Goal: Information Seeking & Learning: Learn about a topic

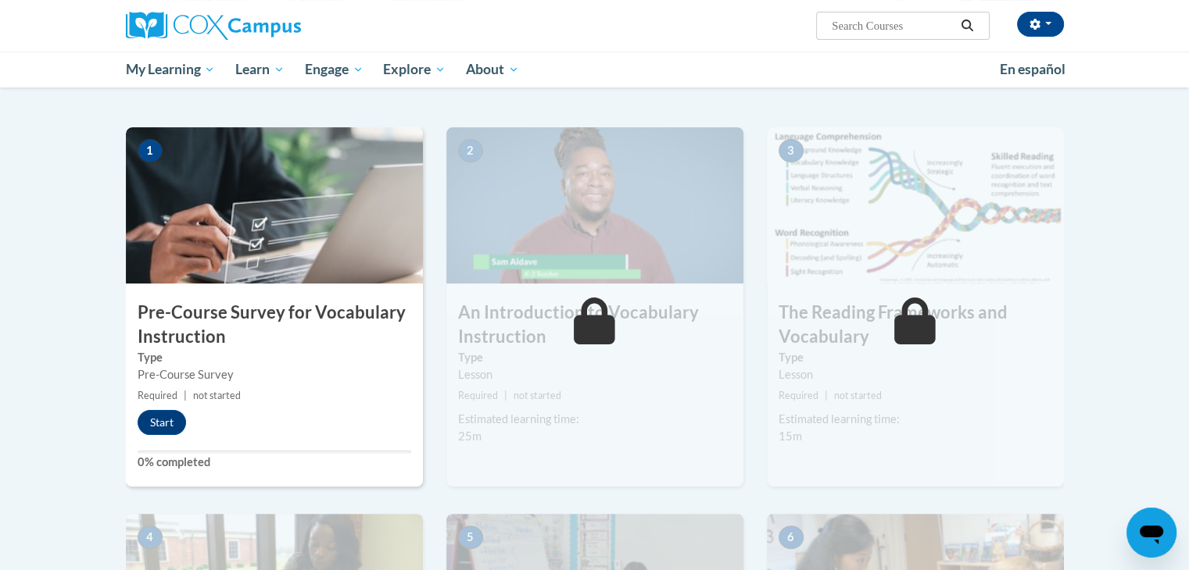
scroll to position [281, 0]
click at [156, 420] on button "Start" at bounding box center [162, 421] width 48 height 25
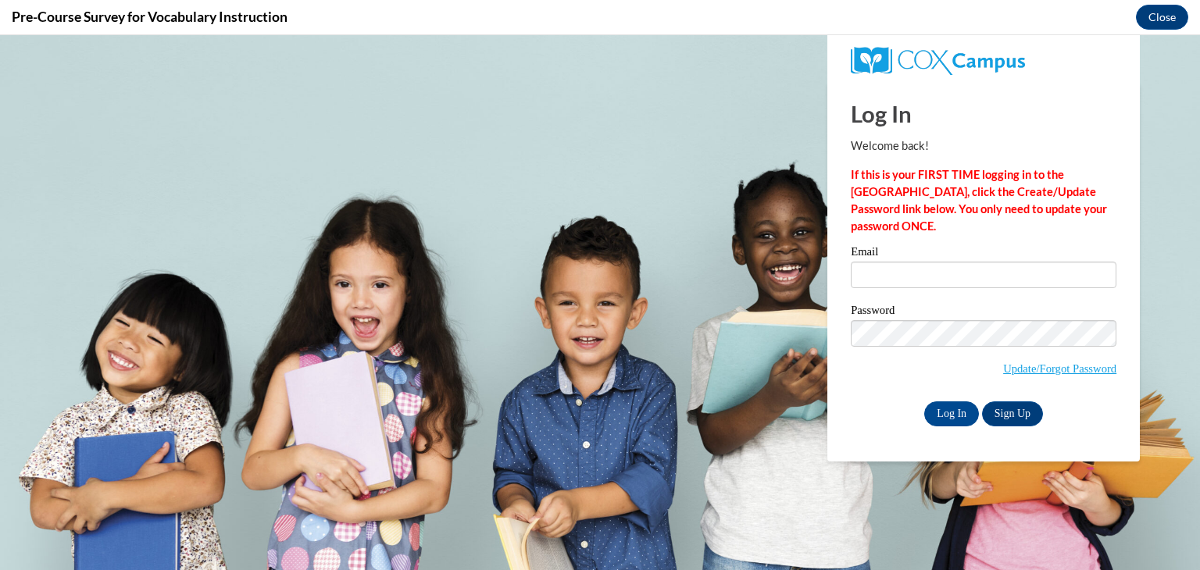
scroll to position [0, 0]
click at [945, 404] on input "Log In" at bounding box center [951, 414] width 55 height 25
type input "maertzke@wauwatosa.k12.wi.us"
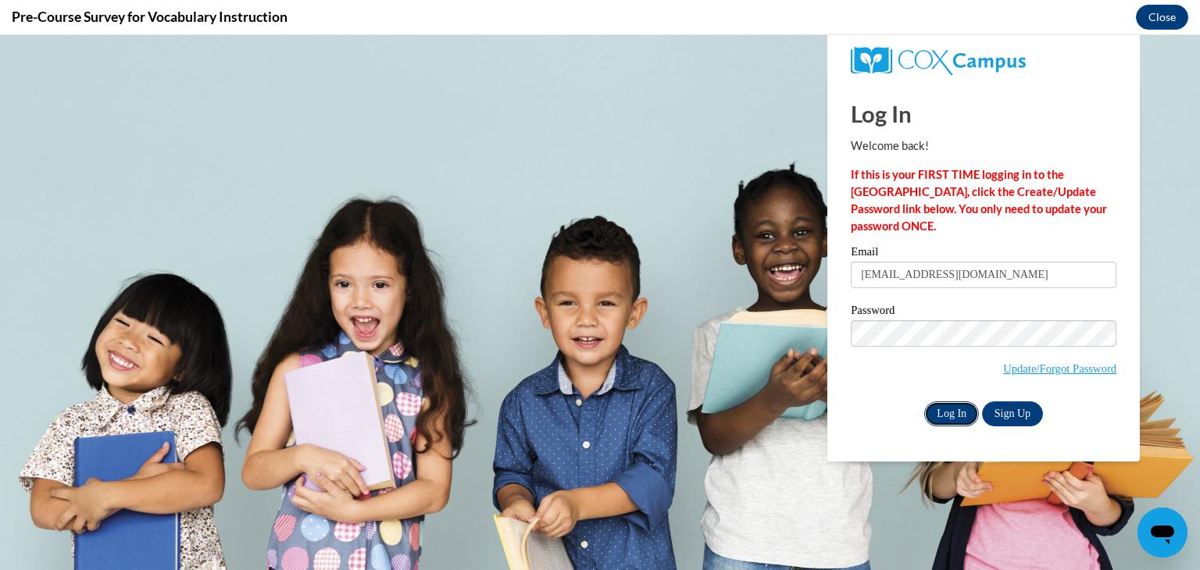
click at [945, 406] on input "Log In" at bounding box center [951, 414] width 55 height 25
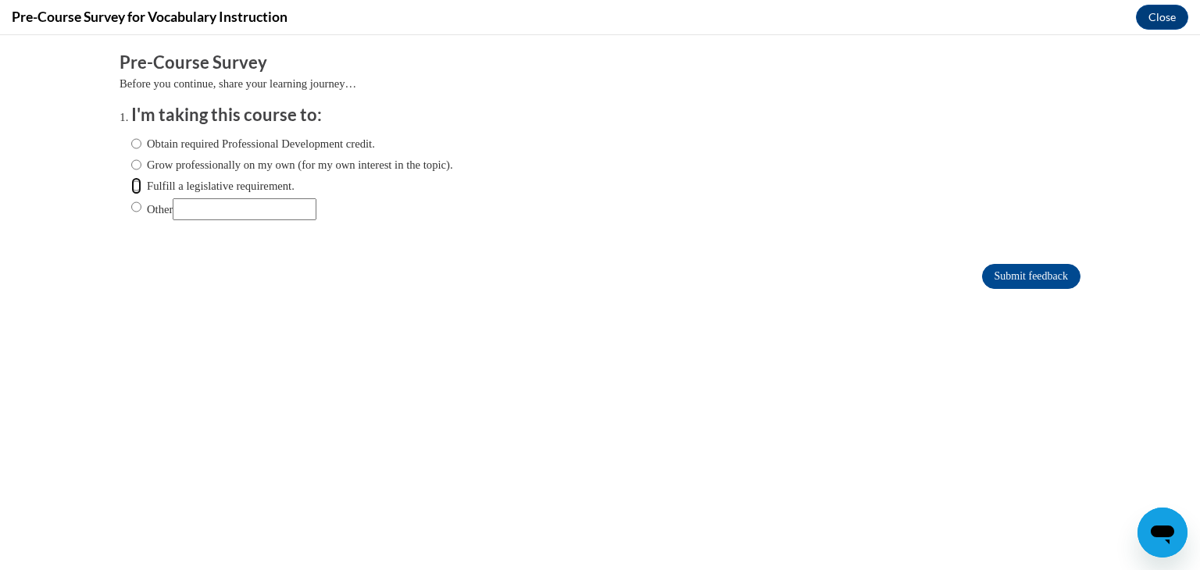
click at [131, 184] on input "Fulfill a legislative requirement." at bounding box center [136, 185] width 10 height 17
radio input "true"
click at [1004, 274] on input "Submit feedback" at bounding box center [1031, 276] width 98 height 25
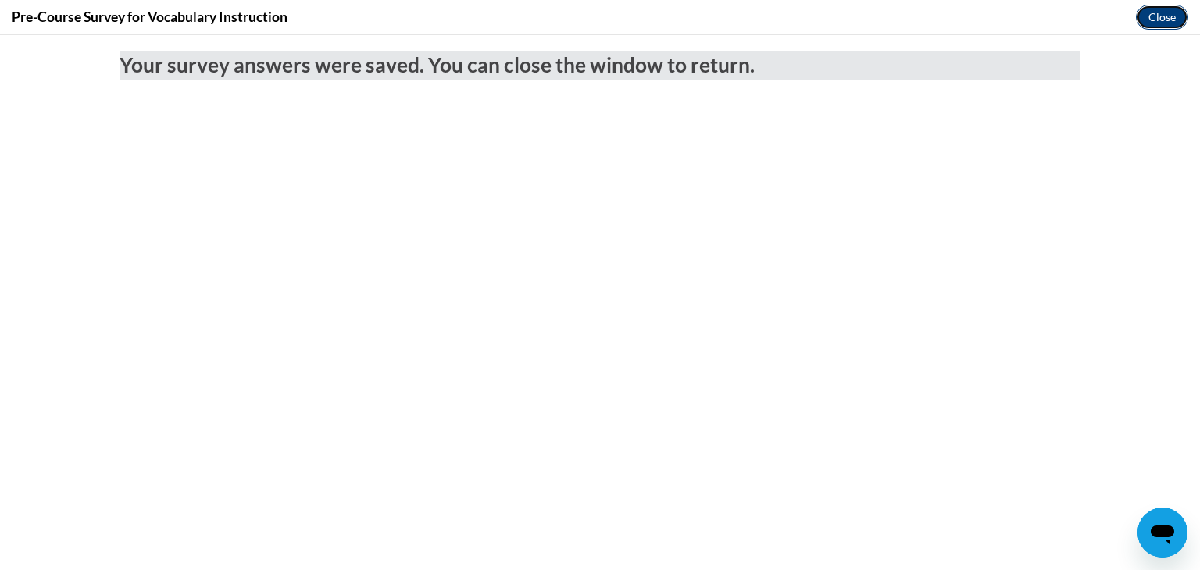
click at [1163, 10] on button "Close" at bounding box center [1162, 17] width 52 height 25
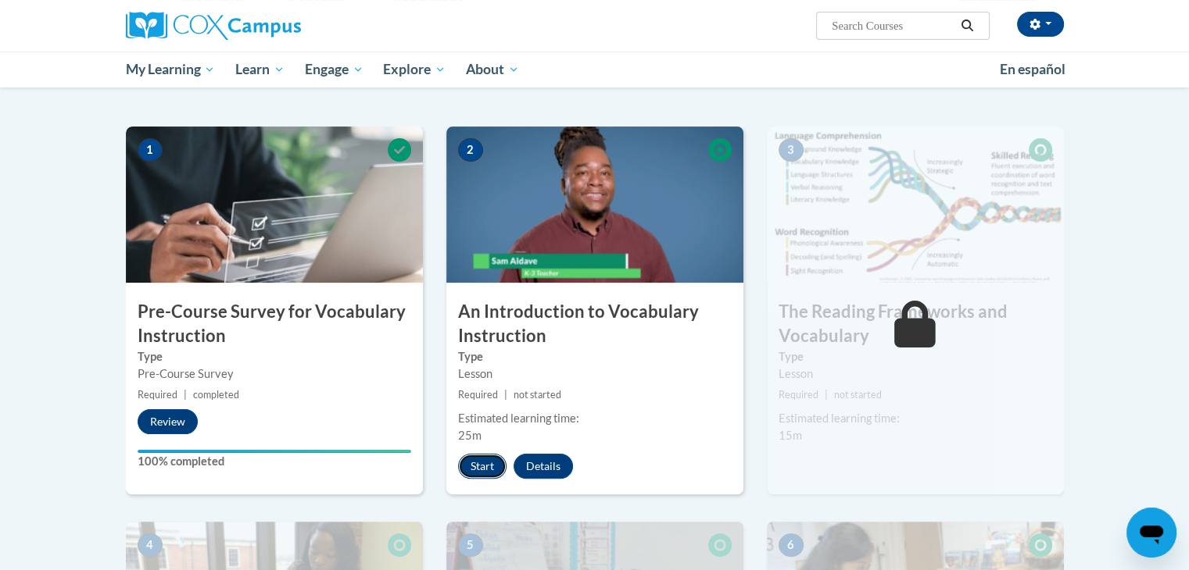
click at [478, 457] on button "Start" at bounding box center [482, 466] width 48 height 25
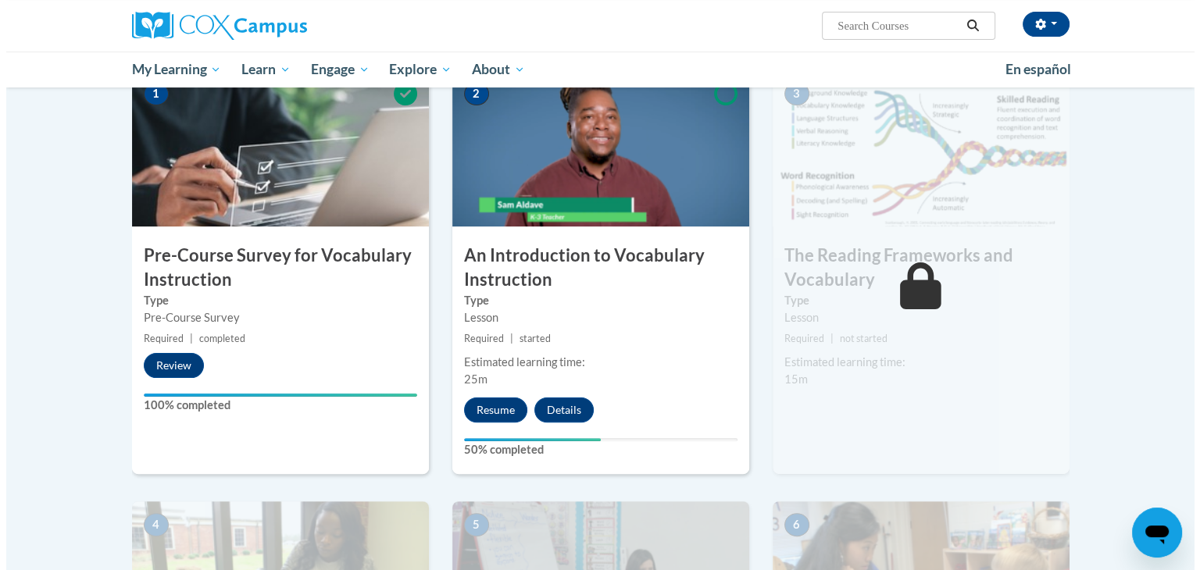
scroll to position [336, 0]
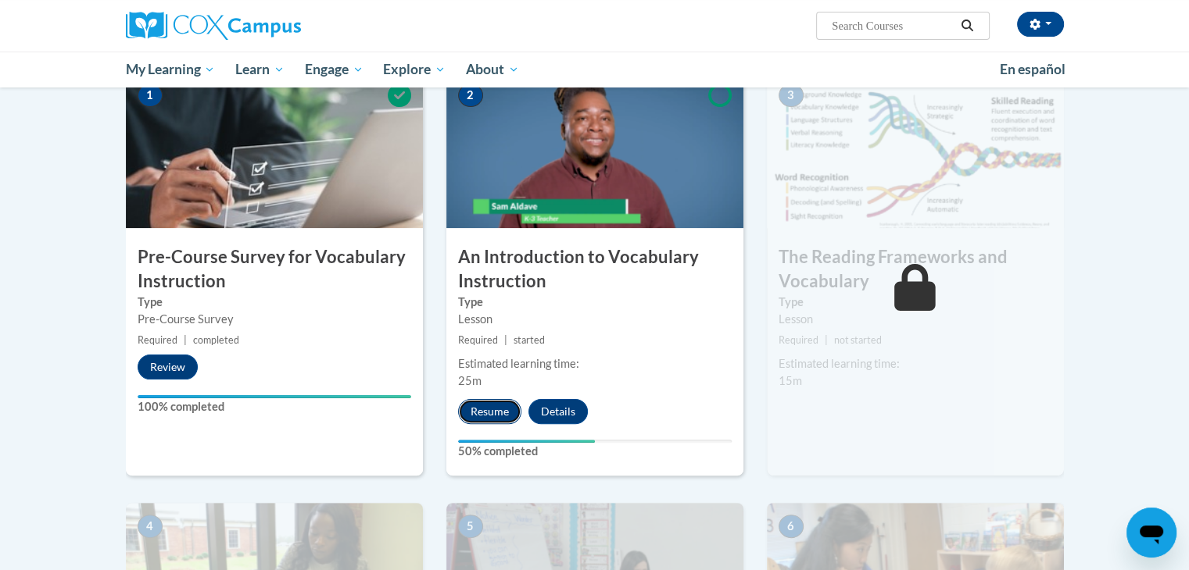
click at [488, 412] on button "Resume" at bounding box center [489, 411] width 63 height 25
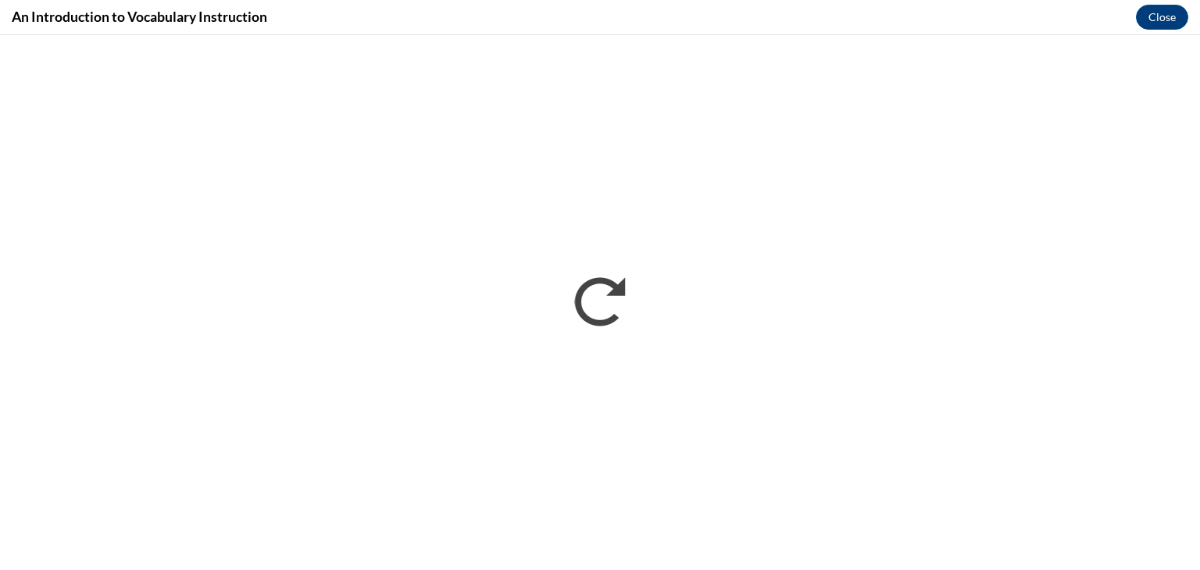
scroll to position [0, 0]
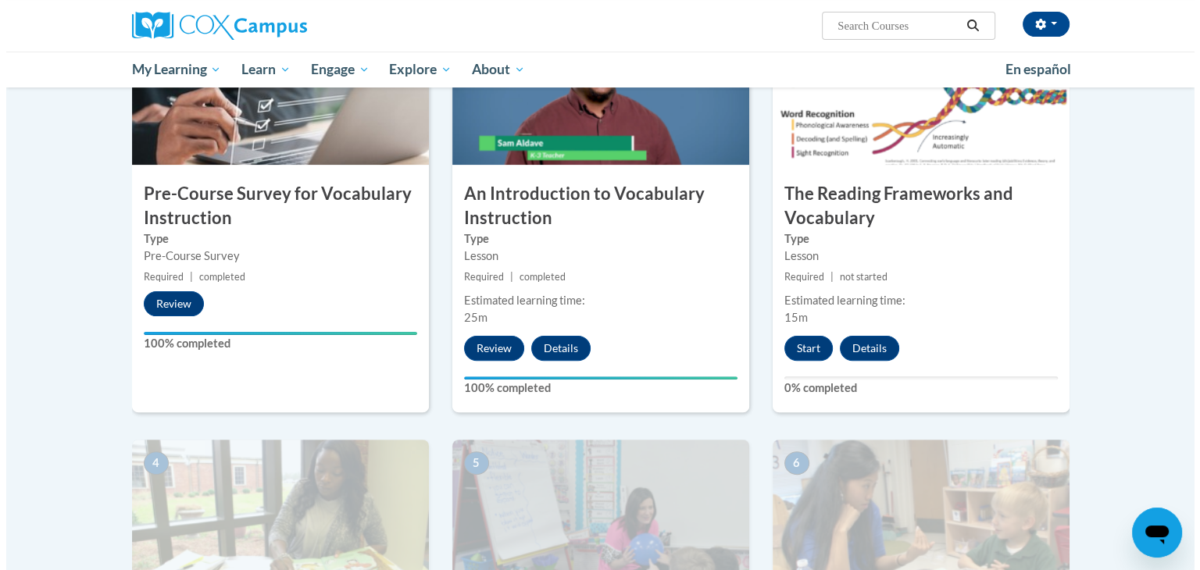
scroll to position [400, 0]
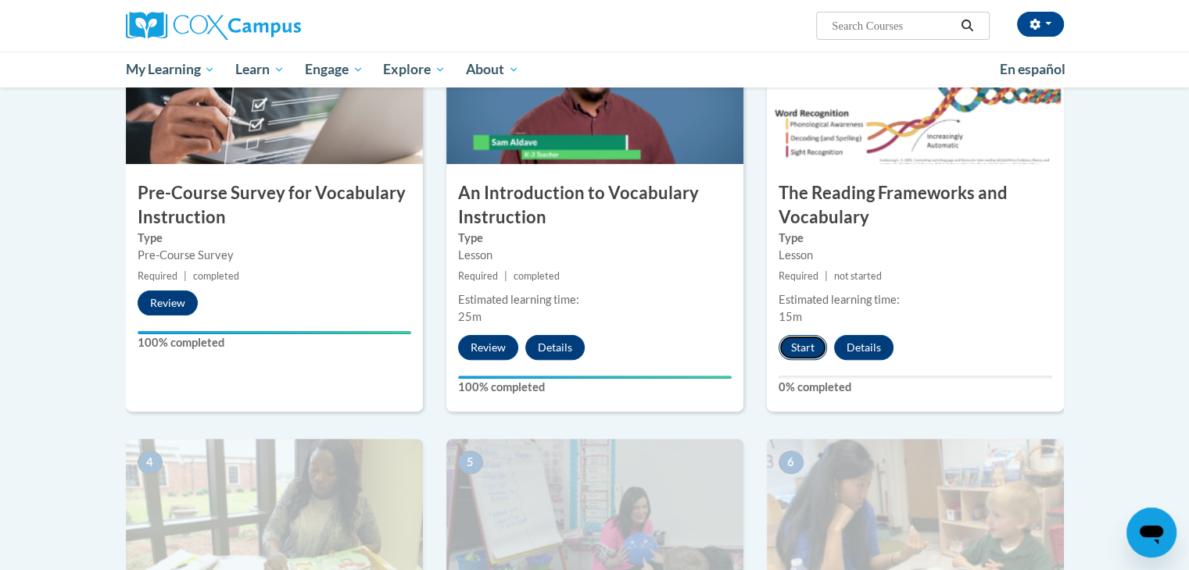
click at [803, 341] on button "Start" at bounding box center [802, 347] width 48 height 25
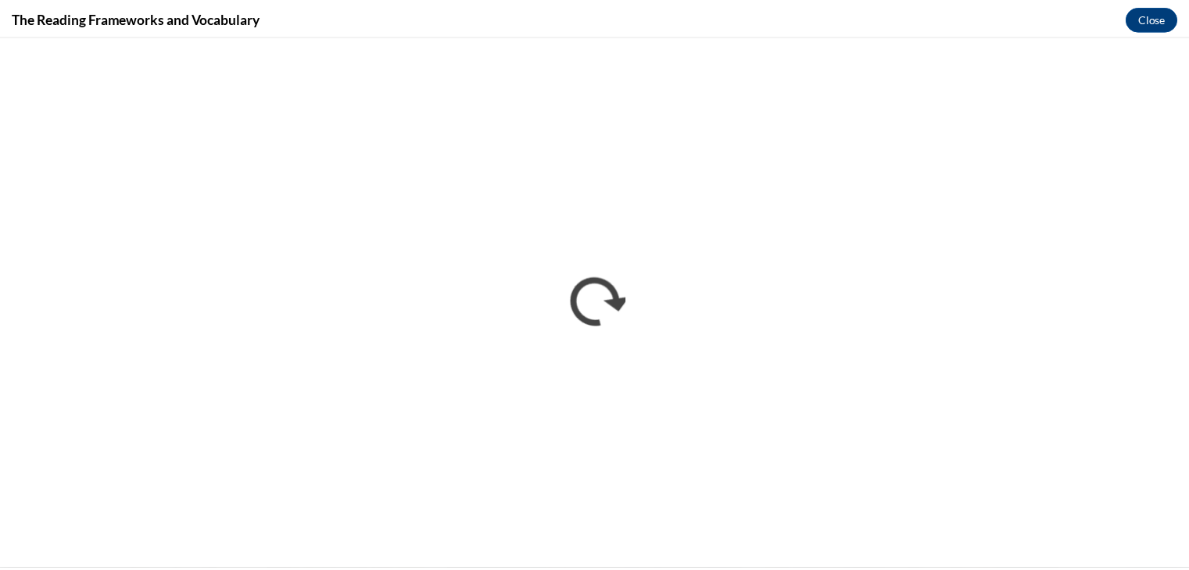
scroll to position [0, 0]
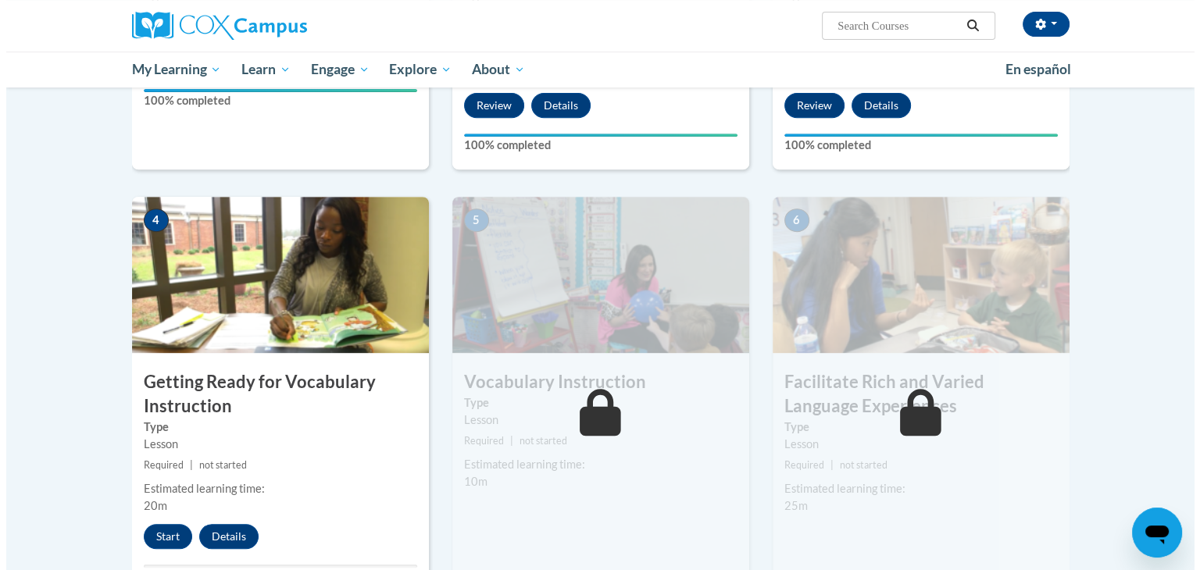
scroll to position [787, 0]
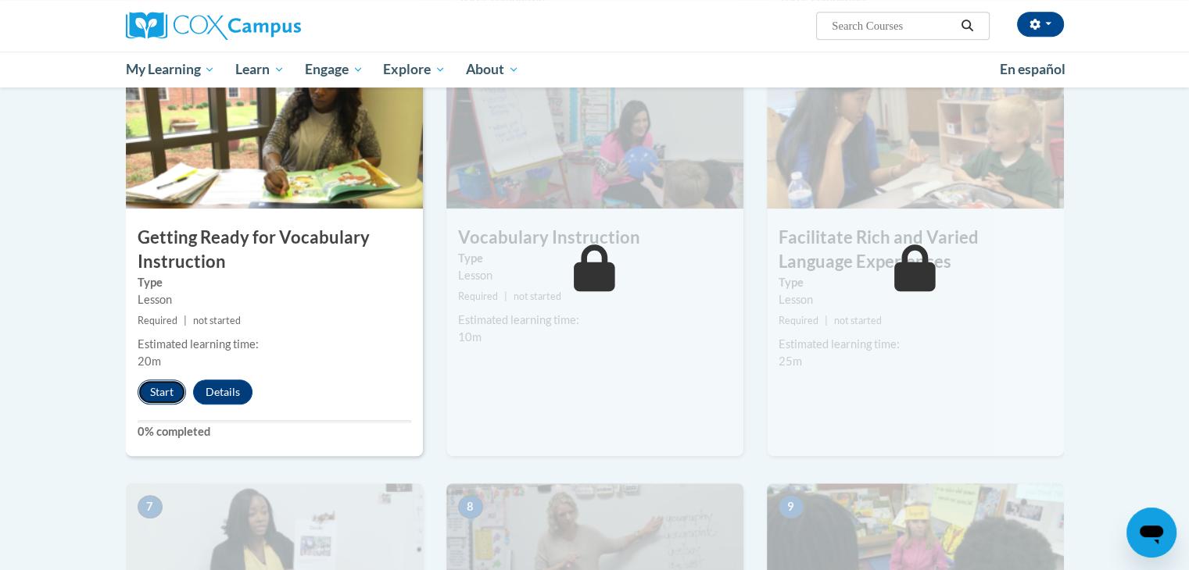
click at [148, 392] on button "Start" at bounding box center [162, 392] width 48 height 25
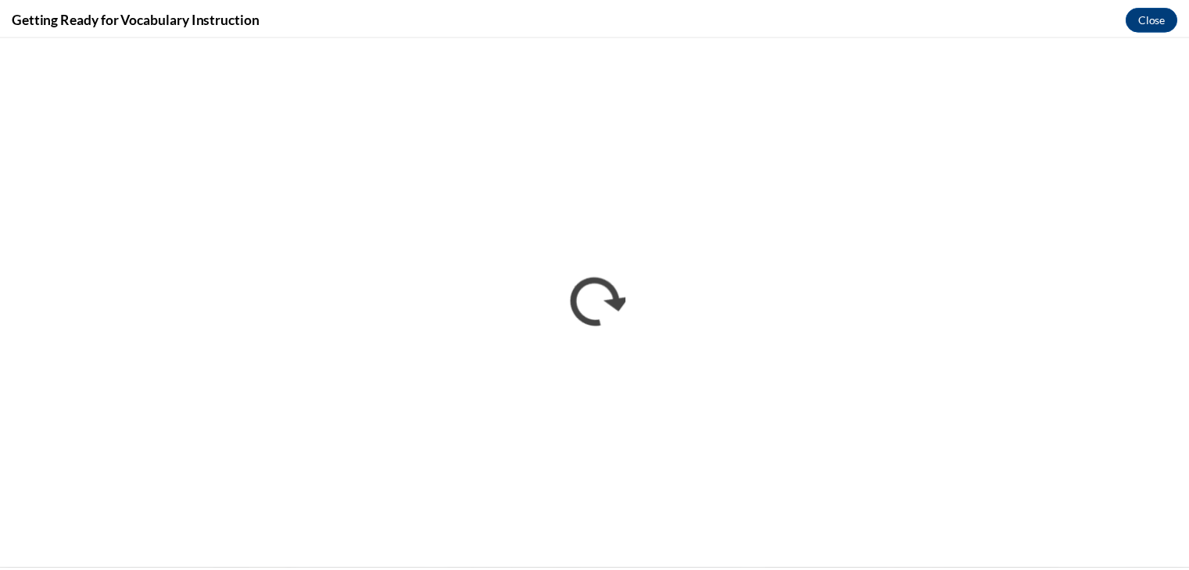
scroll to position [0, 0]
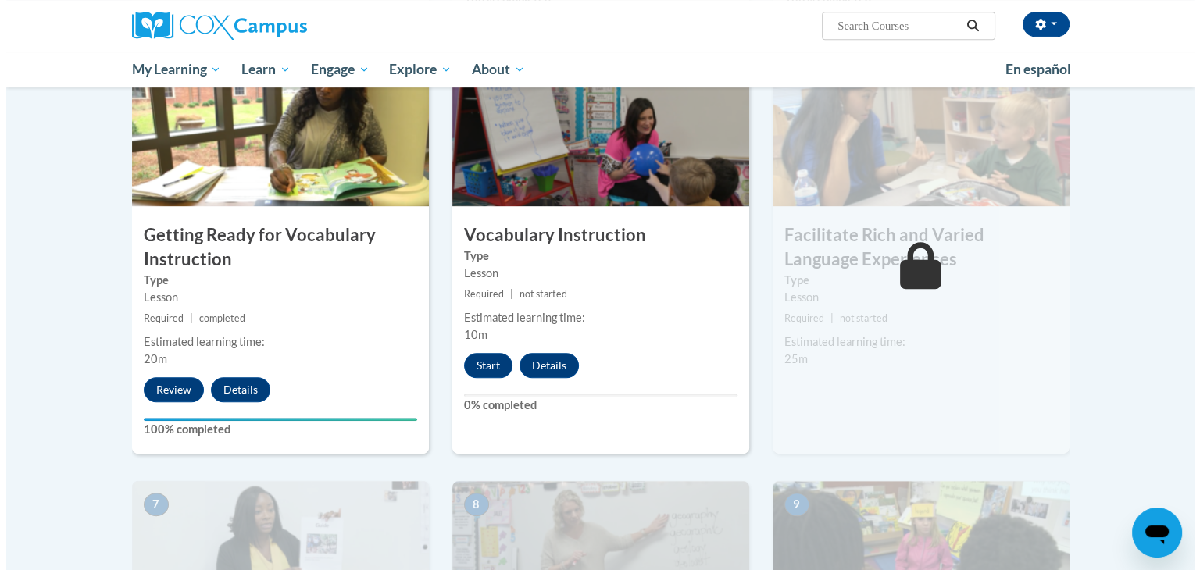
scroll to position [749, 0]
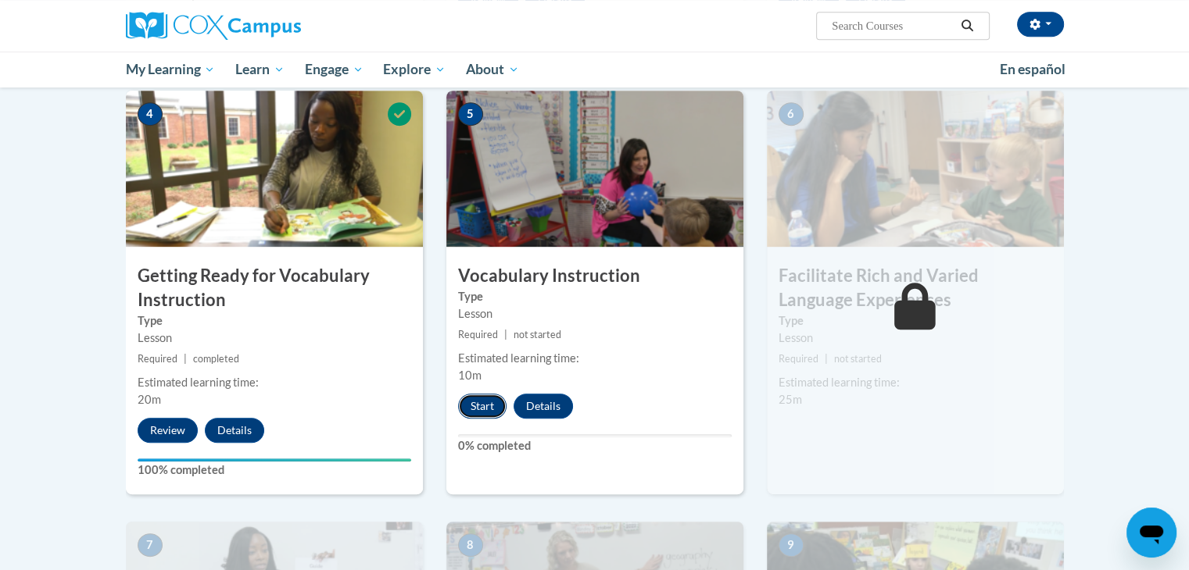
click at [477, 399] on button "Start" at bounding box center [482, 406] width 48 height 25
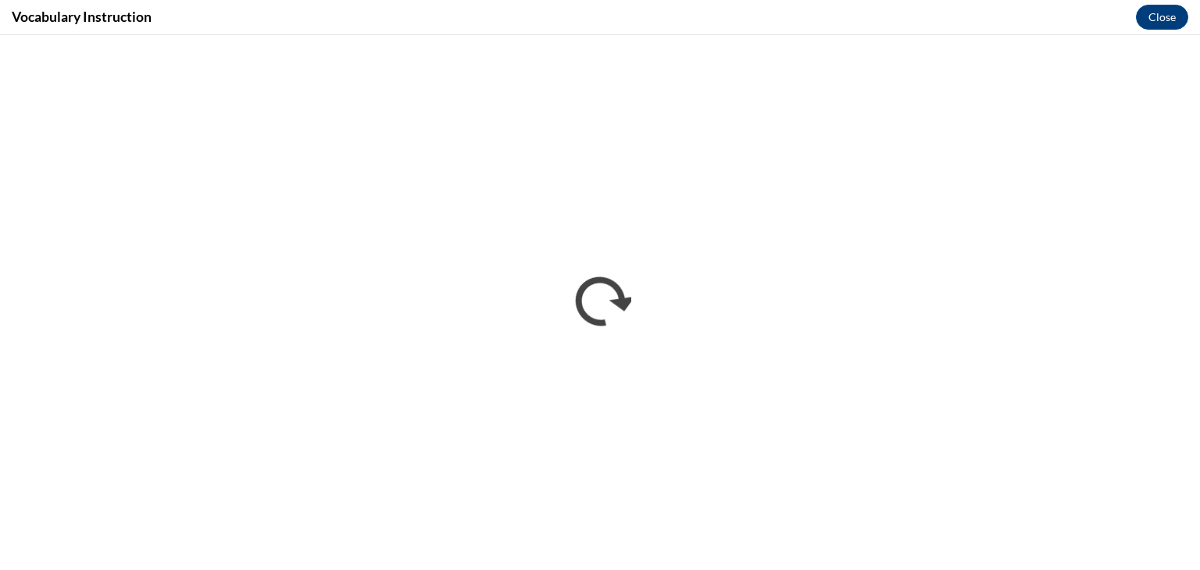
scroll to position [0, 0]
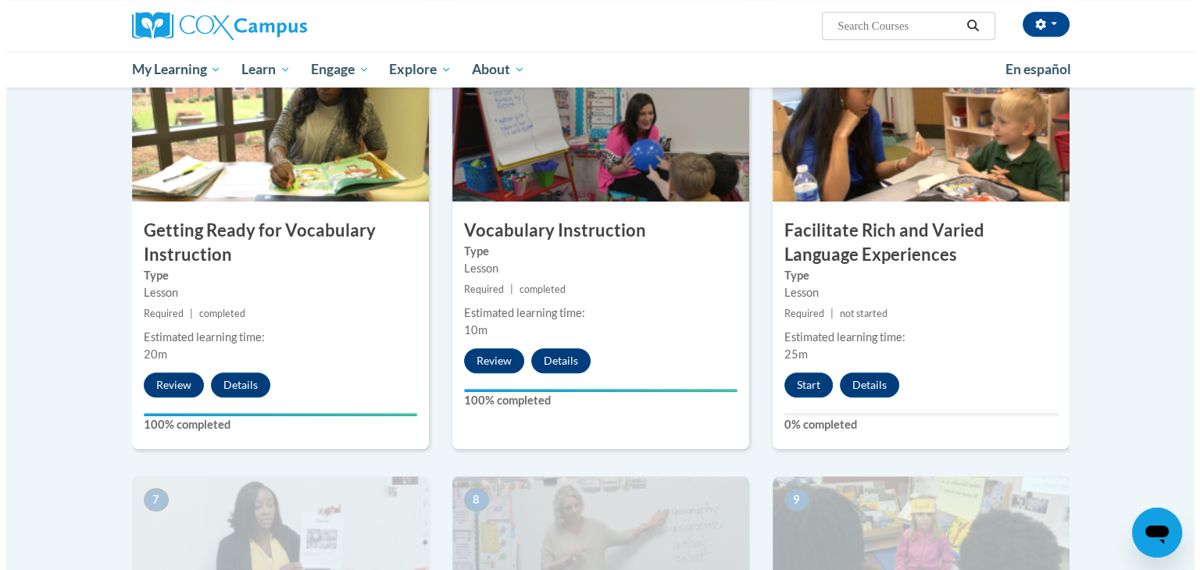
scroll to position [794, 0]
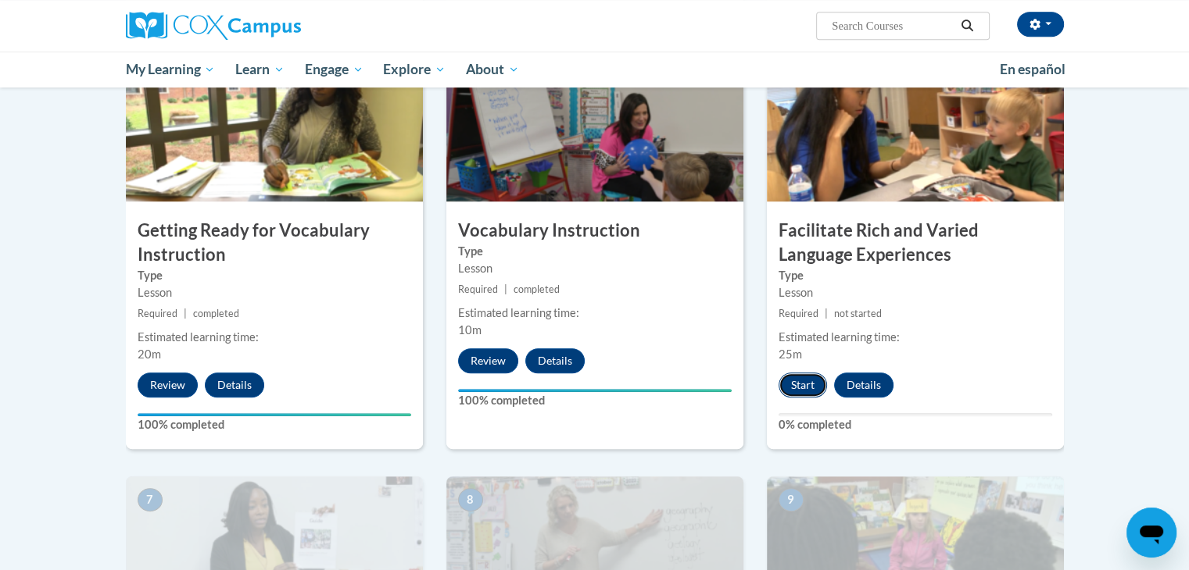
click at [803, 385] on button "Start" at bounding box center [802, 385] width 48 height 25
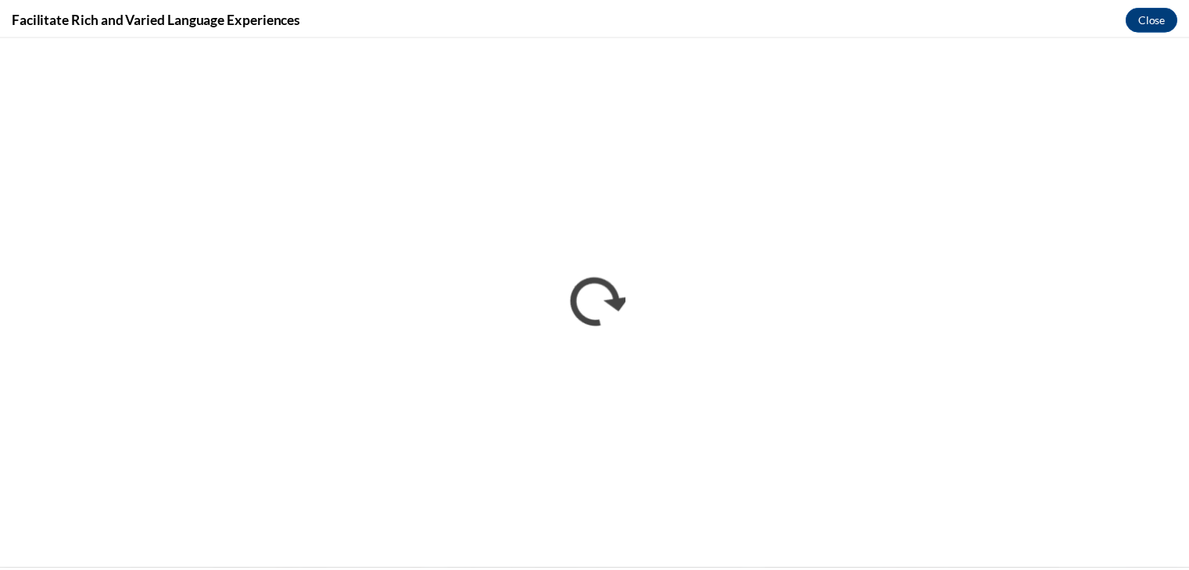
scroll to position [0, 0]
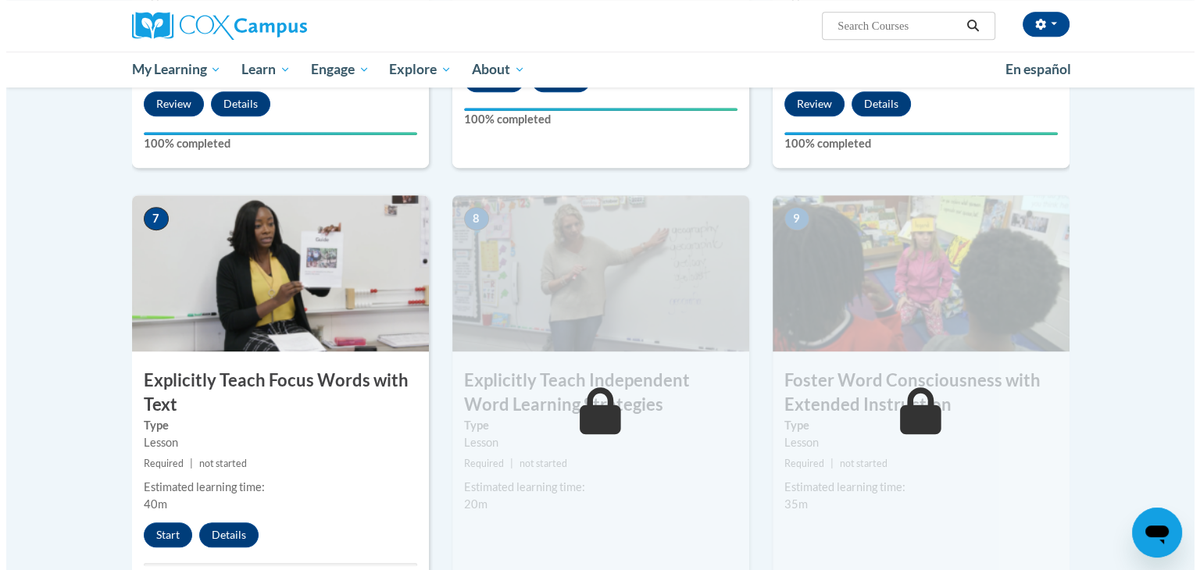
scroll to position [1228, 0]
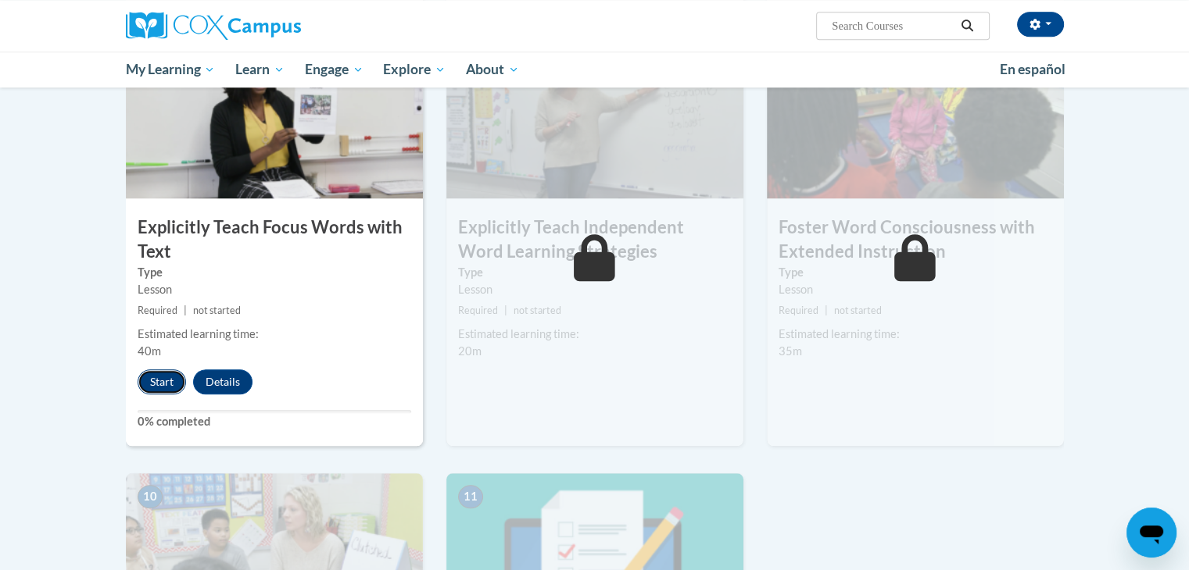
click at [158, 382] on button "Start" at bounding box center [162, 382] width 48 height 25
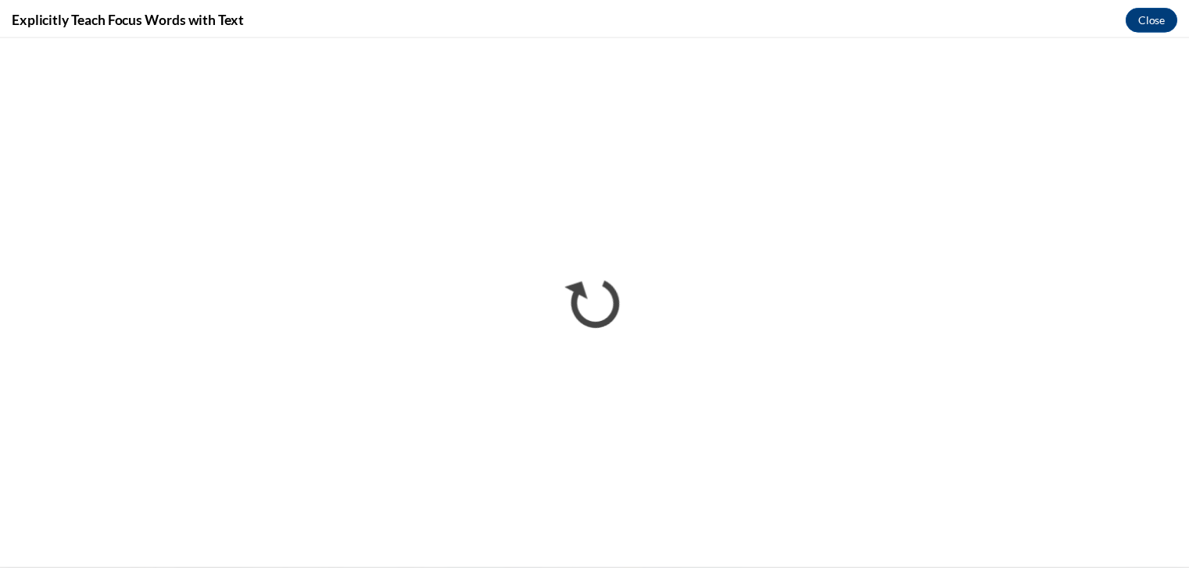
scroll to position [0, 0]
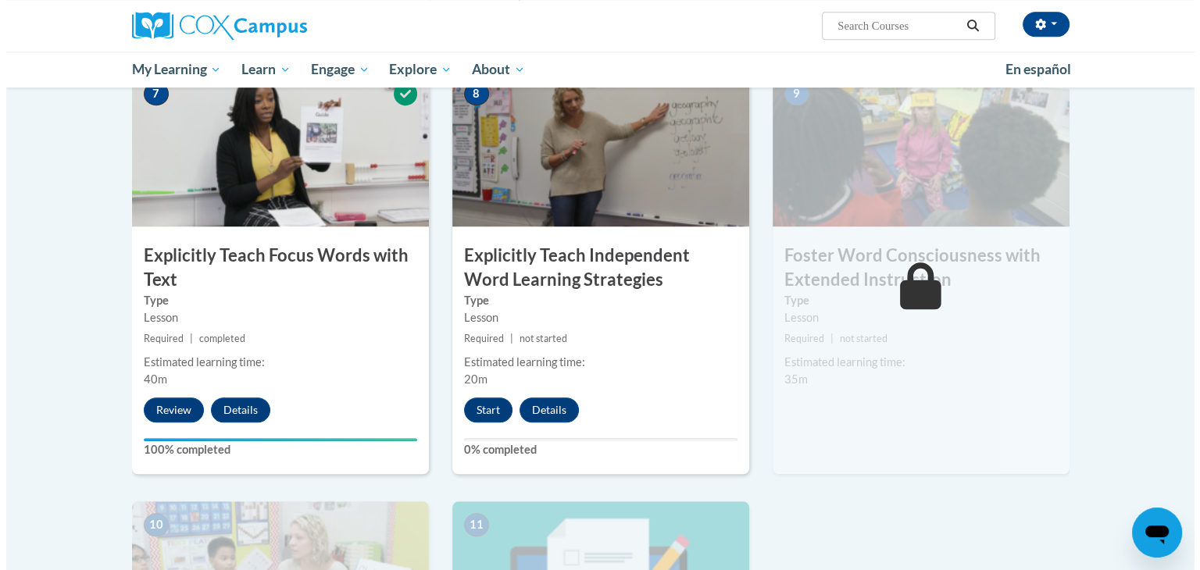
scroll to position [1243, 0]
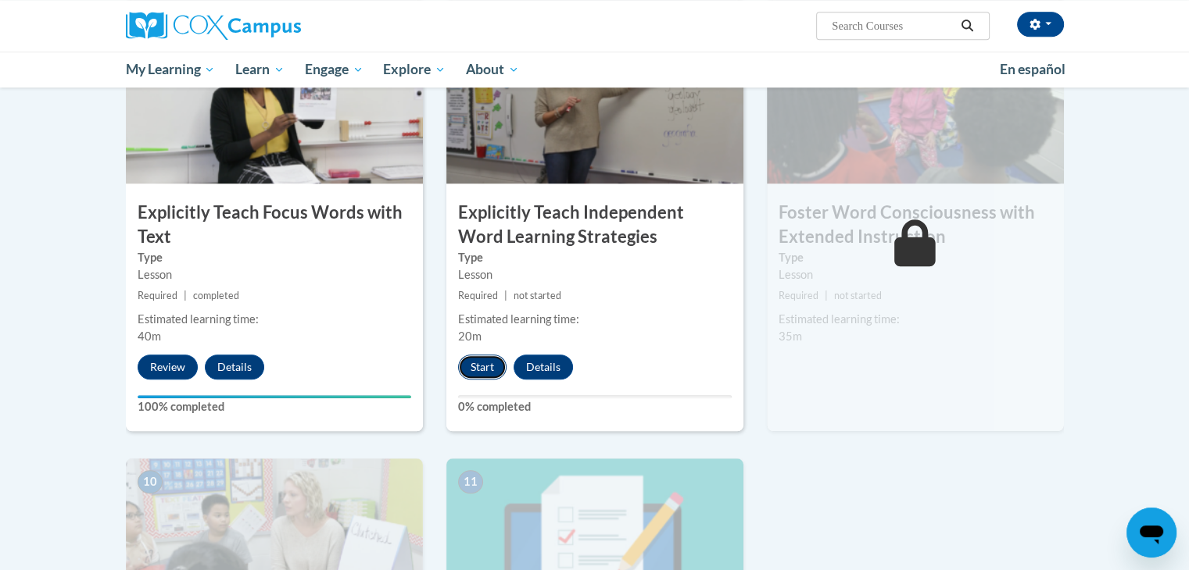
click at [477, 364] on button "Start" at bounding box center [482, 367] width 48 height 25
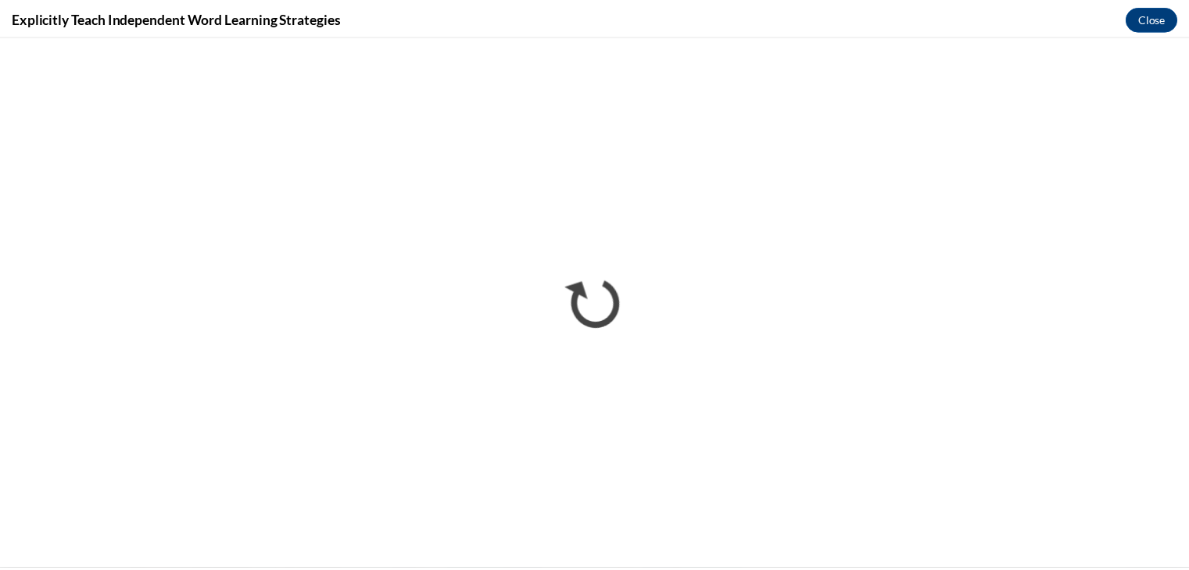
scroll to position [0, 0]
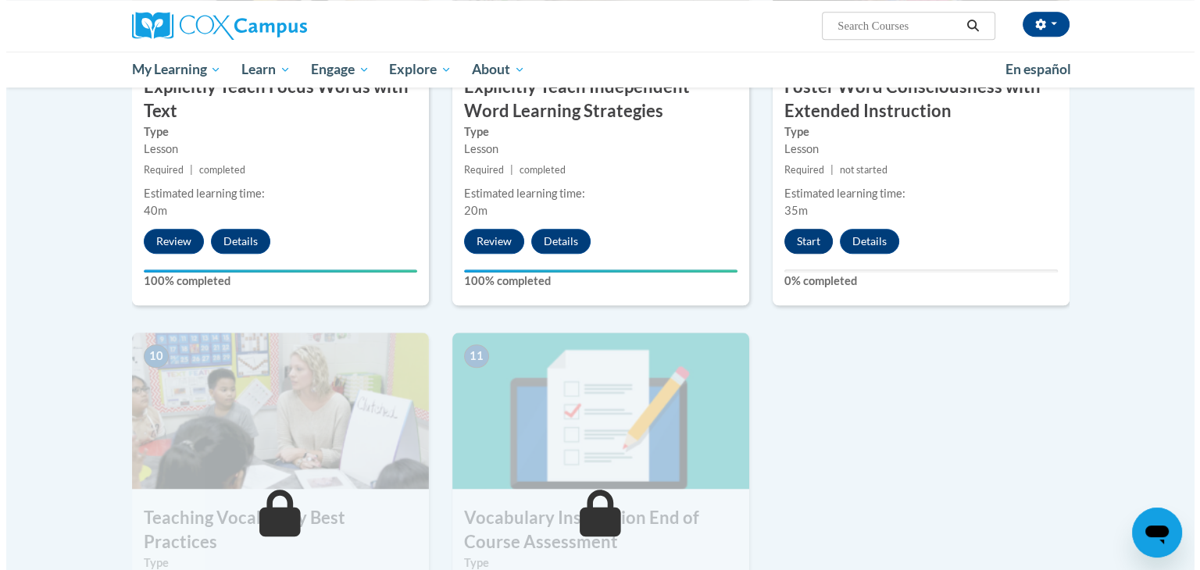
scroll to position [1287, 0]
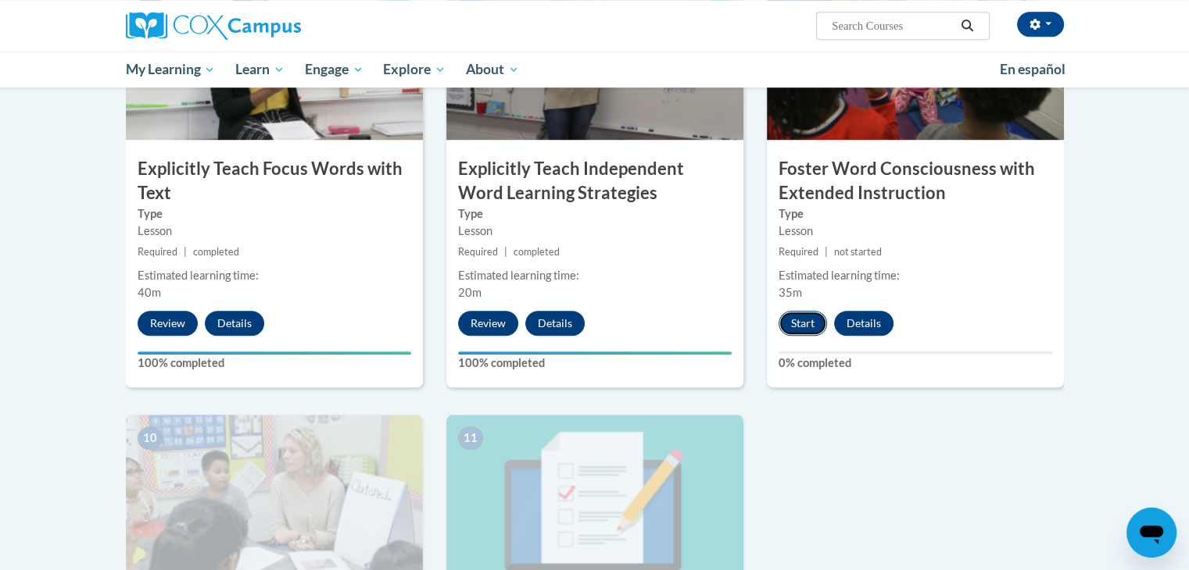
click at [801, 324] on button "Start" at bounding box center [802, 323] width 48 height 25
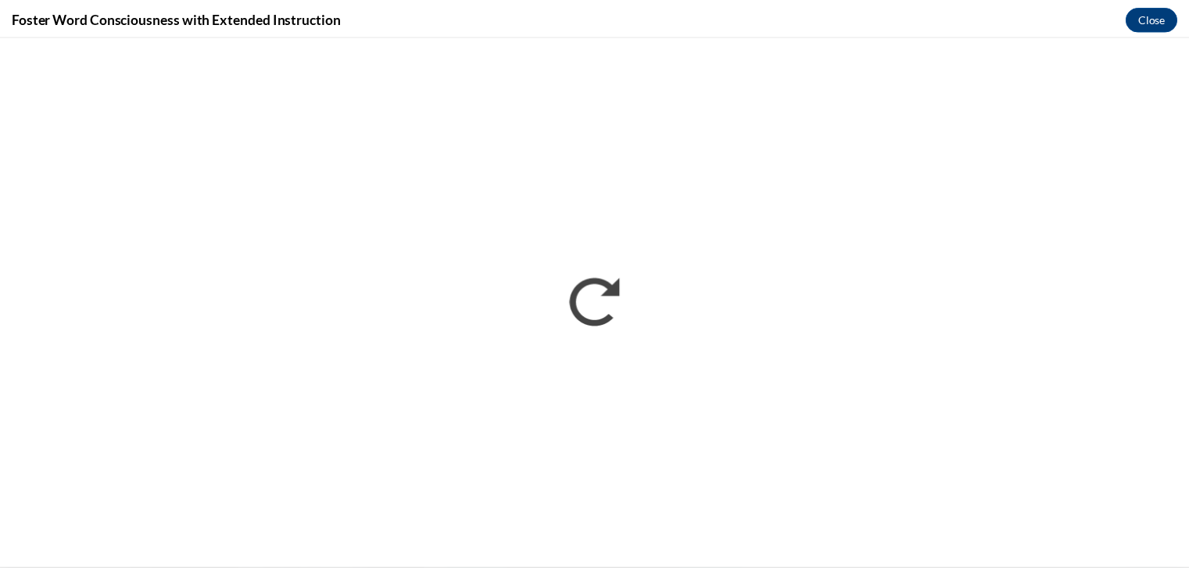
scroll to position [0, 0]
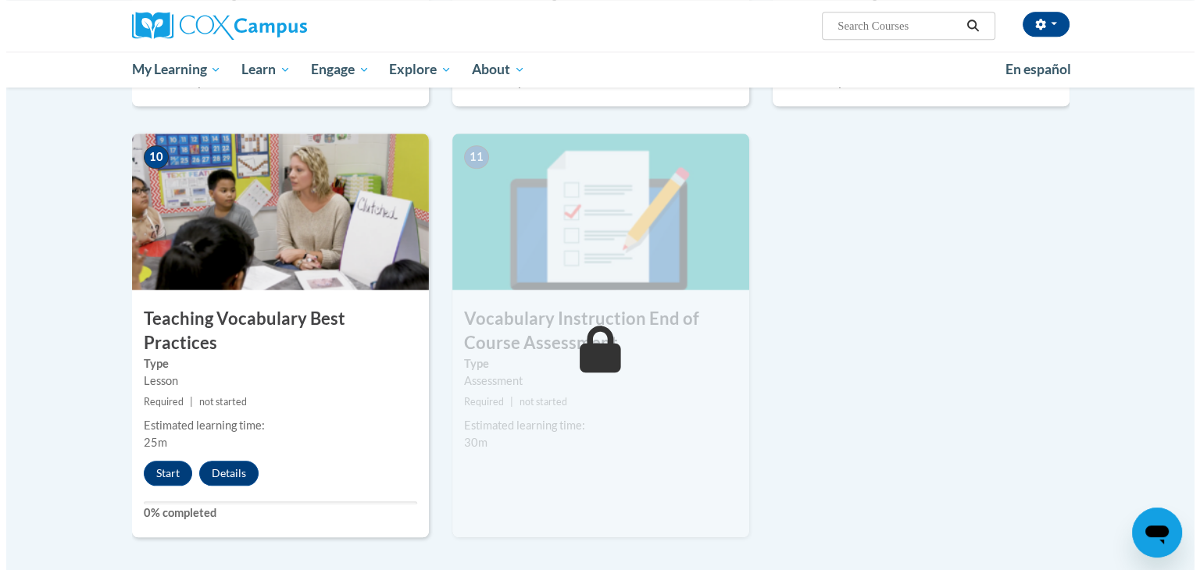
scroll to position [1568, 0]
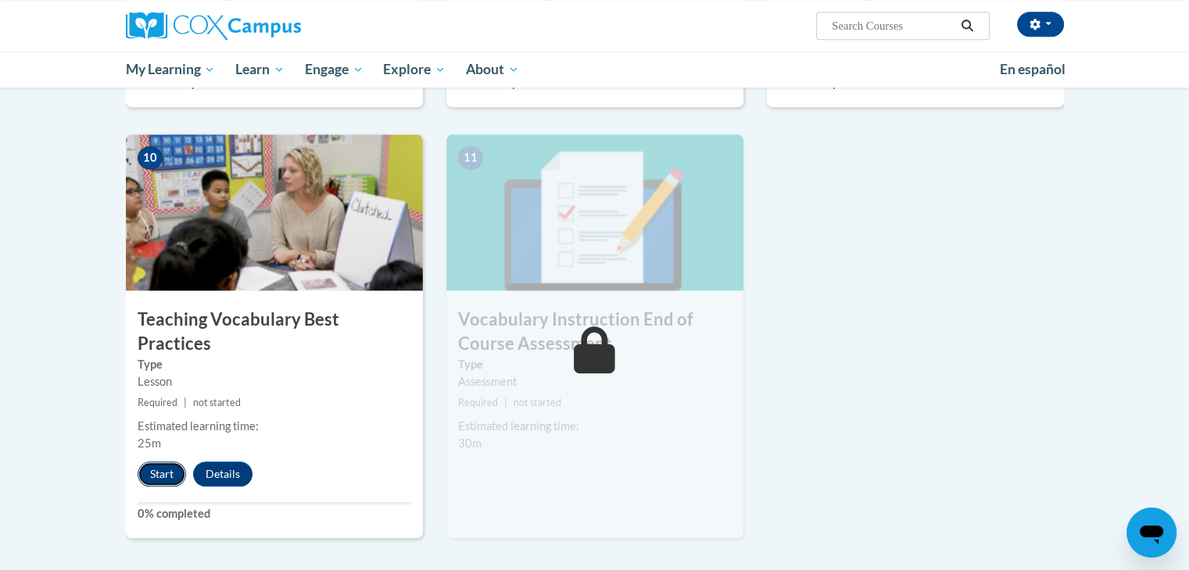
click at [169, 462] on button "Start" at bounding box center [162, 474] width 48 height 25
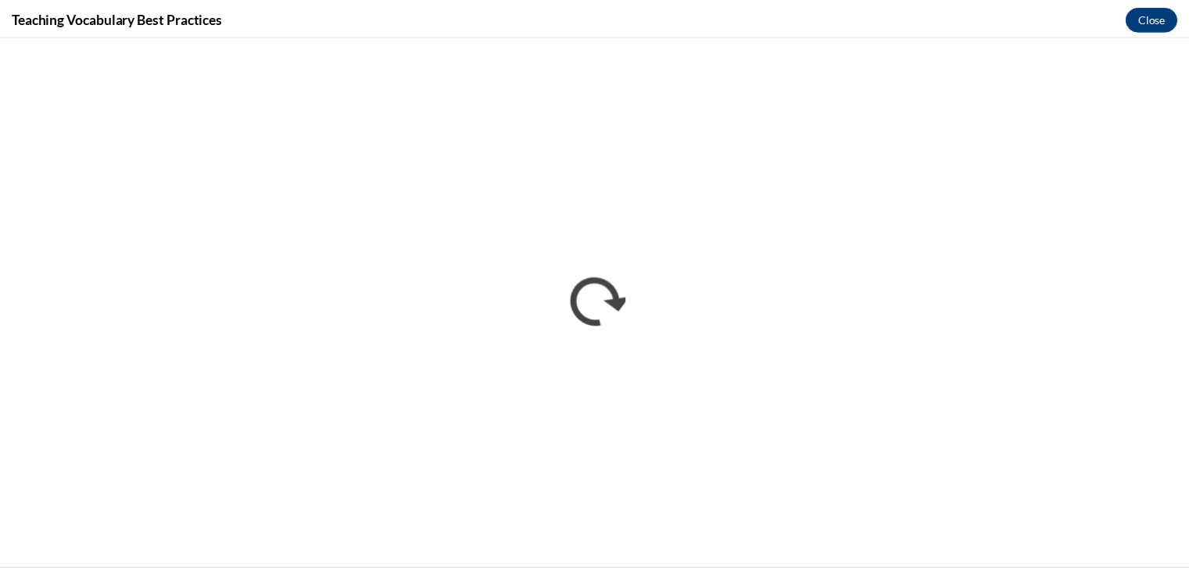
scroll to position [0, 0]
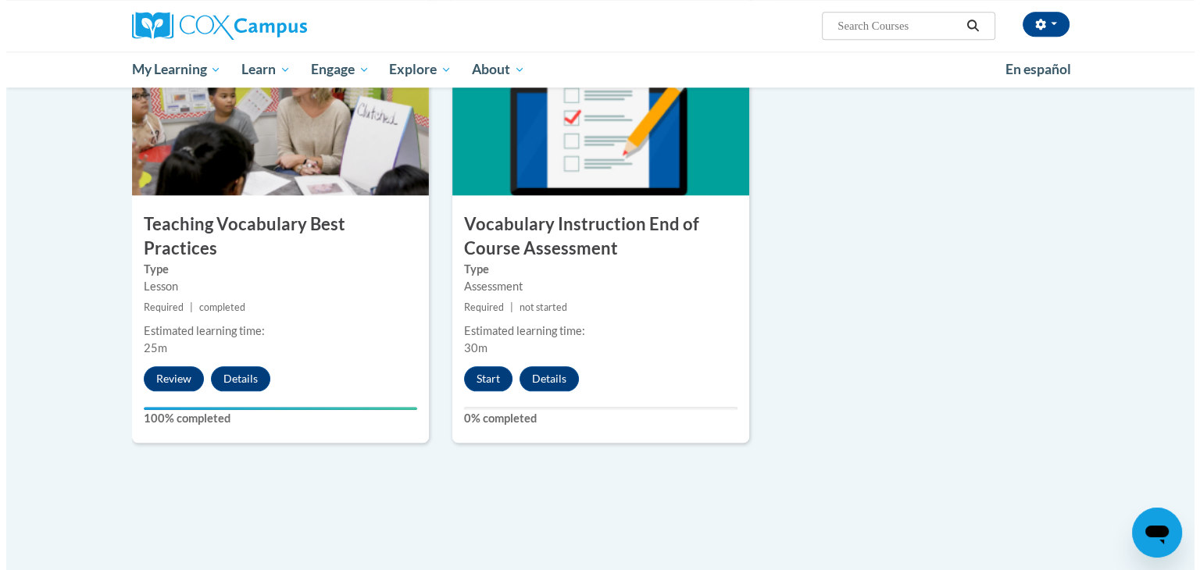
scroll to position [1664, 0]
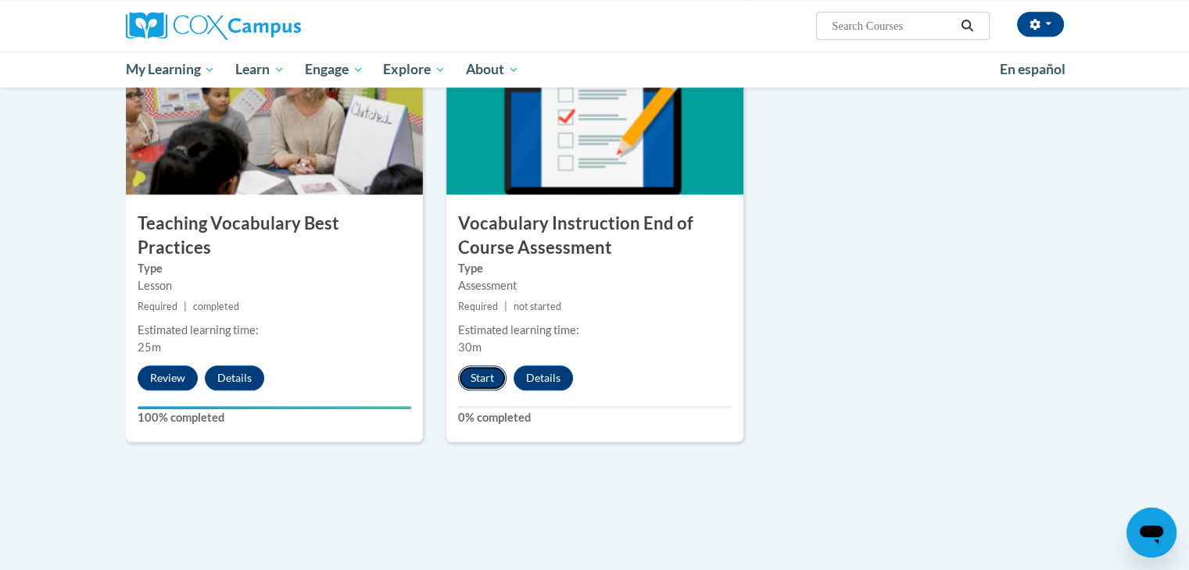
click at [478, 379] on button "Start" at bounding box center [482, 378] width 48 height 25
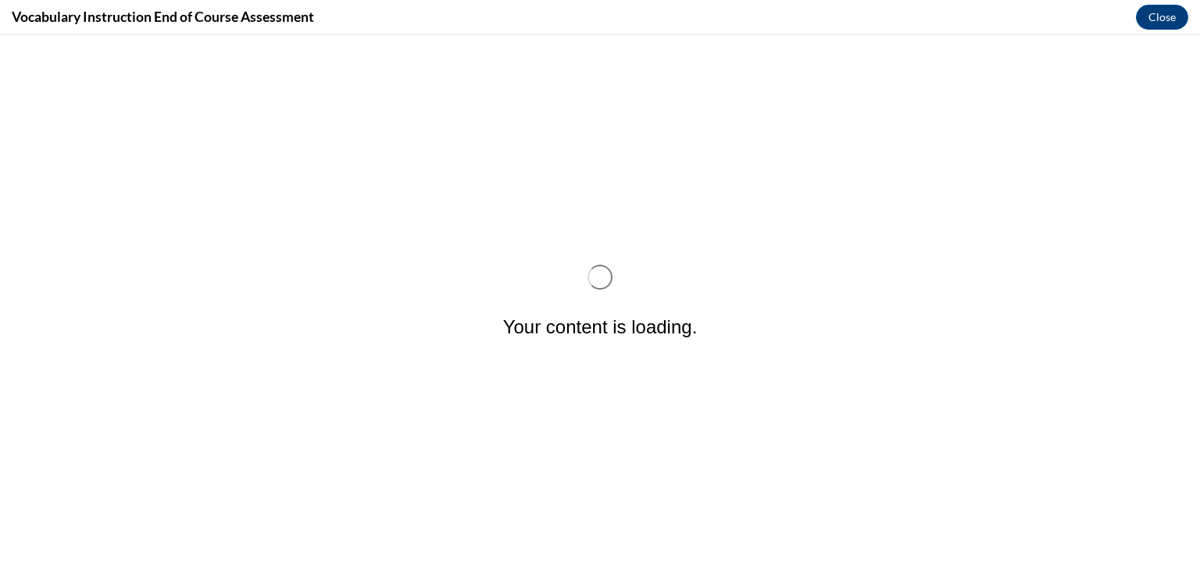
scroll to position [0, 0]
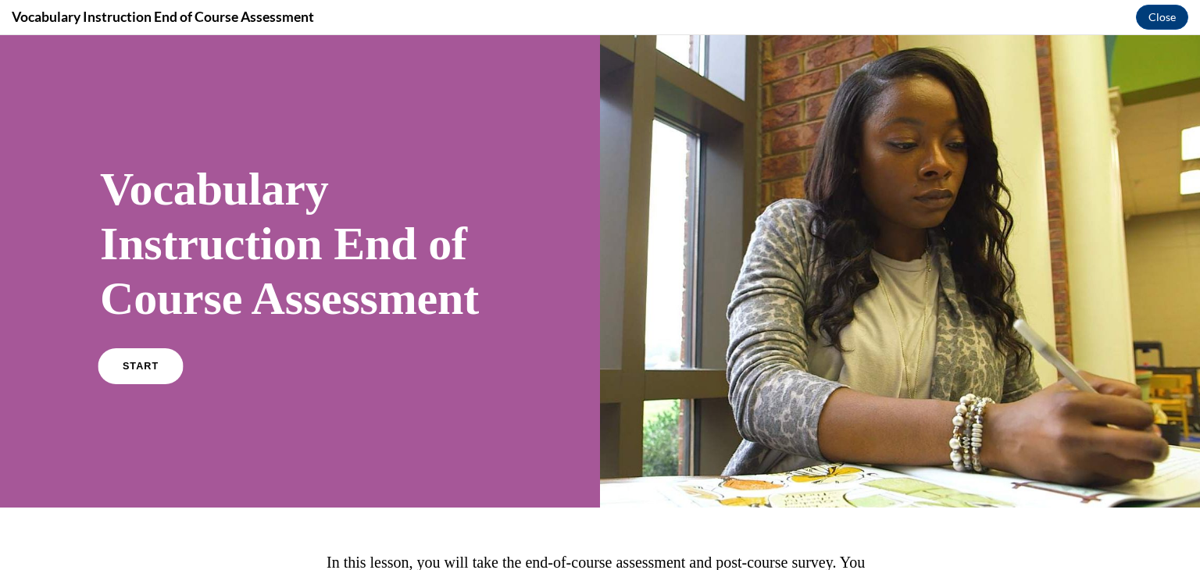
click at [148, 384] on link "START" at bounding box center [140, 367] width 85 height 36
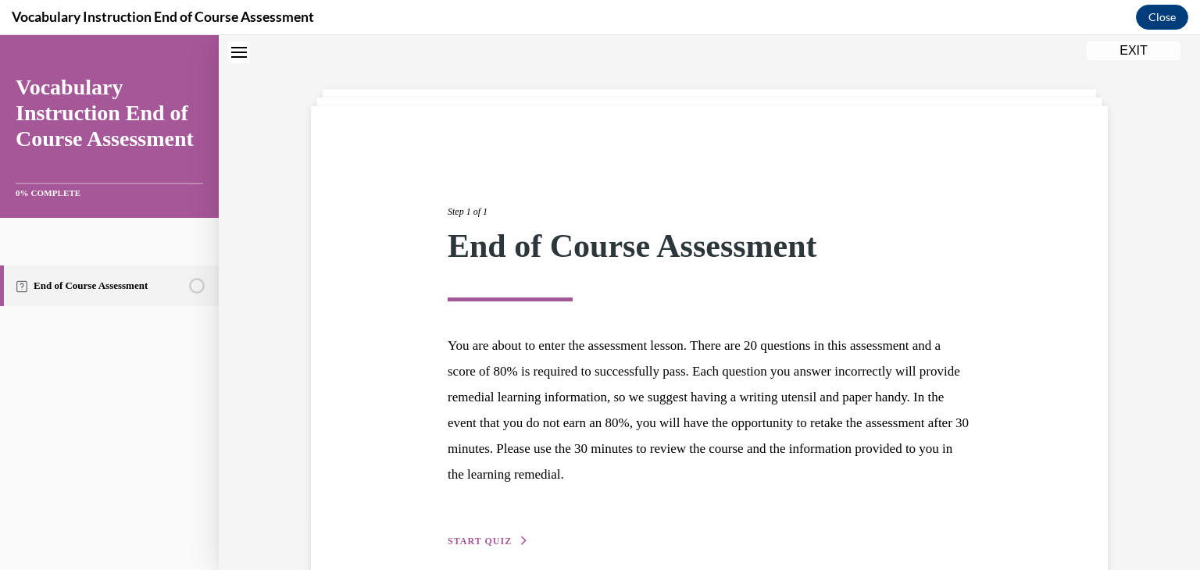
scroll to position [121, 0]
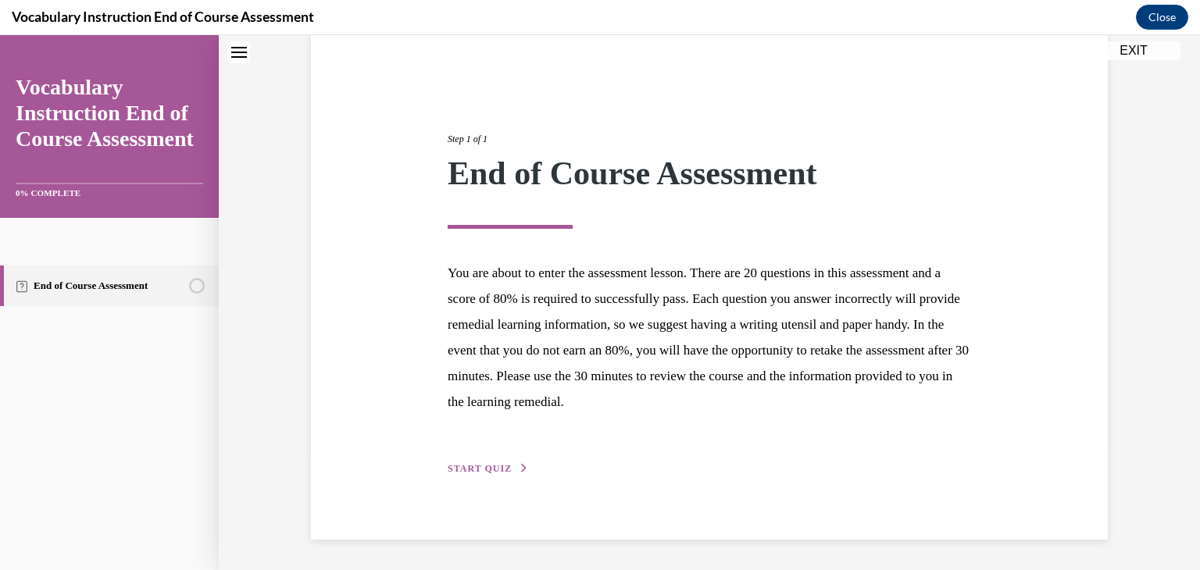
click at [474, 471] on span "START QUIZ" at bounding box center [480, 468] width 64 height 11
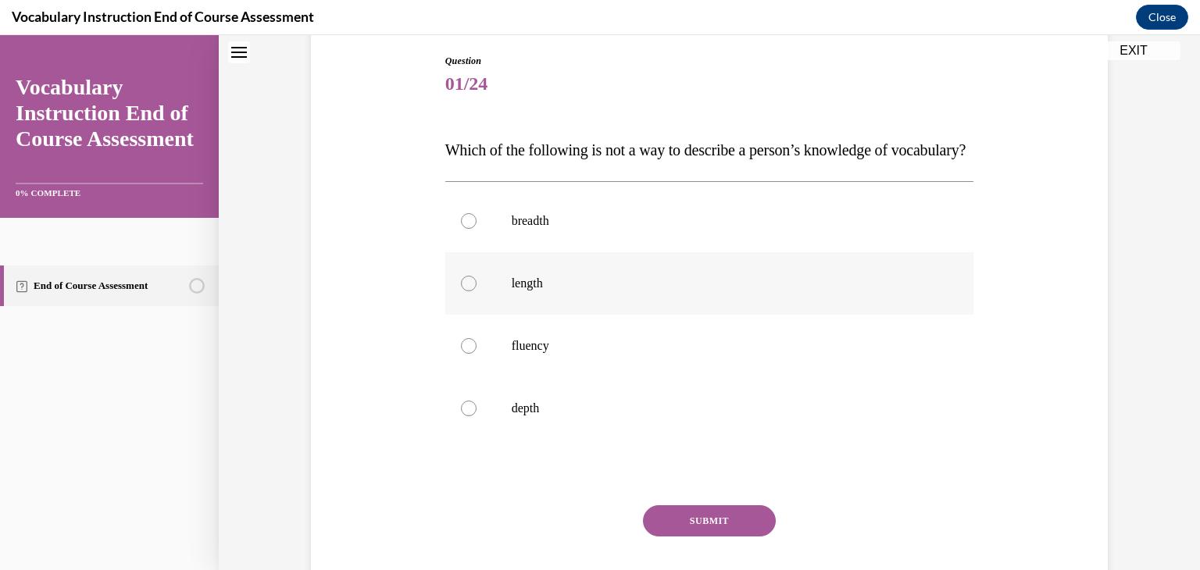
scroll to position [213, 0]
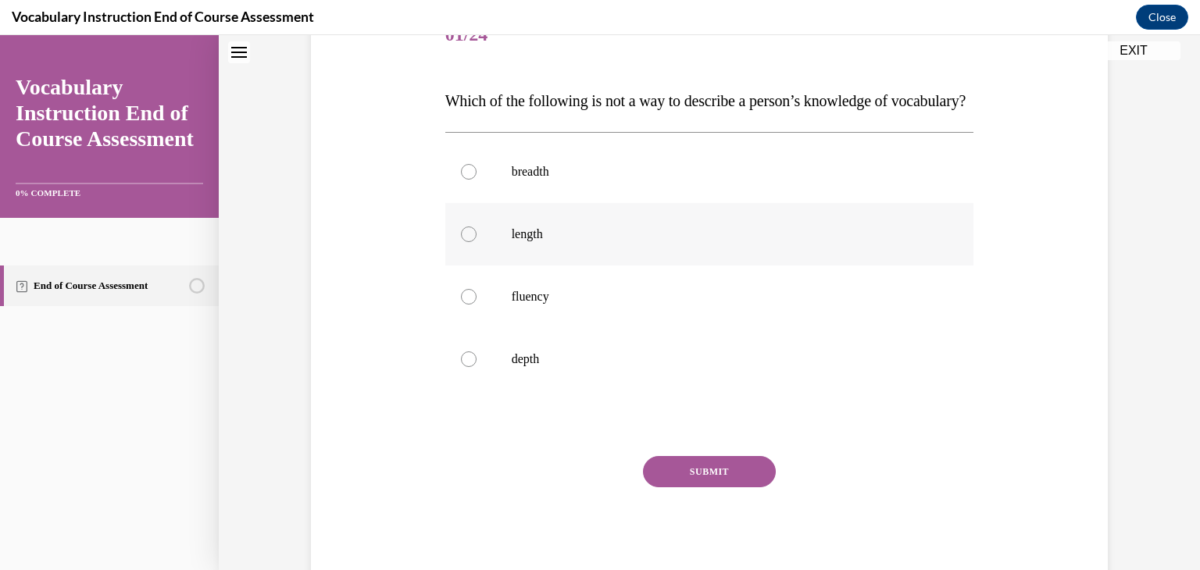
click at [475, 266] on label "length" at bounding box center [709, 234] width 529 height 63
click at [475, 242] on input "length" at bounding box center [469, 235] width 16 height 16
radio input "true"
click at [701, 488] on button "SUBMIT" at bounding box center [709, 471] width 133 height 31
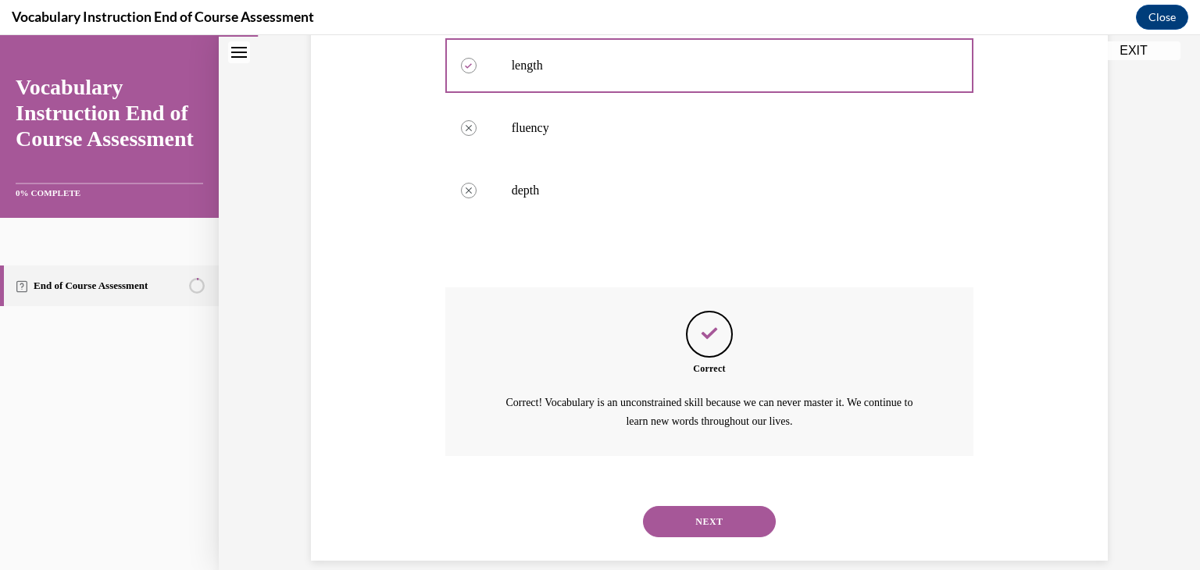
scroll to position [434, 0]
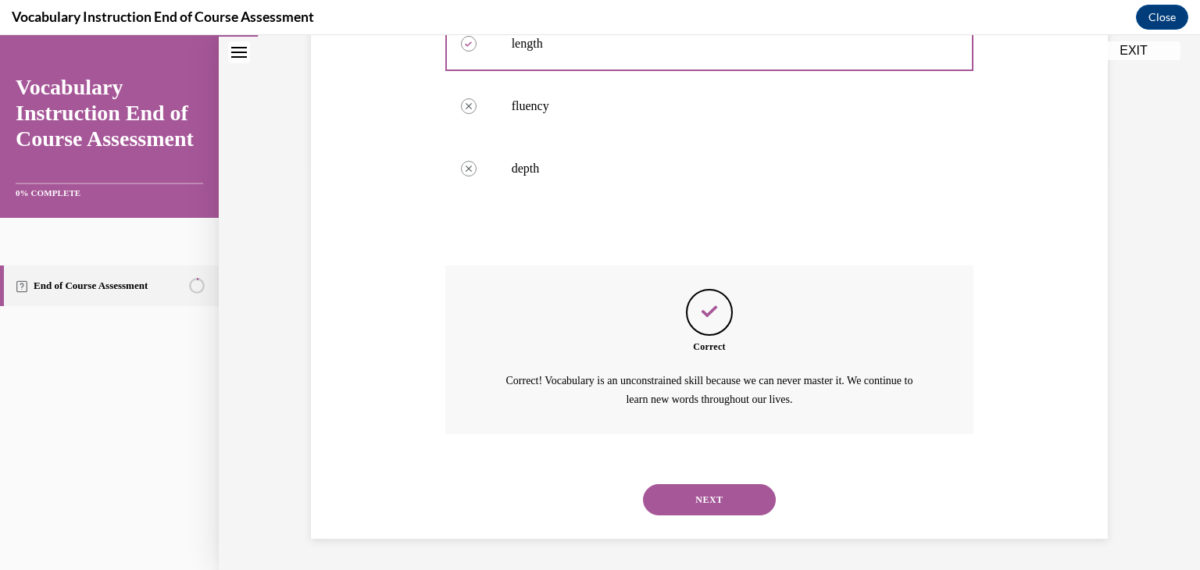
click at [701, 499] on button "NEXT" at bounding box center [709, 500] width 133 height 31
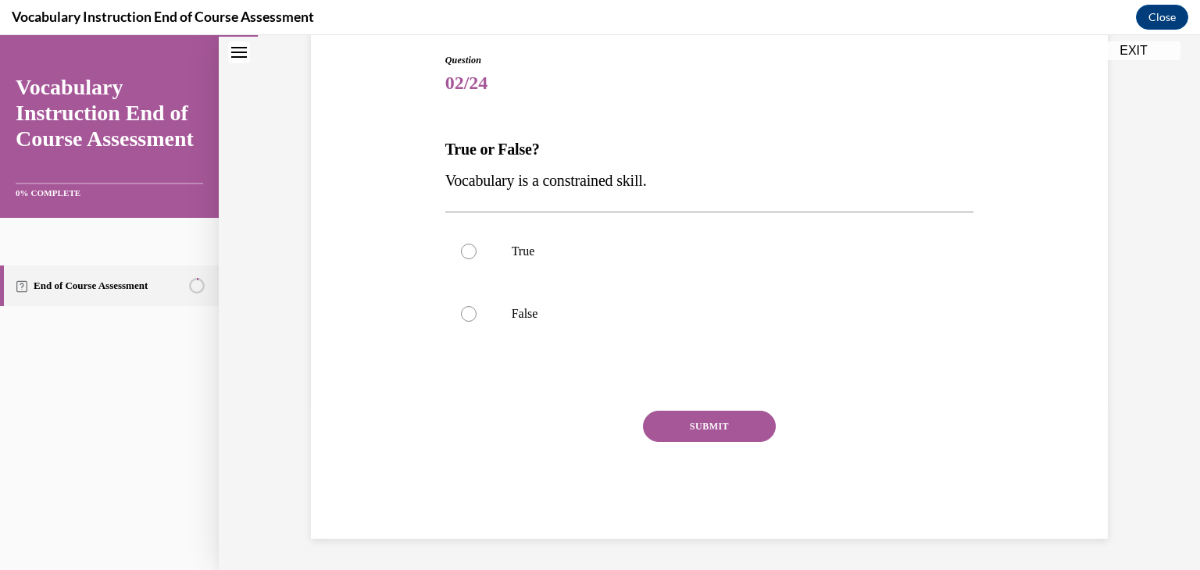
scroll to position [47, 0]
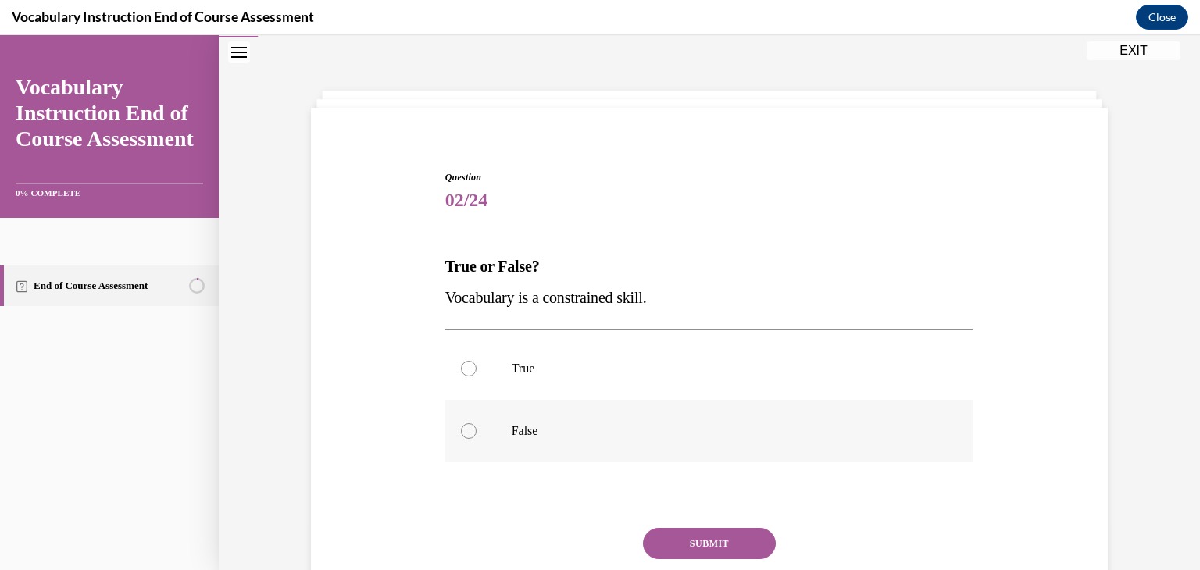
click at [461, 434] on div at bounding box center [469, 432] width 16 height 16
click at [461, 434] on input "False" at bounding box center [469, 432] width 16 height 16
radio input "true"
click at [688, 539] on button "SUBMIT" at bounding box center [709, 543] width 133 height 31
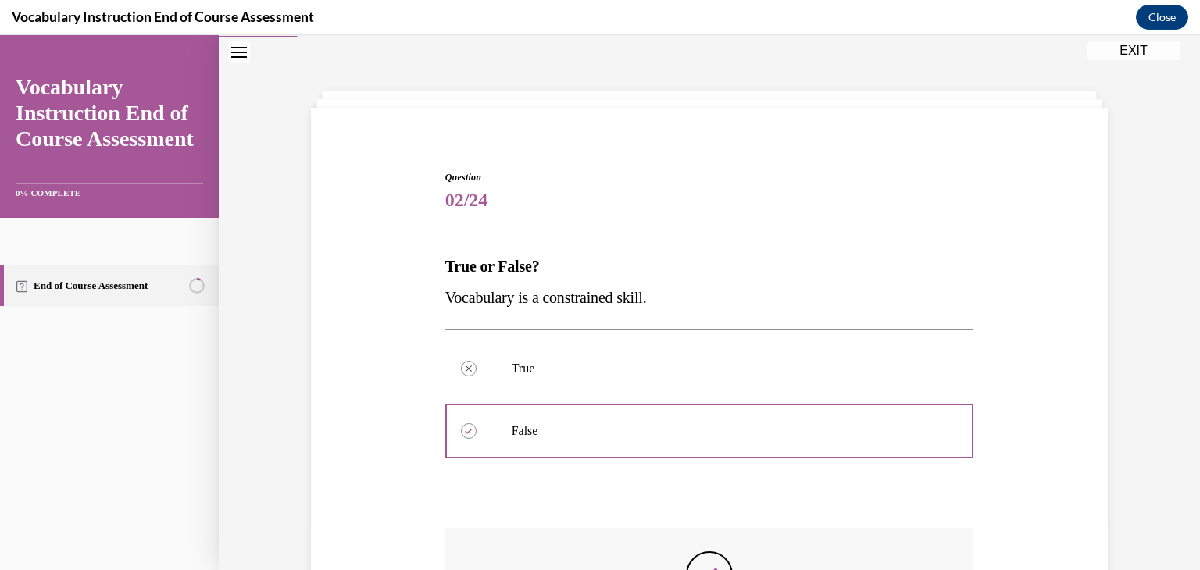
scroll to position [291, 0]
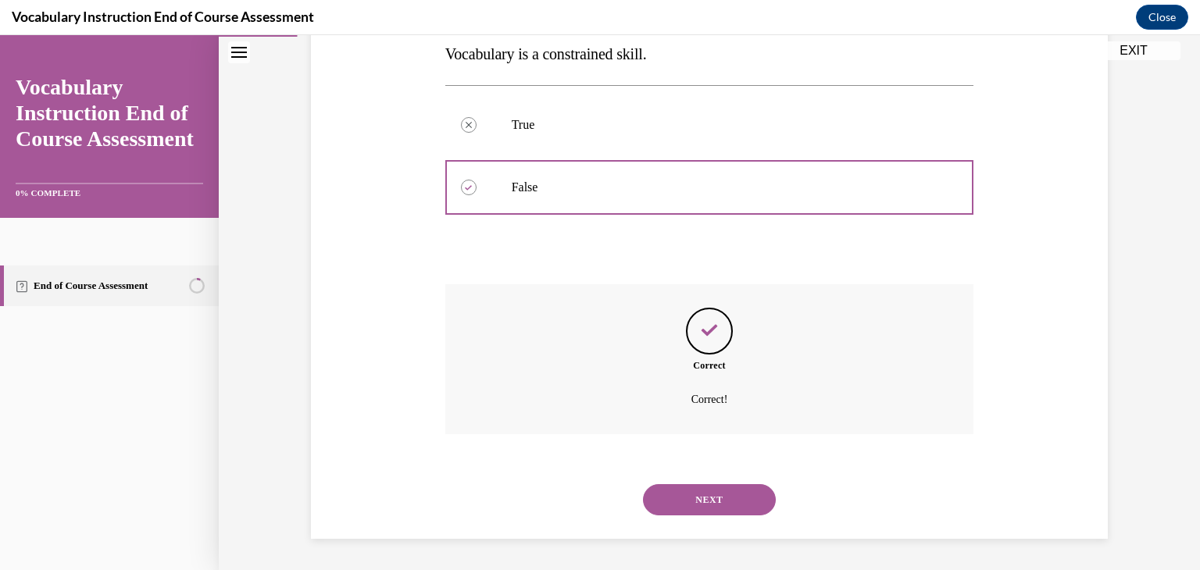
click at [704, 492] on button "NEXT" at bounding box center [709, 500] width 133 height 31
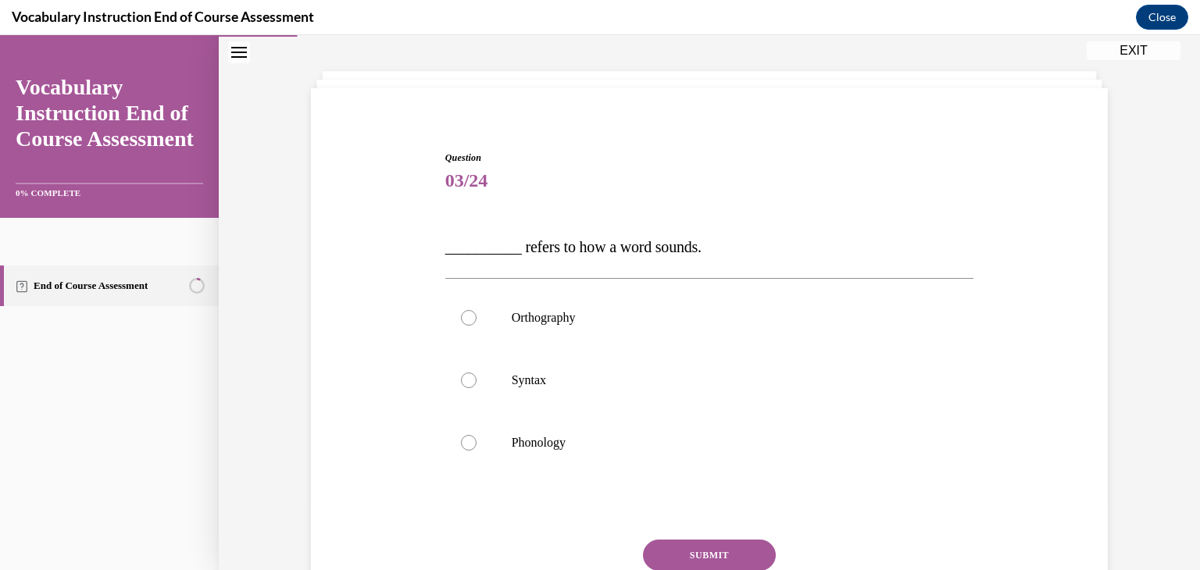
scroll to position [74, 0]
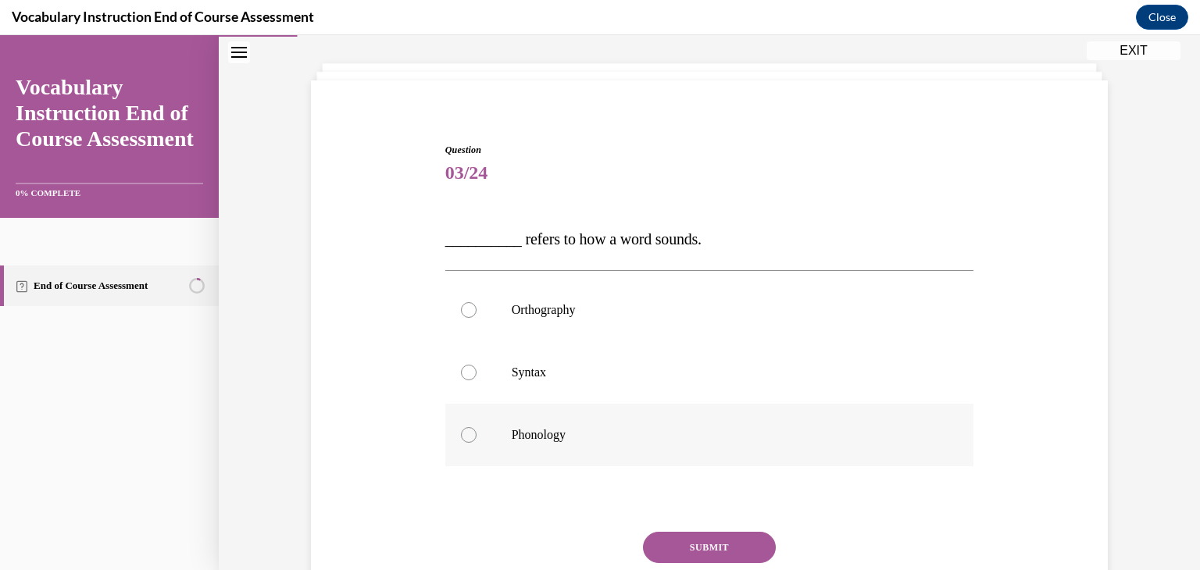
click at [469, 428] on label "Phonology" at bounding box center [709, 435] width 529 height 63
click at [469, 428] on input "Phonology" at bounding box center [469, 435] width 16 height 16
radio input "true"
click at [701, 542] on button "SUBMIT" at bounding box center [709, 547] width 133 height 31
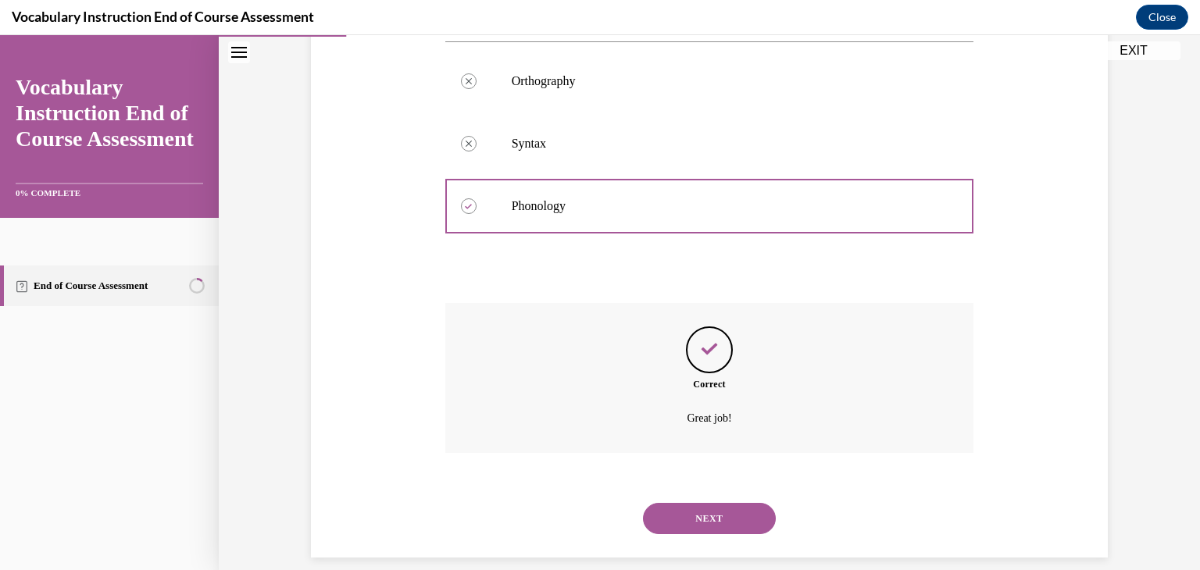
scroll to position [322, 0]
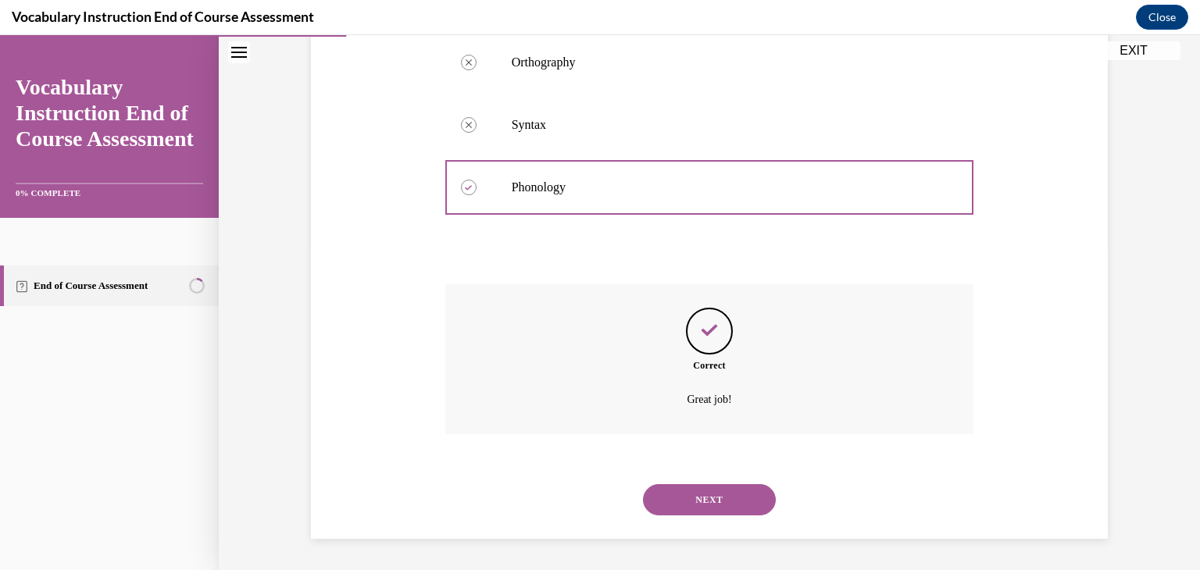
click at [711, 507] on button "NEXT" at bounding box center [709, 500] width 133 height 31
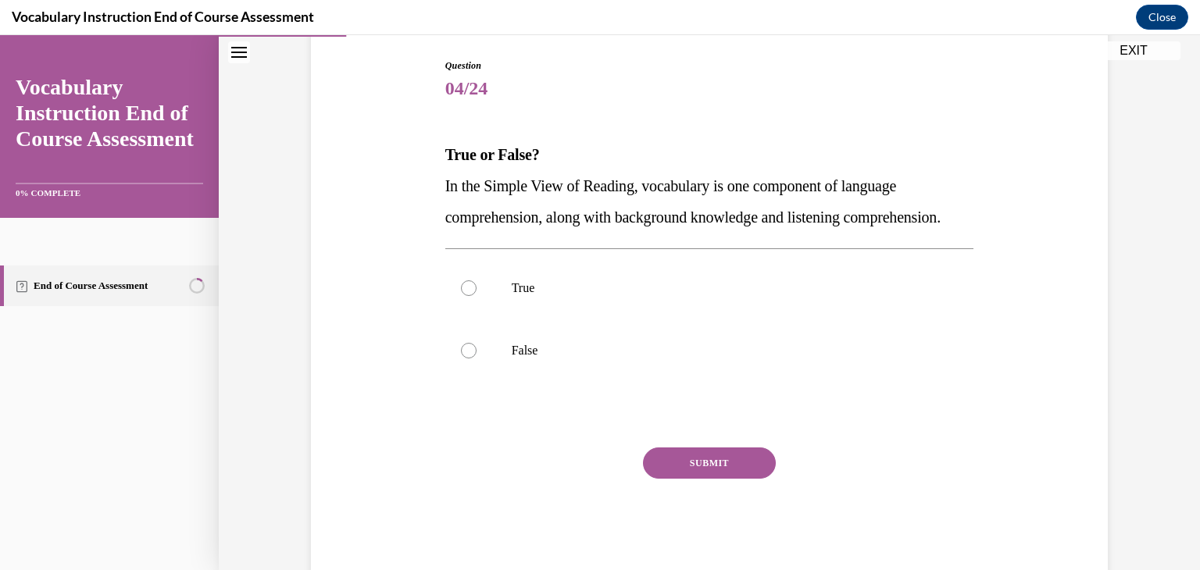
scroll to position [160, 0]
click at [461, 295] on div at bounding box center [469, 287] width 16 height 16
click at [461, 295] on input "True" at bounding box center [469, 287] width 16 height 16
radio input "true"
click at [713, 477] on button "SUBMIT" at bounding box center [709, 461] width 133 height 31
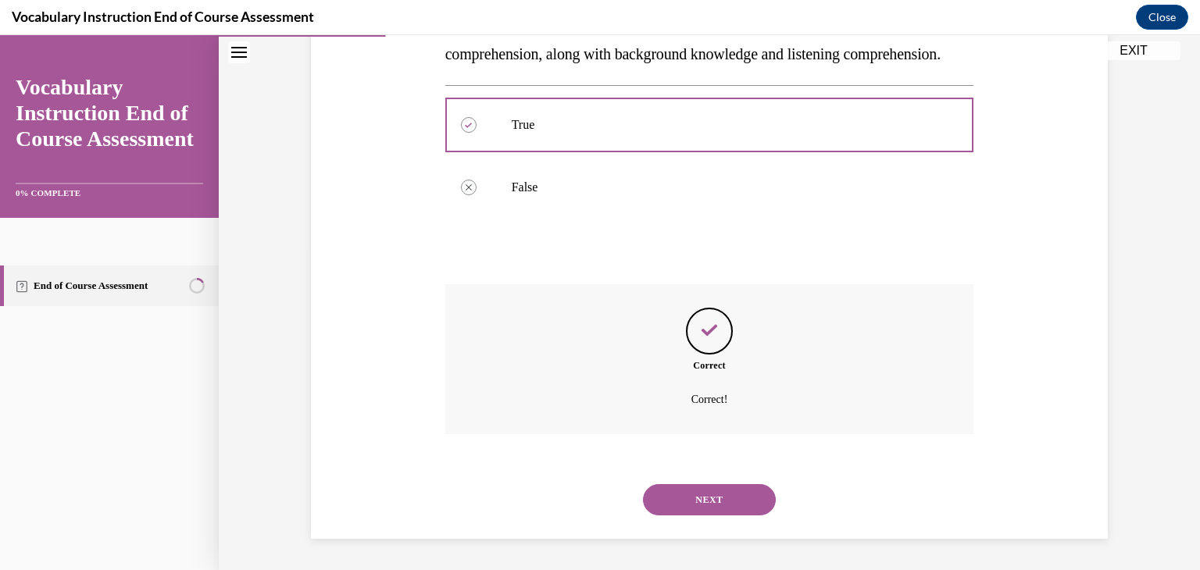
scroll to position [353, 0]
drag, startPoint x: 620, startPoint y: 531, endPoint x: 434, endPoint y: 518, distance: 185.6
click at [434, 518] on div "Question 04/24 True or False? In the Simple View of Reading, vocabulary is one …" at bounding box center [709, 193] width 805 height 691
click at [703, 500] on button "NEXT" at bounding box center [709, 500] width 133 height 31
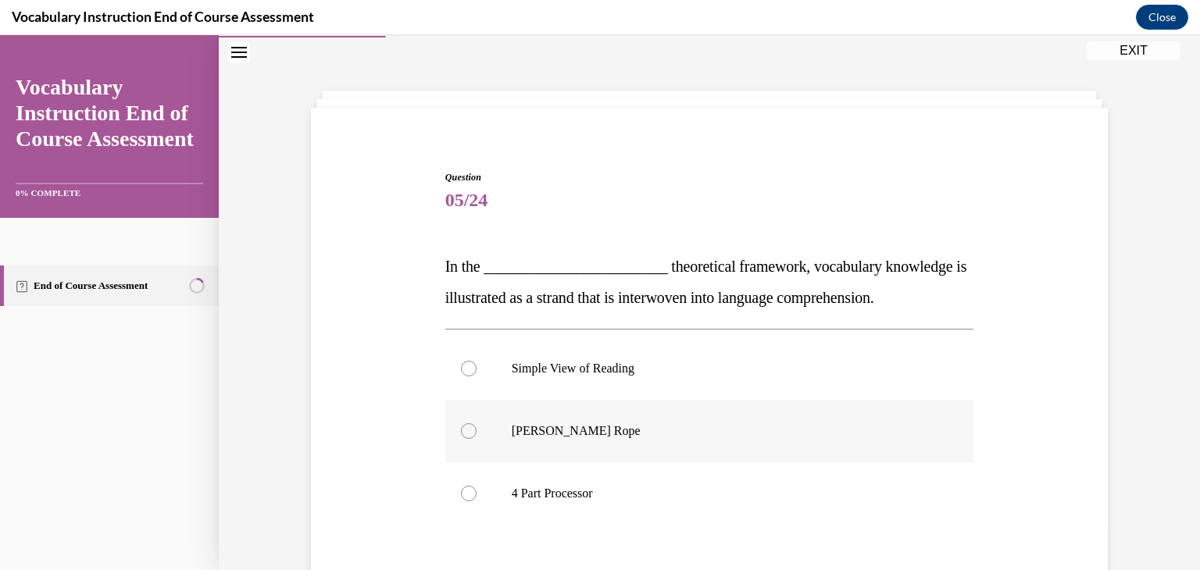
click at [463, 431] on div at bounding box center [469, 432] width 16 height 16
click at [463, 431] on input "Scarborough's Rope" at bounding box center [469, 432] width 16 height 16
radio input "true"
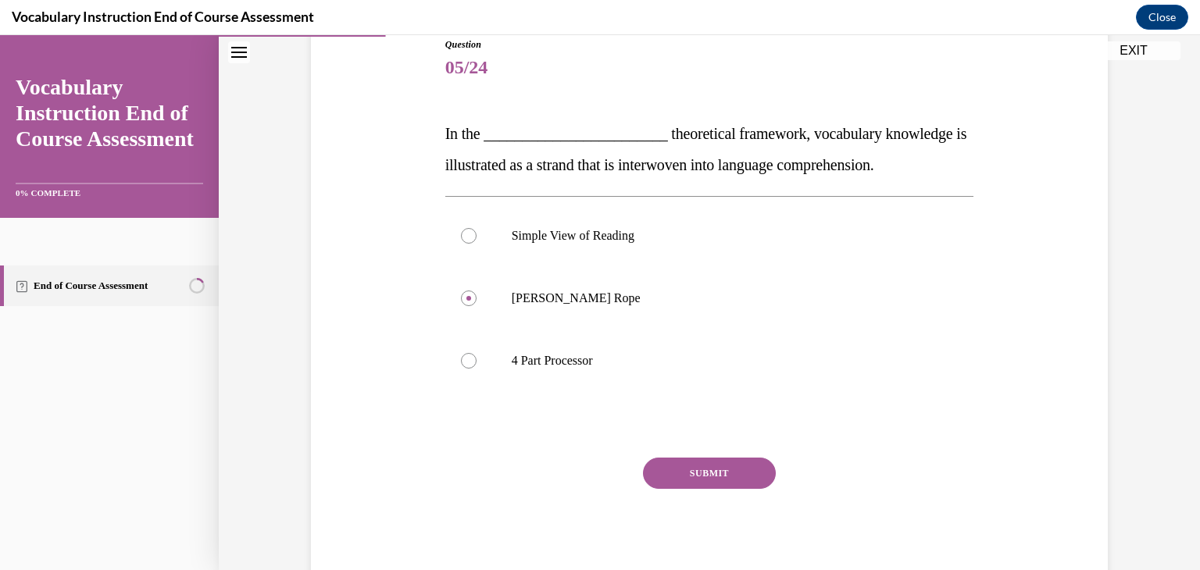
click at [716, 474] on button "SUBMIT" at bounding box center [709, 473] width 133 height 31
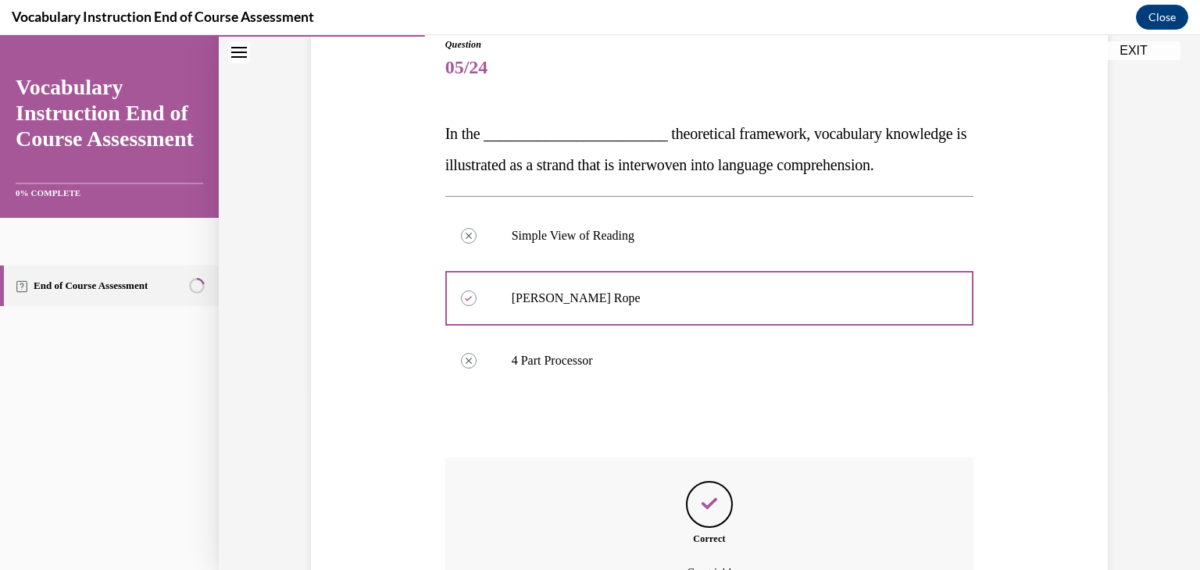
scroll to position [353, 0]
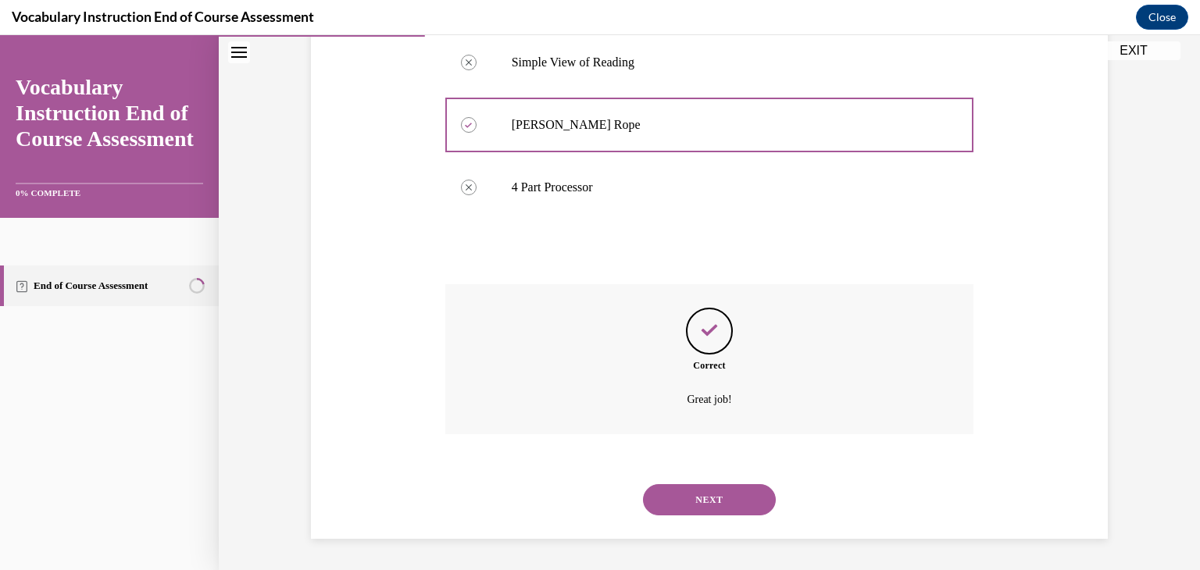
click at [693, 495] on button "NEXT" at bounding box center [709, 500] width 133 height 31
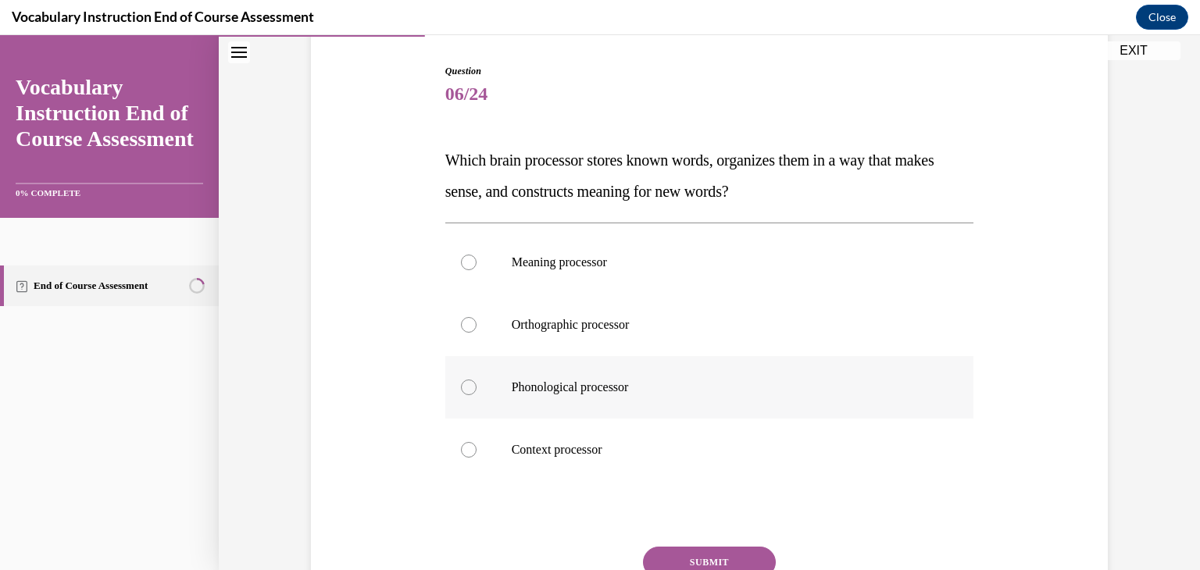
scroll to position [153, 0]
click at [466, 263] on div at bounding box center [469, 263] width 16 height 16
click at [466, 263] on input "Meaning processor" at bounding box center [469, 263] width 16 height 16
radio input "true"
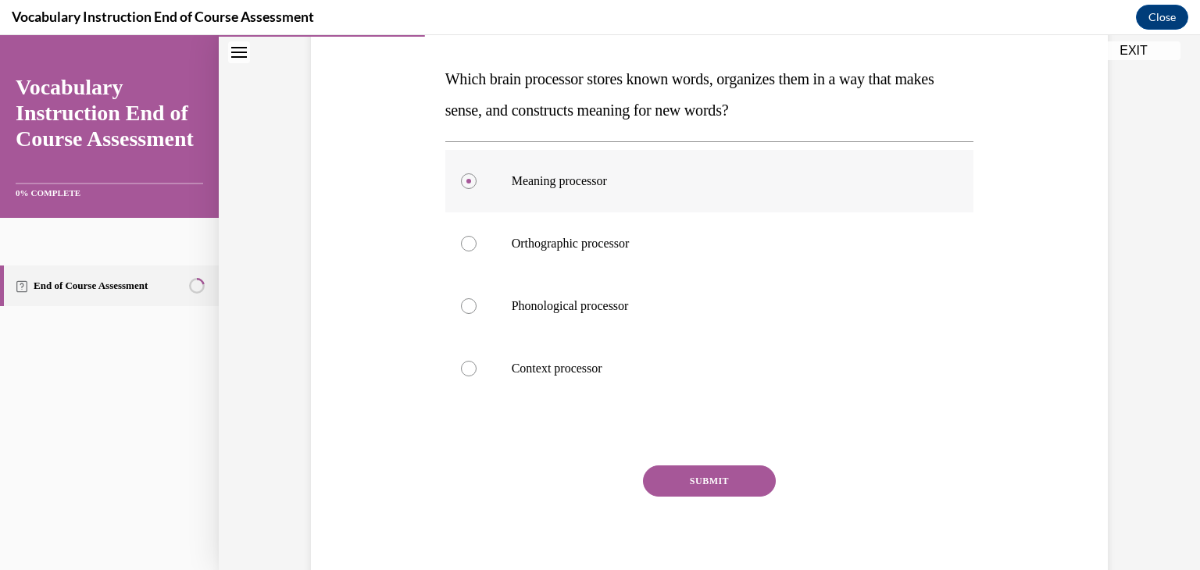
scroll to position [238, 0]
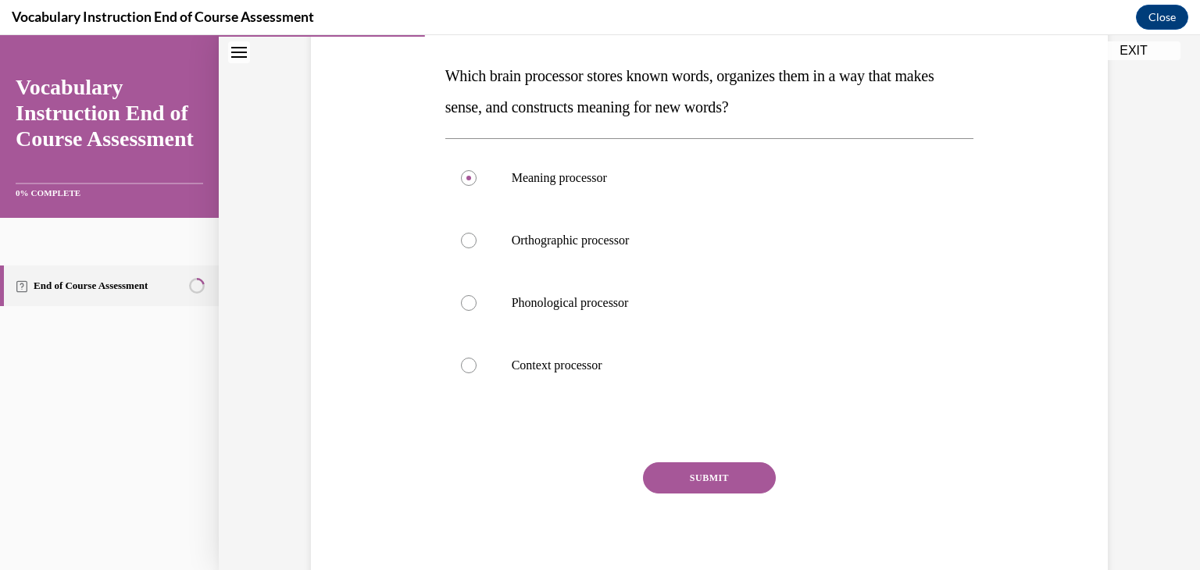
click at [722, 468] on button "SUBMIT" at bounding box center [709, 478] width 133 height 31
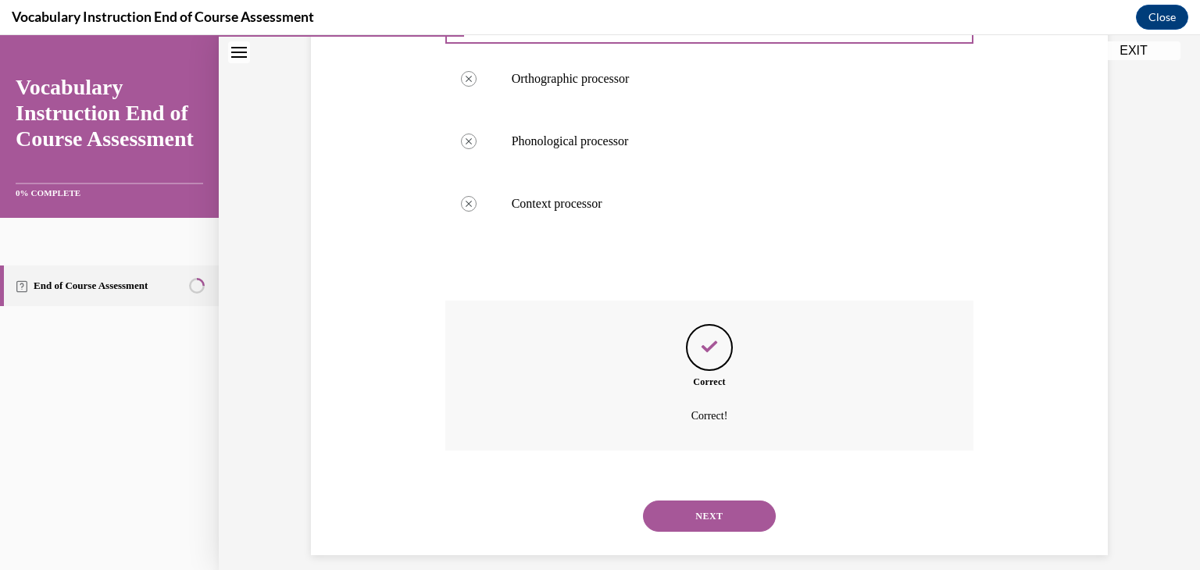
scroll to position [416, 0]
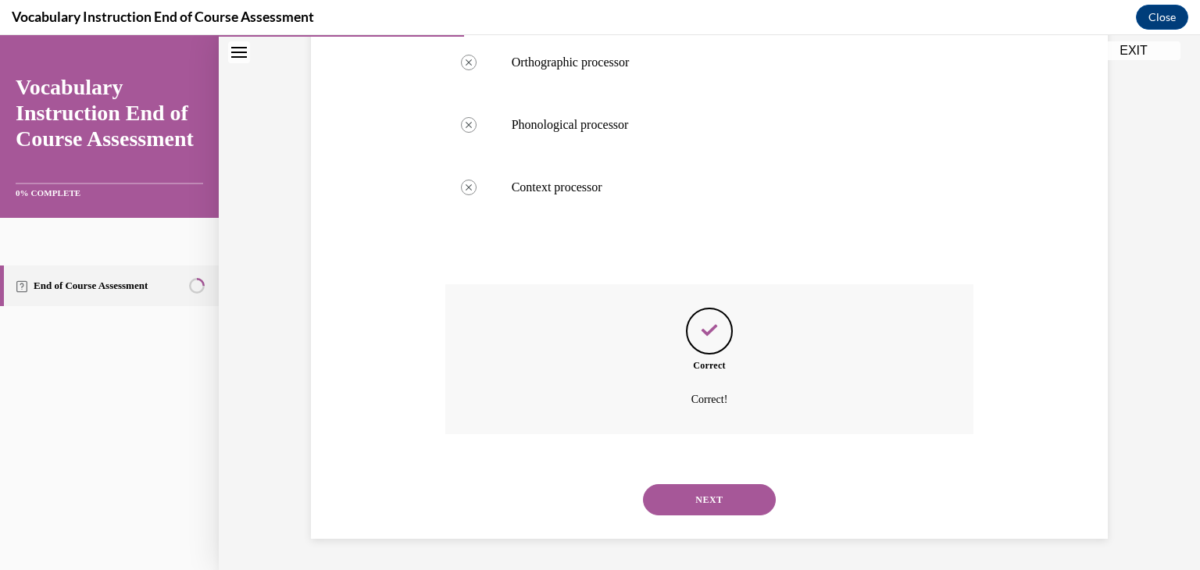
click at [706, 497] on button "NEXT" at bounding box center [709, 500] width 133 height 31
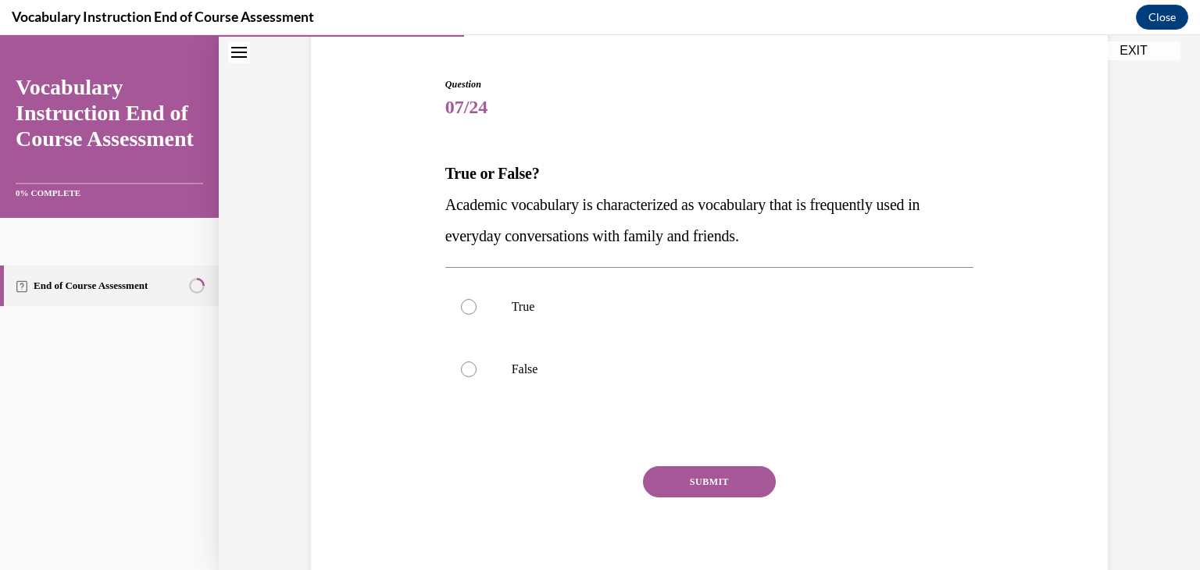
scroll to position [141, 0]
click at [463, 363] on div at bounding box center [469, 369] width 16 height 16
click at [463, 363] on input "False" at bounding box center [469, 369] width 16 height 16
radio input "true"
click at [711, 476] on button "SUBMIT" at bounding box center [709, 481] width 133 height 31
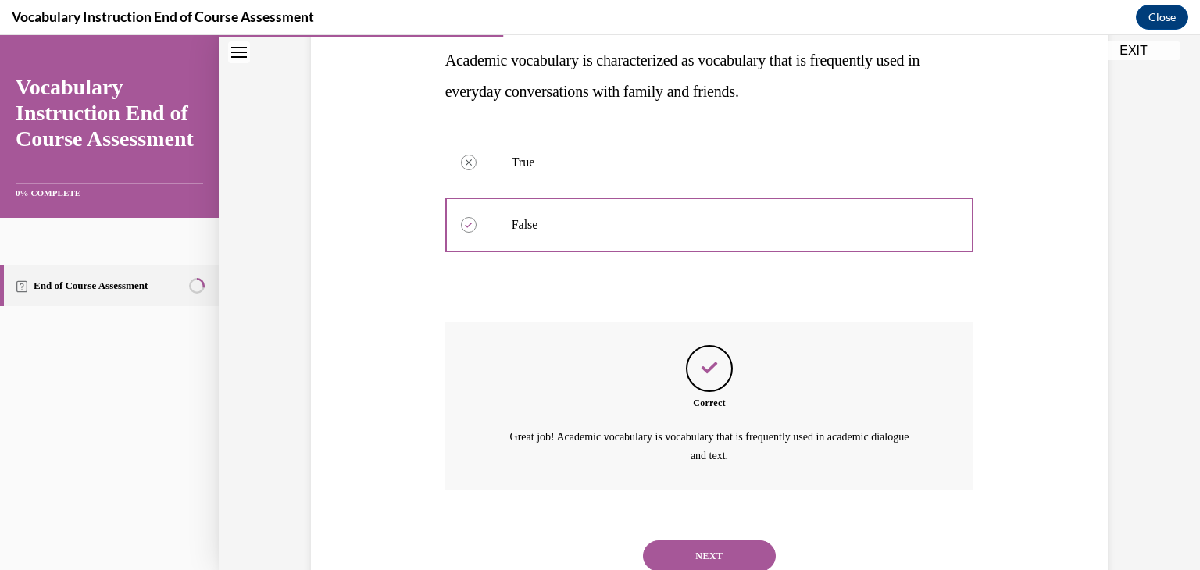
scroll to position [341, 0]
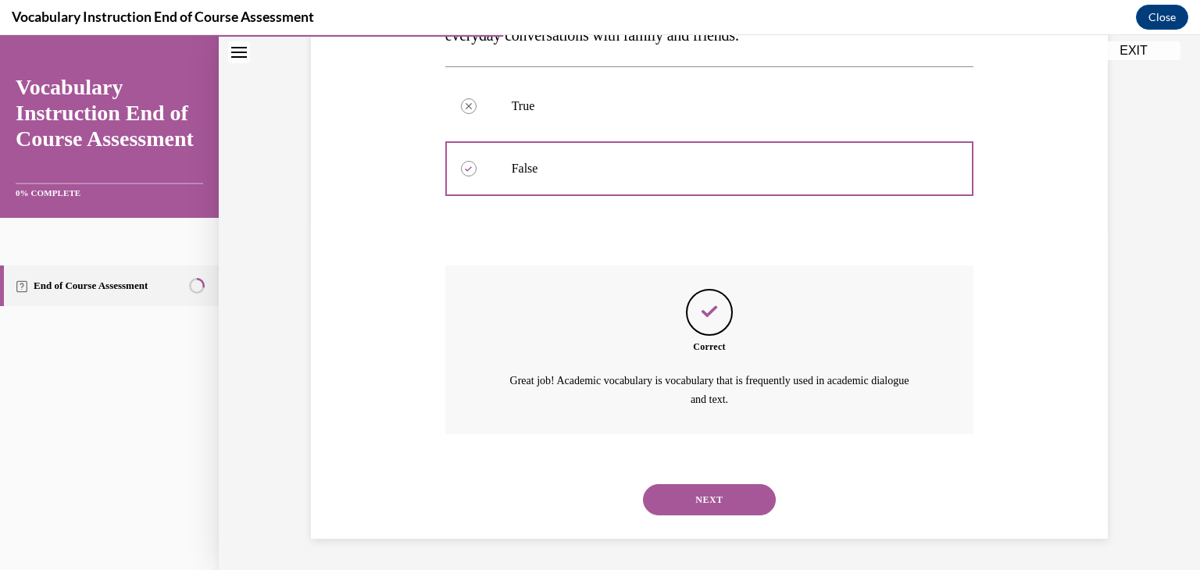
click at [671, 505] on button "NEXT" at bounding box center [709, 500] width 133 height 31
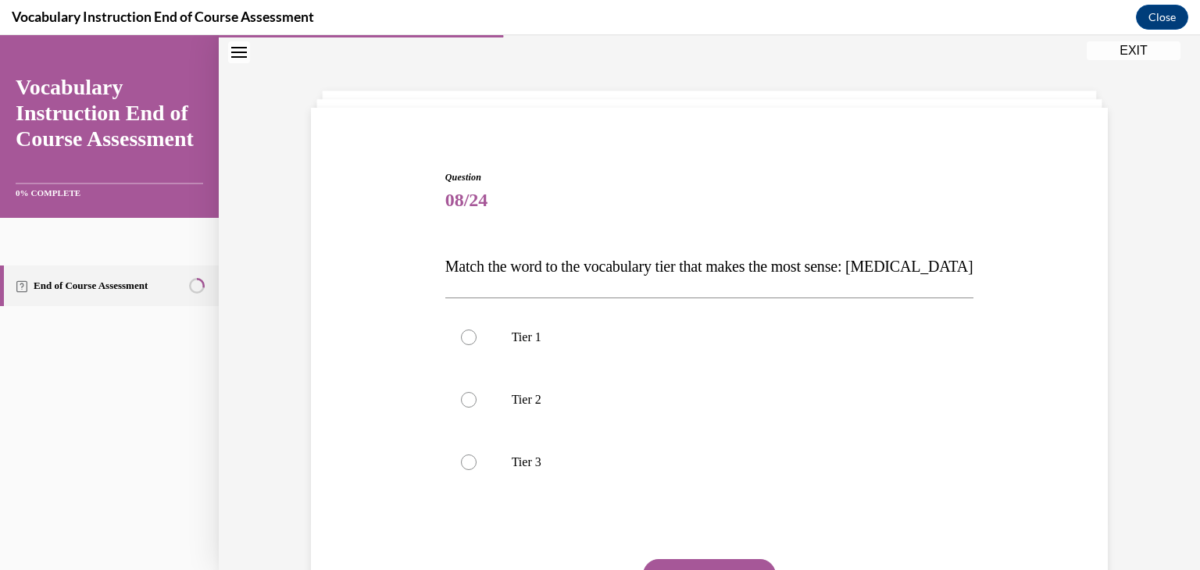
scroll to position [148, 0]
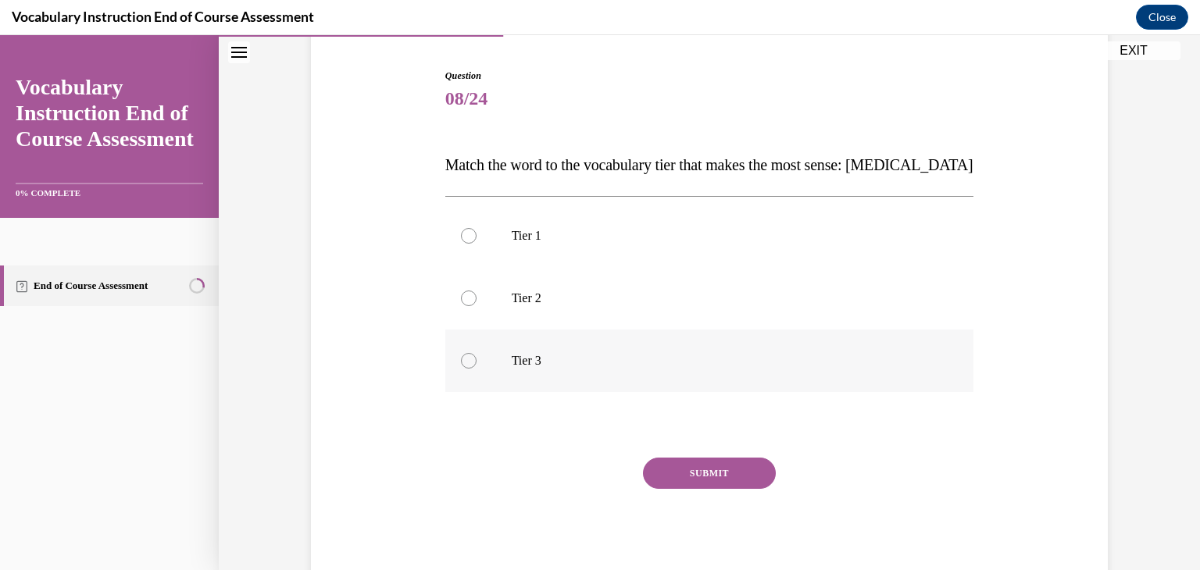
click at [463, 359] on div at bounding box center [469, 361] width 16 height 16
click at [463, 359] on input "Tier 3" at bounding box center [469, 361] width 16 height 16
radio input "true"
click at [706, 464] on button "SUBMIT" at bounding box center [709, 473] width 133 height 31
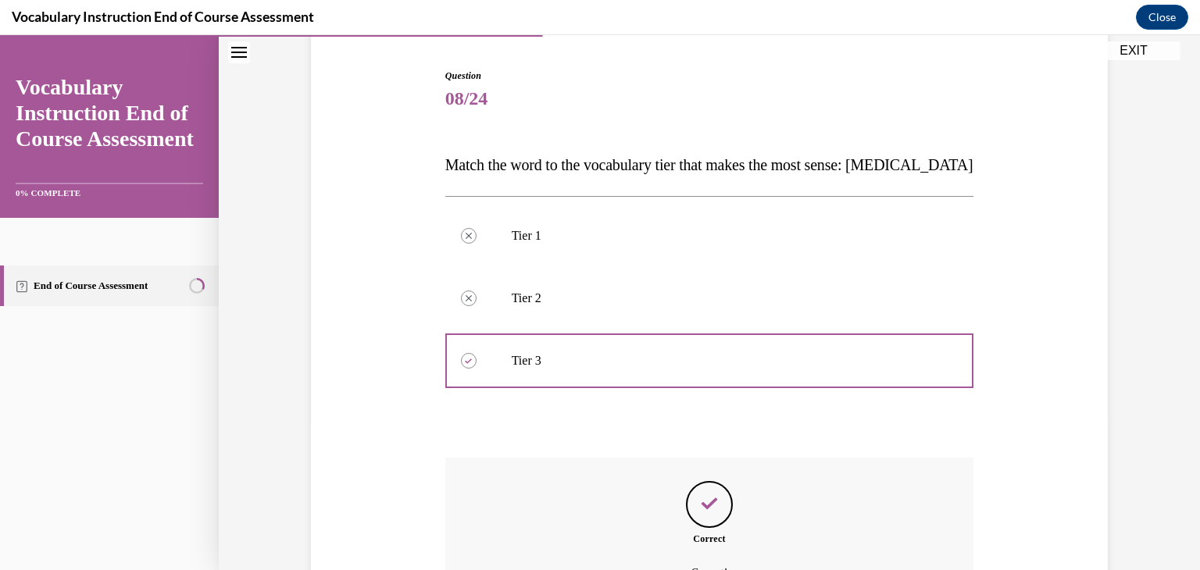
scroll to position [322, 0]
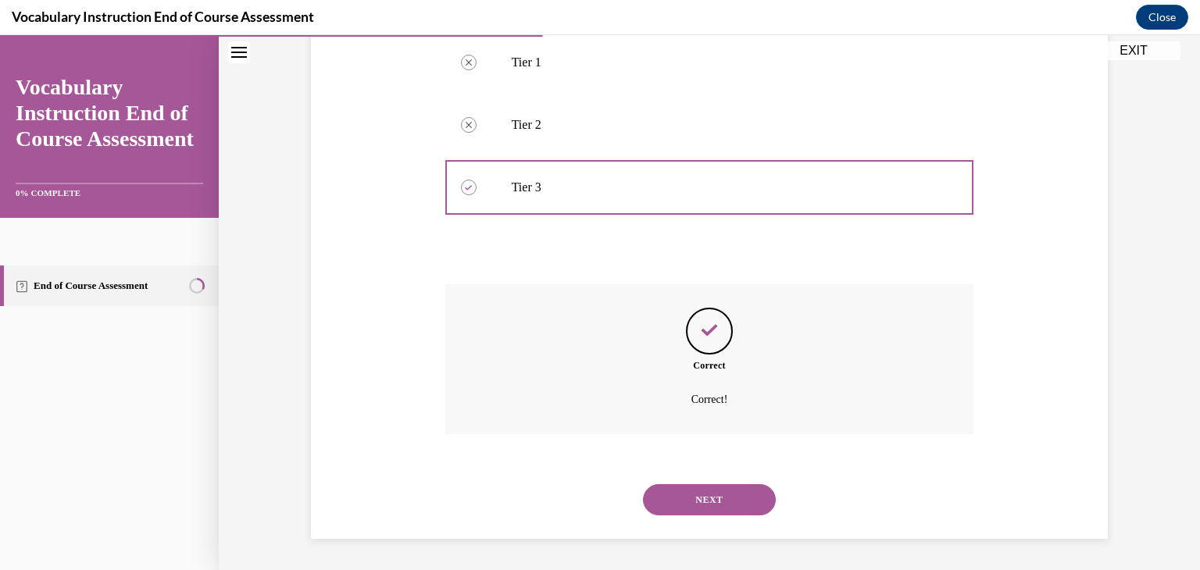
click at [700, 493] on button "NEXT" at bounding box center [709, 500] width 133 height 31
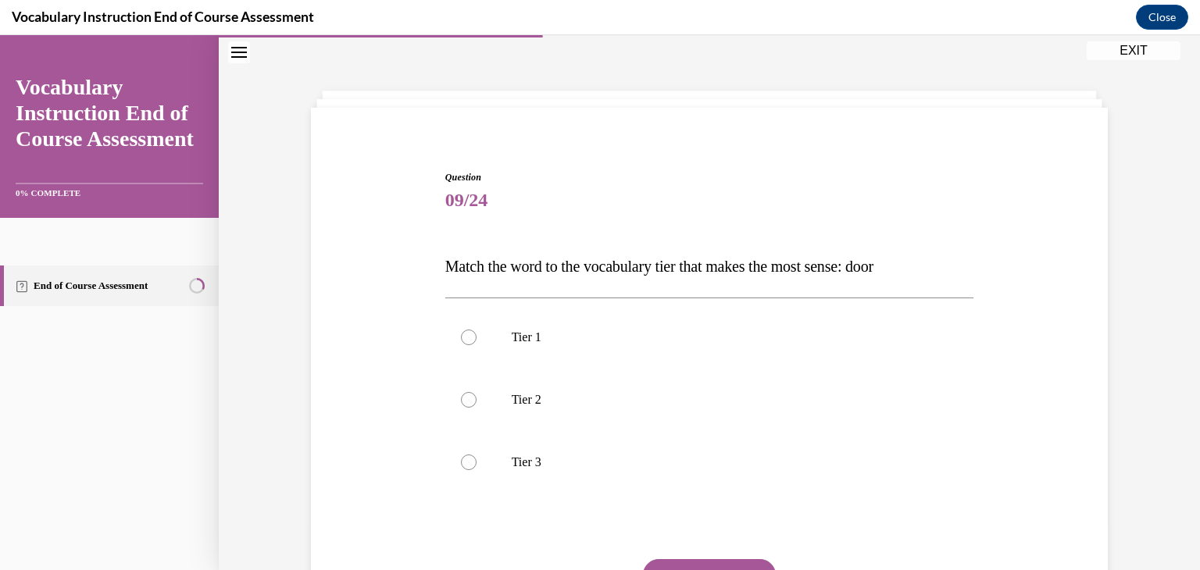
scroll to position [116, 0]
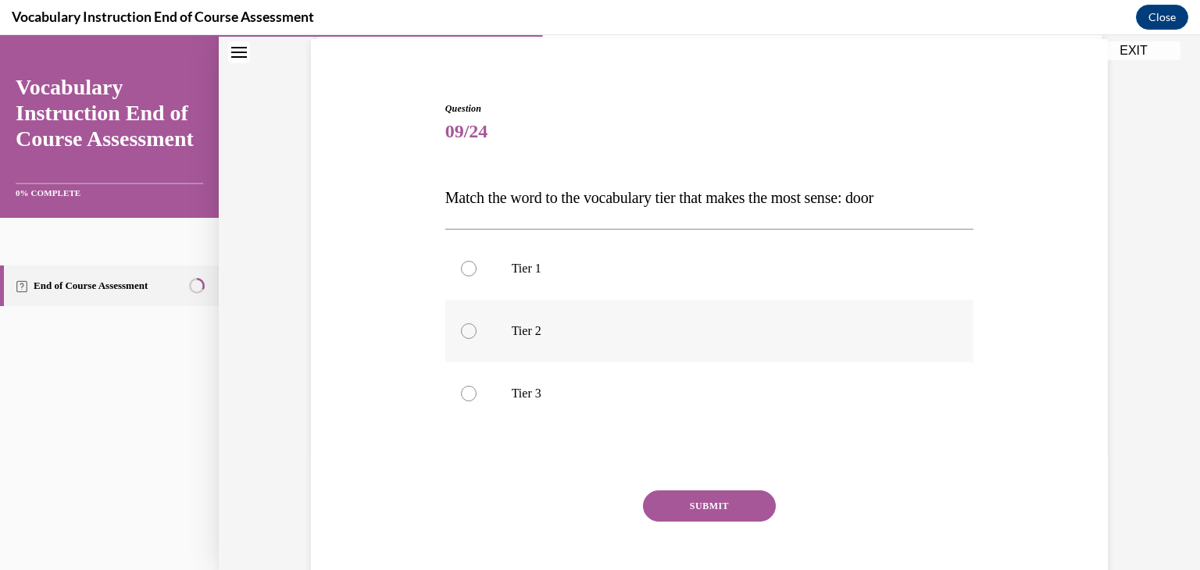
click at [461, 332] on div at bounding box center [469, 332] width 16 height 16
click at [461, 332] on input "Tier 2" at bounding box center [469, 332] width 16 height 16
radio input "true"
click at [701, 509] on button "SUBMIT" at bounding box center [709, 506] width 133 height 31
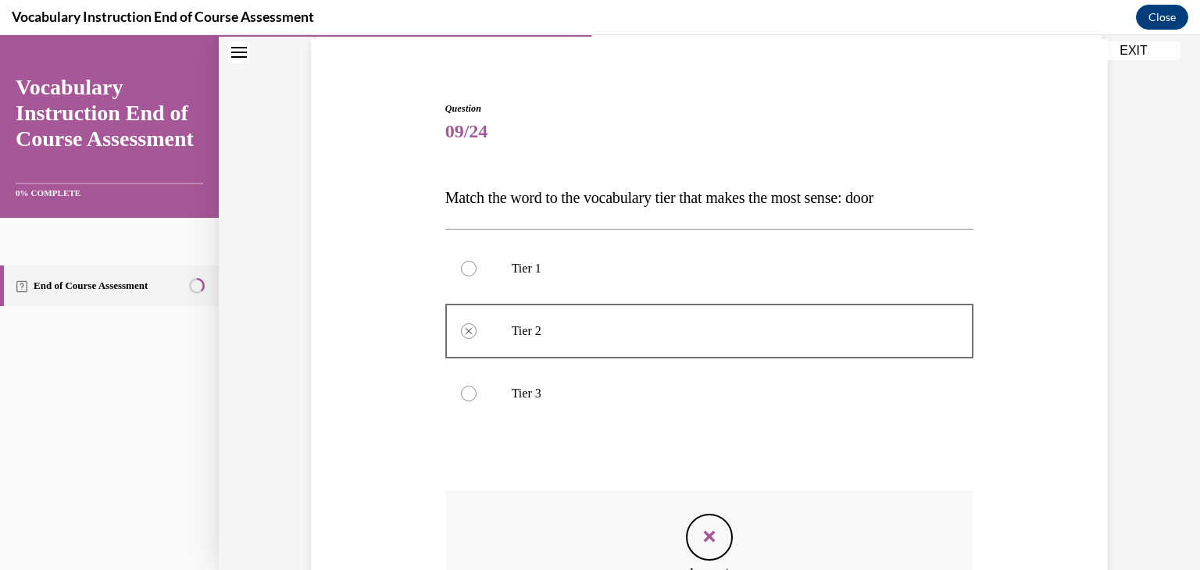
scroll to position [322, 0]
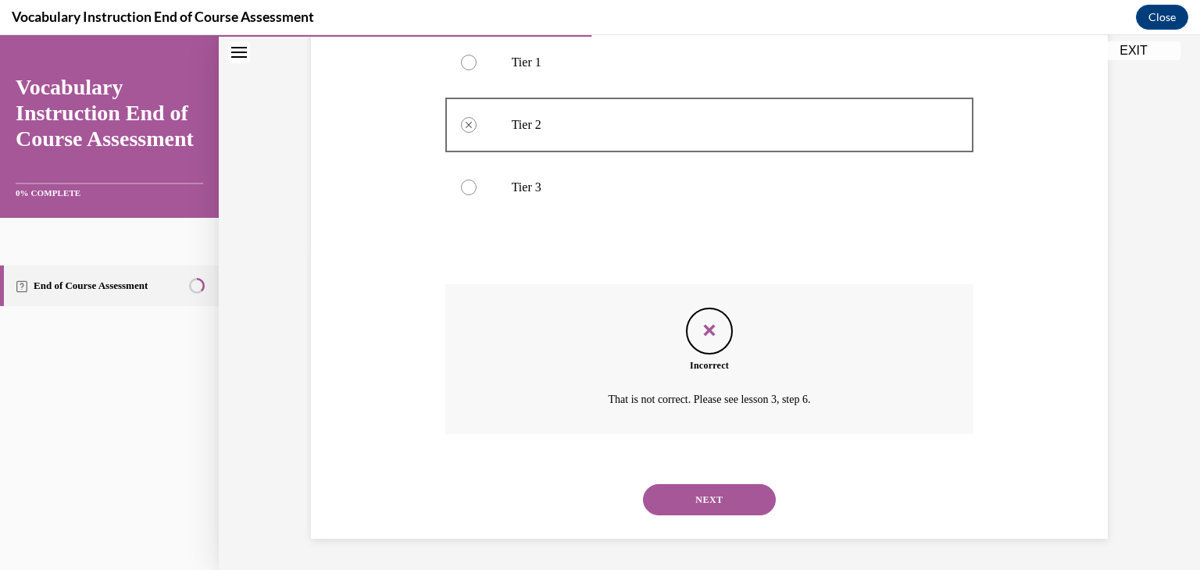
click at [701, 509] on button "NEXT" at bounding box center [709, 500] width 133 height 31
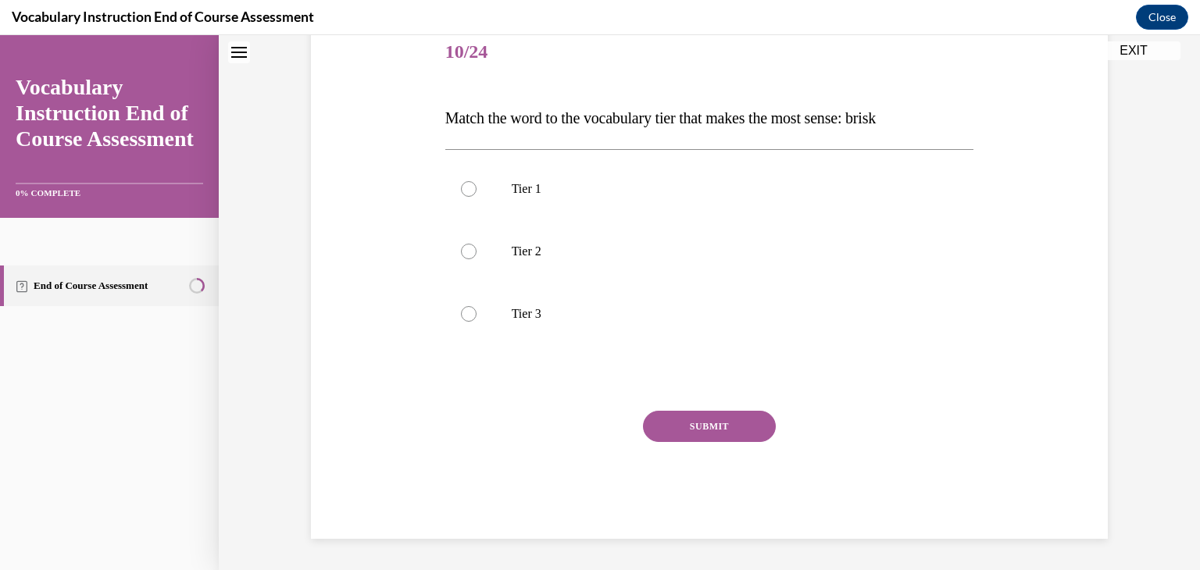
scroll to position [47, 0]
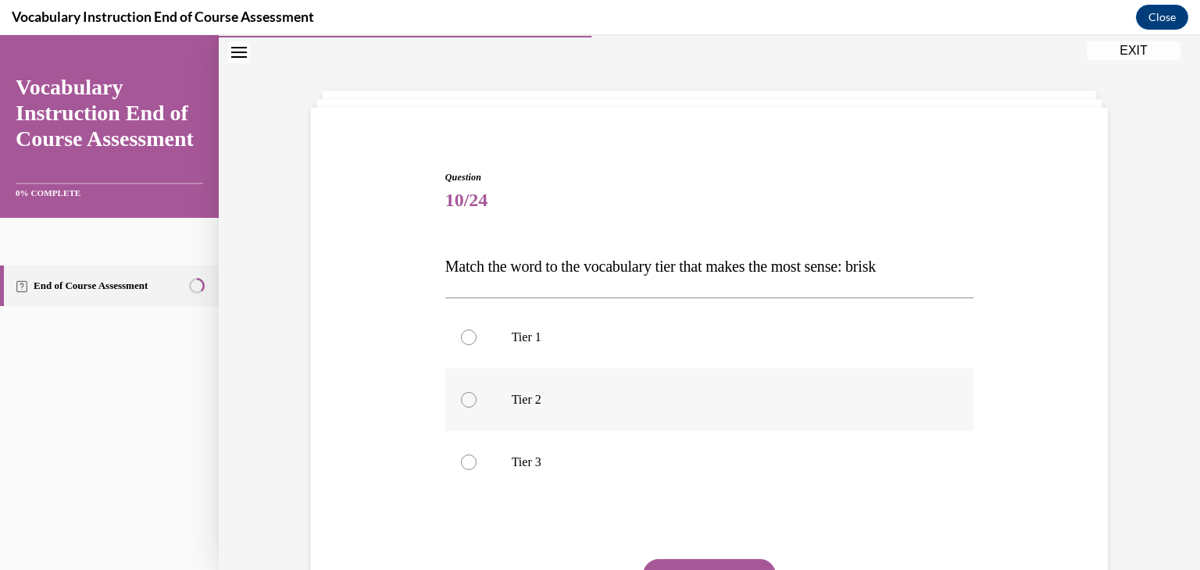
click at [468, 398] on div at bounding box center [469, 400] width 16 height 16
click at [468, 398] on input "Tier 2" at bounding box center [469, 400] width 16 height 16
radio input "true"
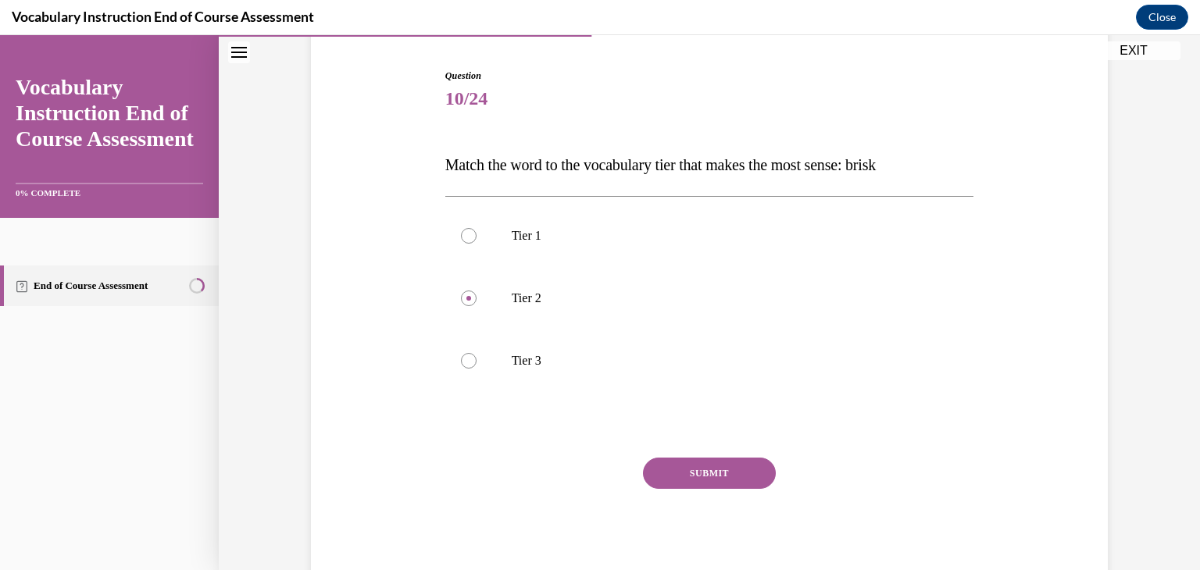
click at [715, 471] on button "SUBMIT" at bounding box center [709, 473] width 133 height 31
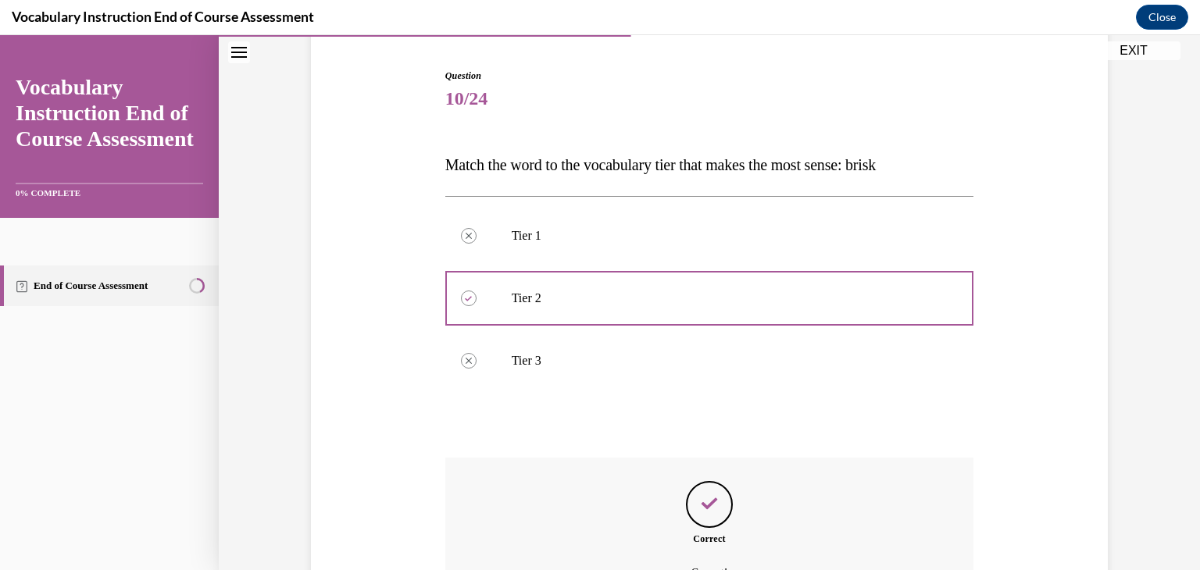
scroll to position [322, 0]
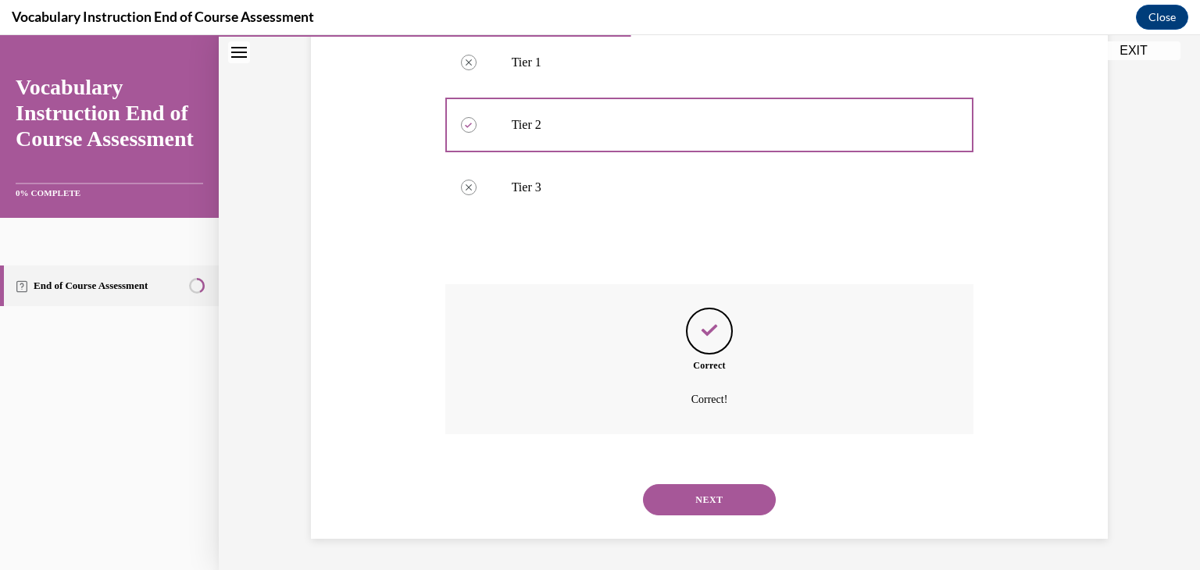
click at [682, 499] on button "NEXT" at bounding box center [709, 500] width 133 height 31
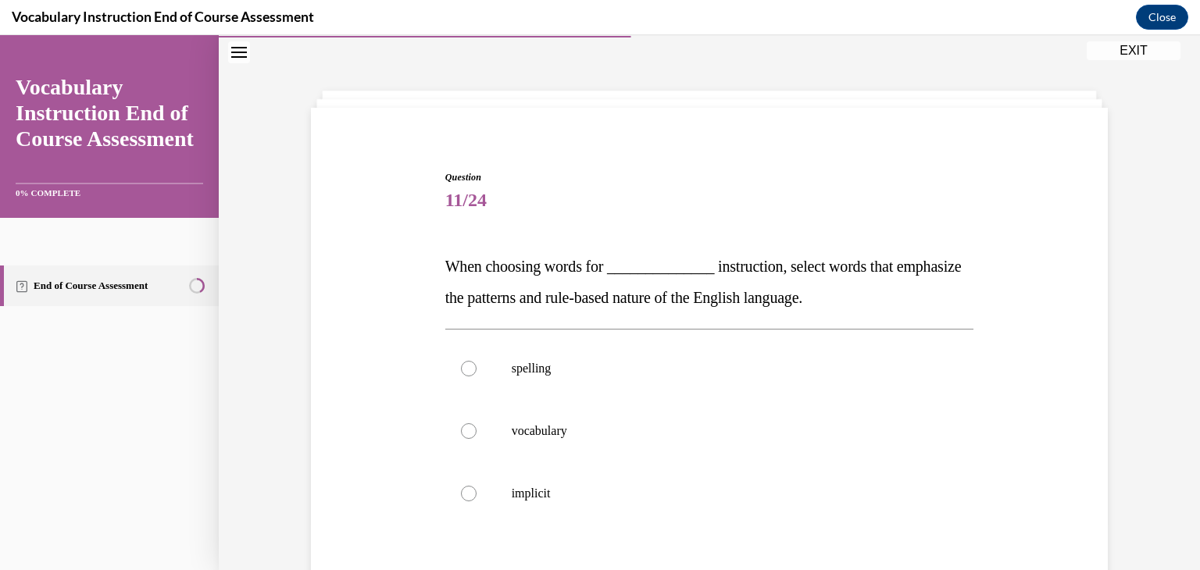
scroll to position [180, 0]
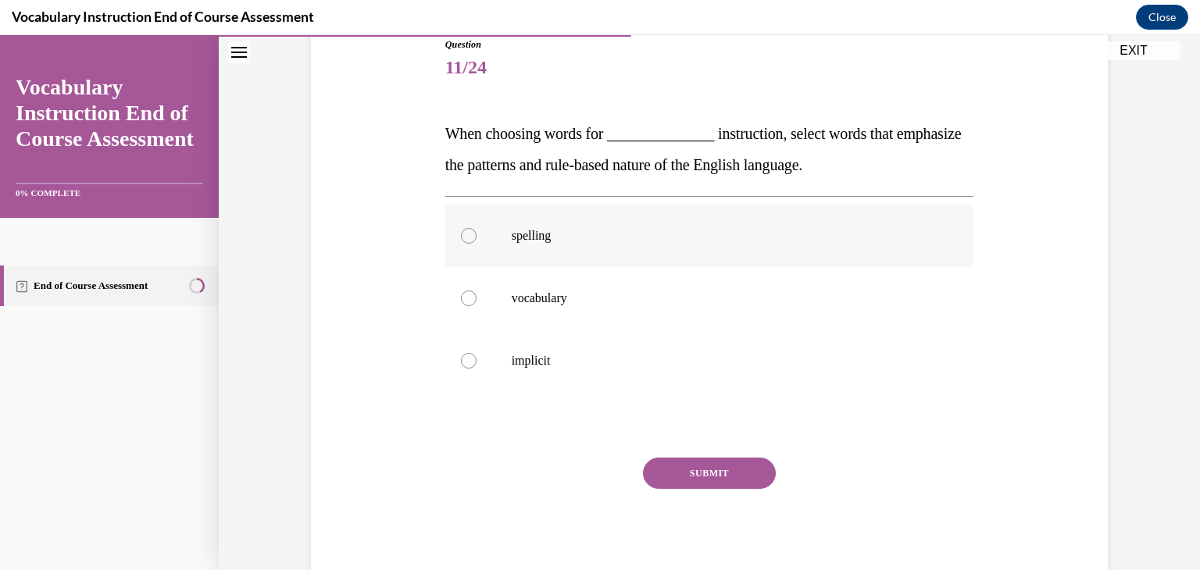
click at [467, 231] on div at bounding box center [469, 236] width 16 height 16
click at [467, 231] on input "spelling" at bounding box center [469, 236] width 16 height 16
radio input "true"
click at [703, 463] on button "SUBMIT" at bounding box center [709, 473] width 133 height 31
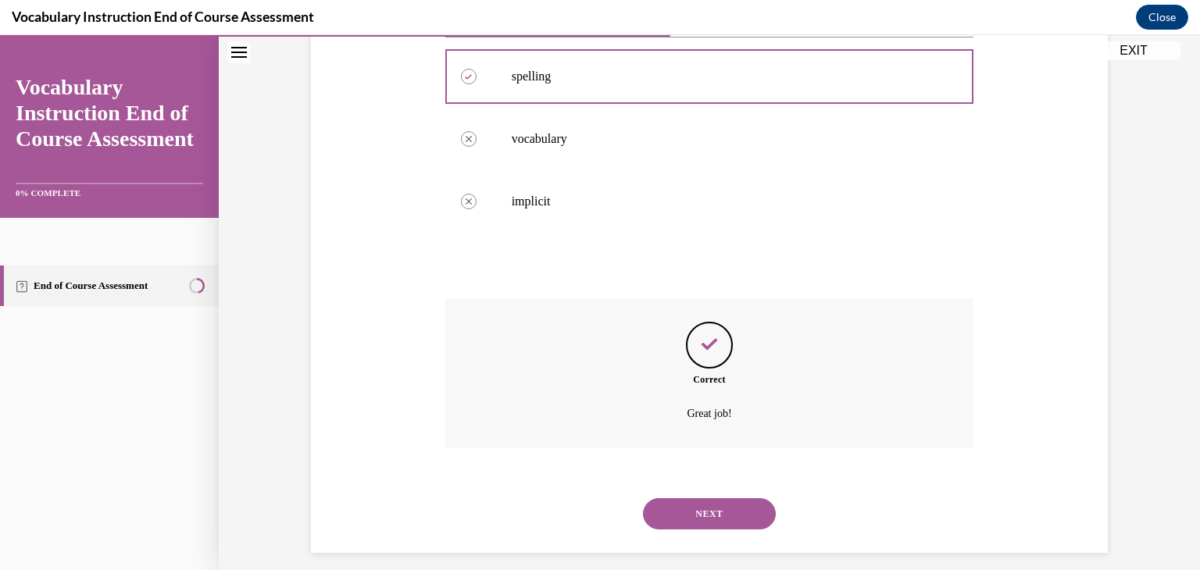
scroll to position [342, 0]
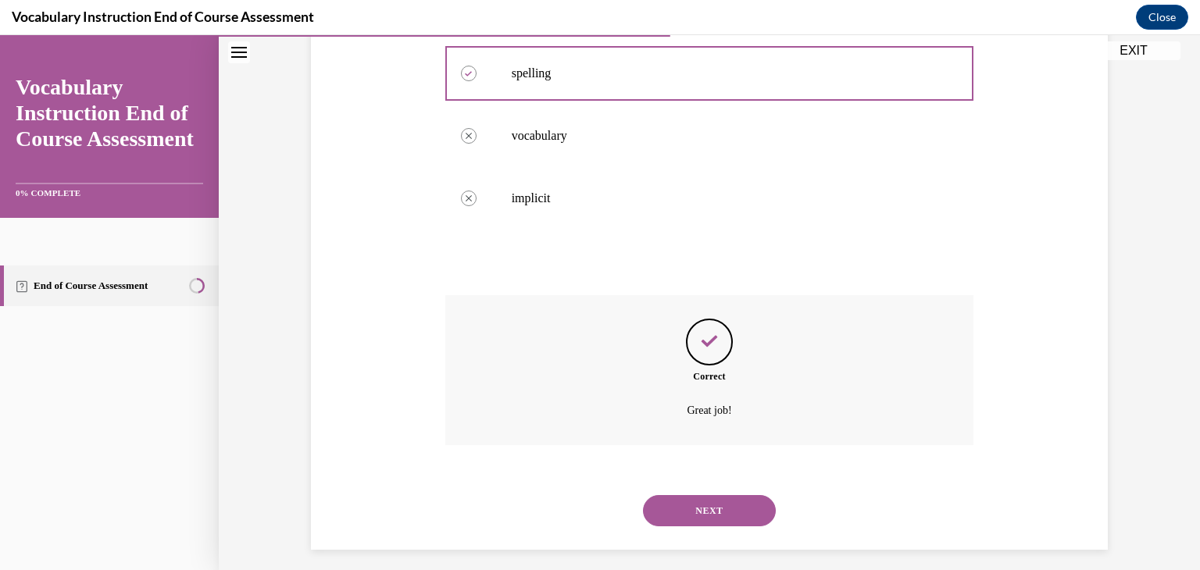
click at [703, 507] on button "NEXT" at bounding box center [709, 510] width 133 height 31
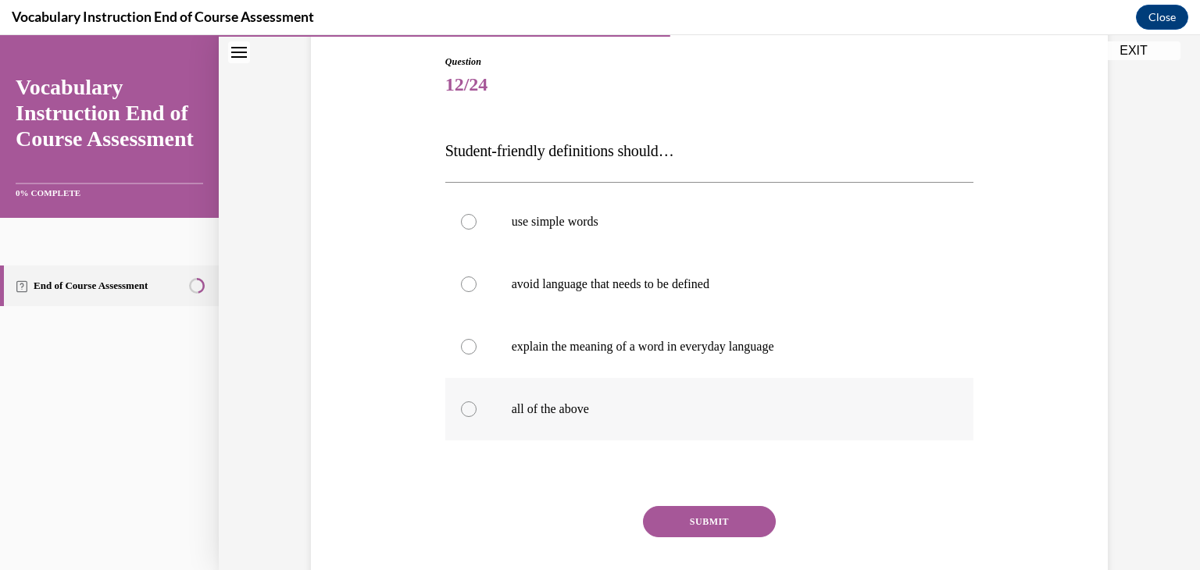
scroll to position [211, 0]
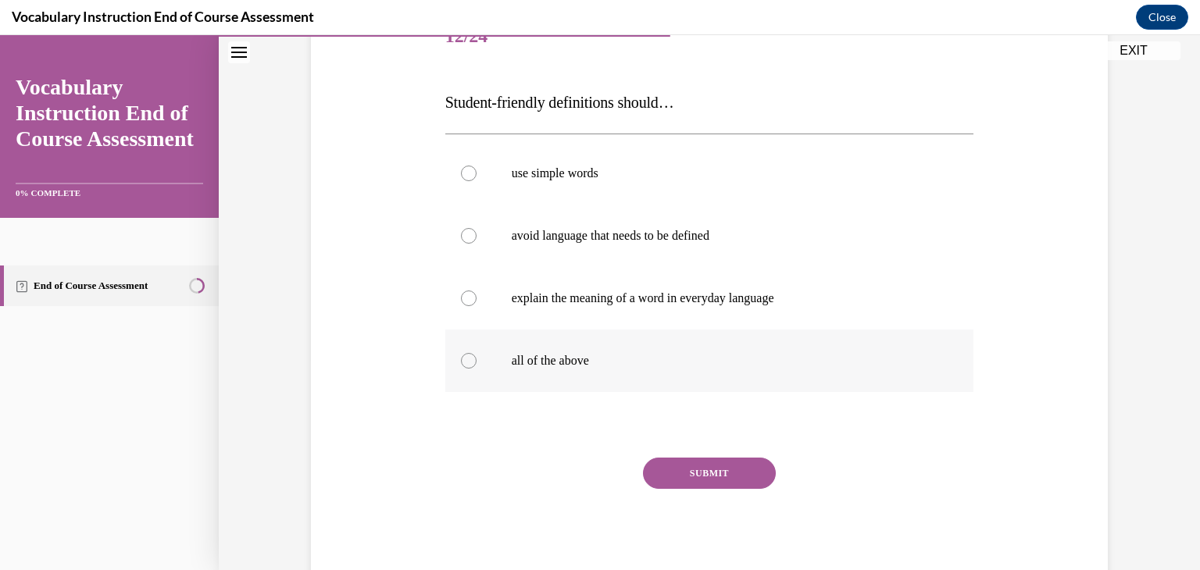
click at [461, 362] on div at bounding box center [469, 361] width 16 height 16
click at [461, 362] on input "all of the above" at bounding box center [469, 361] width 16 height 16
radio input "true"
click at [692, 463] on button "SUBMIT" at bounding box center [709, 473] width 133 height 31
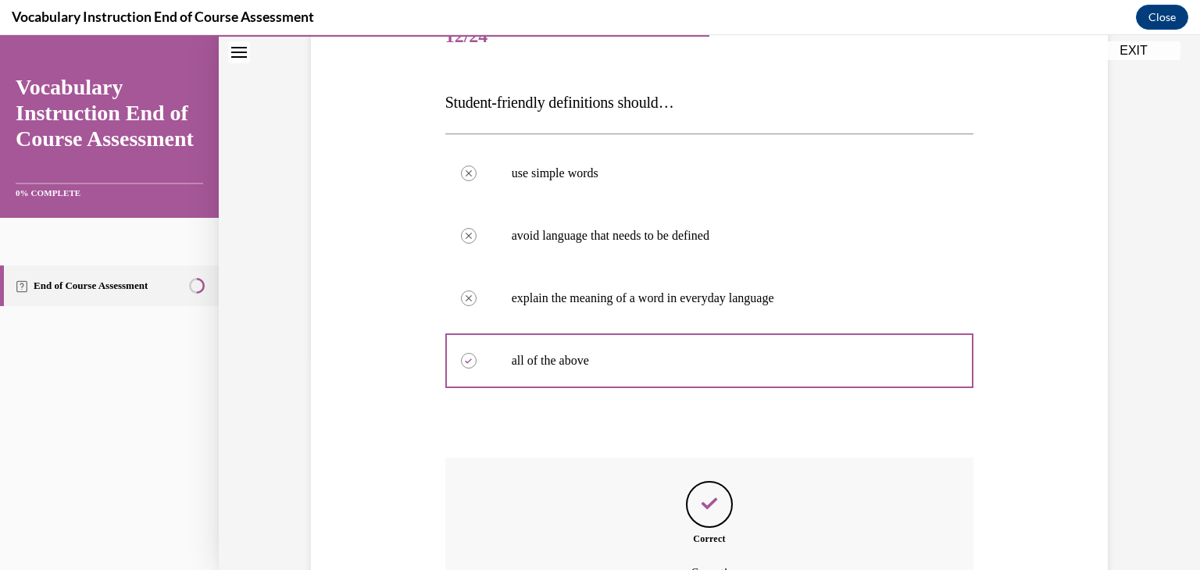
scroll to position [384, 0]
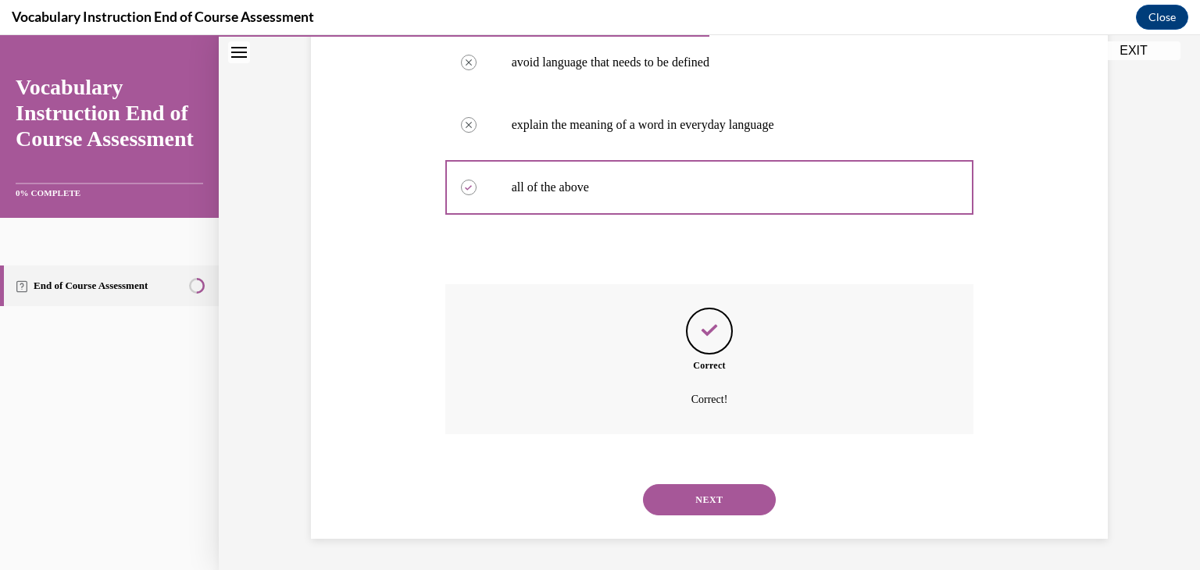
click at [700, 495] on button "NEXT" at bounding box center [709, 500] width 133 height 31
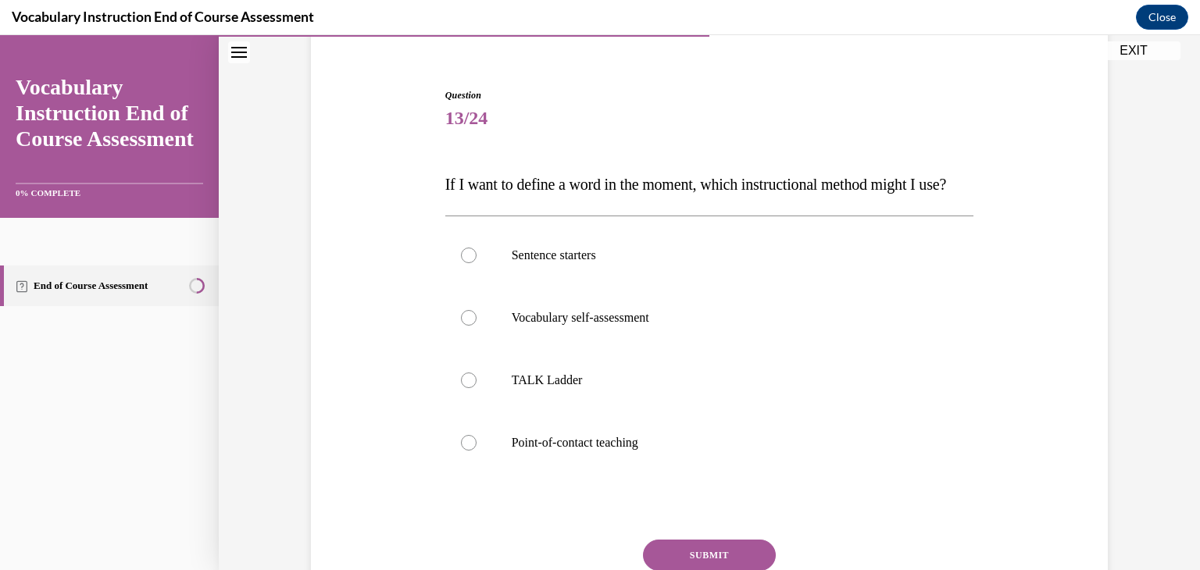
scroll to position [172, 0]
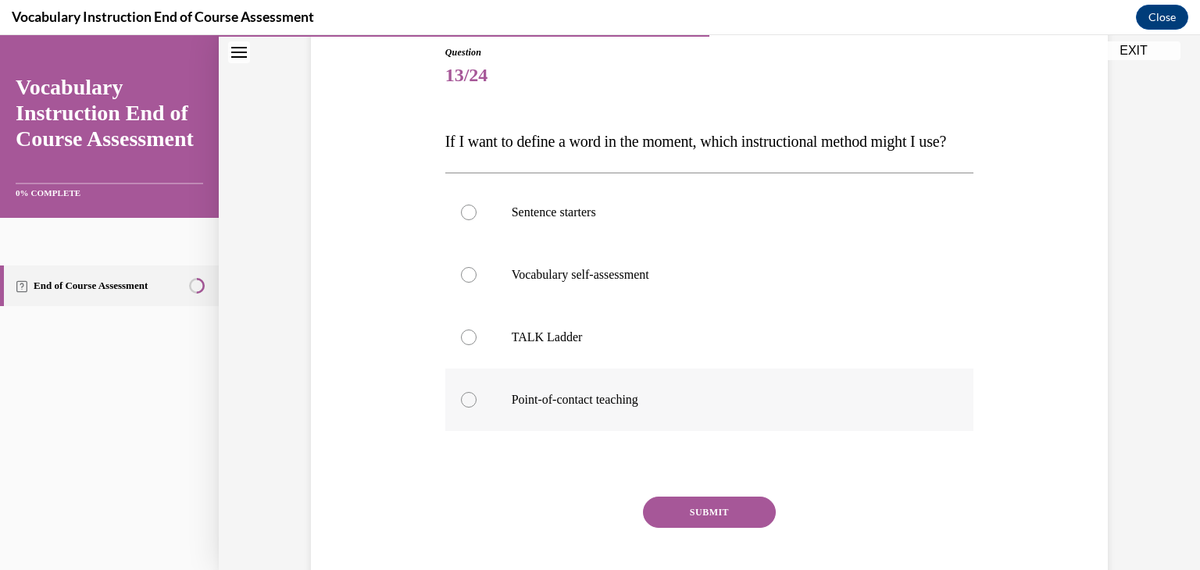
click at [463, 408] on div at bounding box center [469, 400] width 16 height 16
click at [463, 408] on input "Point-of-contact teaching" at bounding box center [469, 400] width 16 height 16
radio input "true"
click at [709, 528] on button "SUBMIT" at bounding box center [709, 512] width 133 height 31
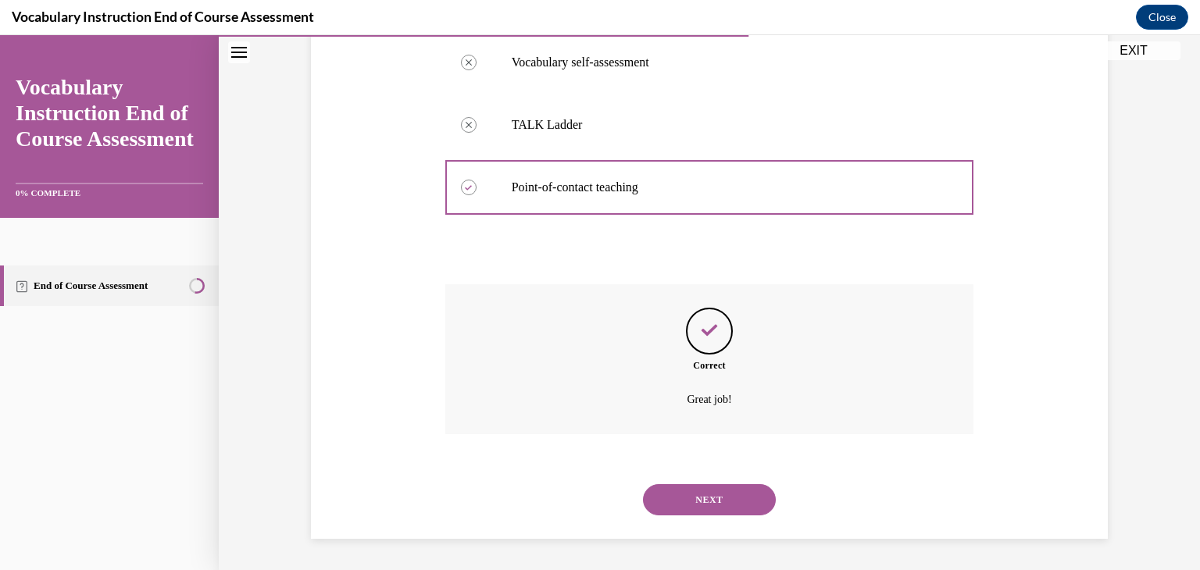
scroll to position [416, 0]
click at [699, 491] on button "NEXT" at bounding box center [709, 500] width 133 height 31
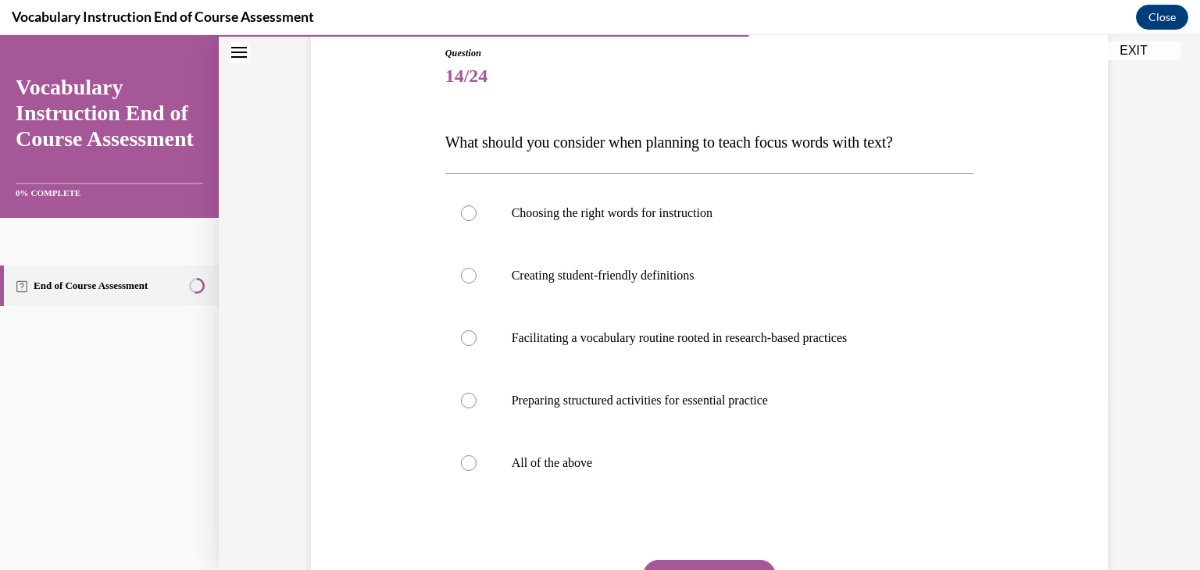
scroll to position [175, 0]
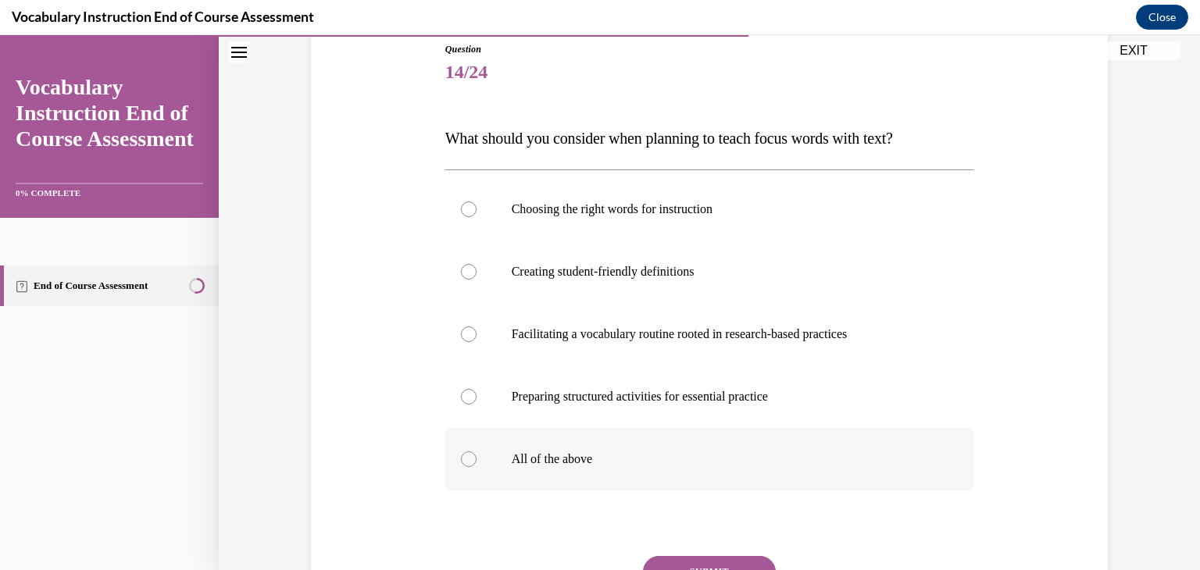
click at [463, 457] on div at bounding box center [469, 460] width 16 height 16
click at [463, 457] on input "All of the above" at bounding box center [469, 460] width 16 height 16
radio input "true"
click at [461, 457] on div at bounding box center [469, 460] width 16 height 16
click at [461, 457] on input "All of the above" at bounding box center [469, 460] width 16 height 16
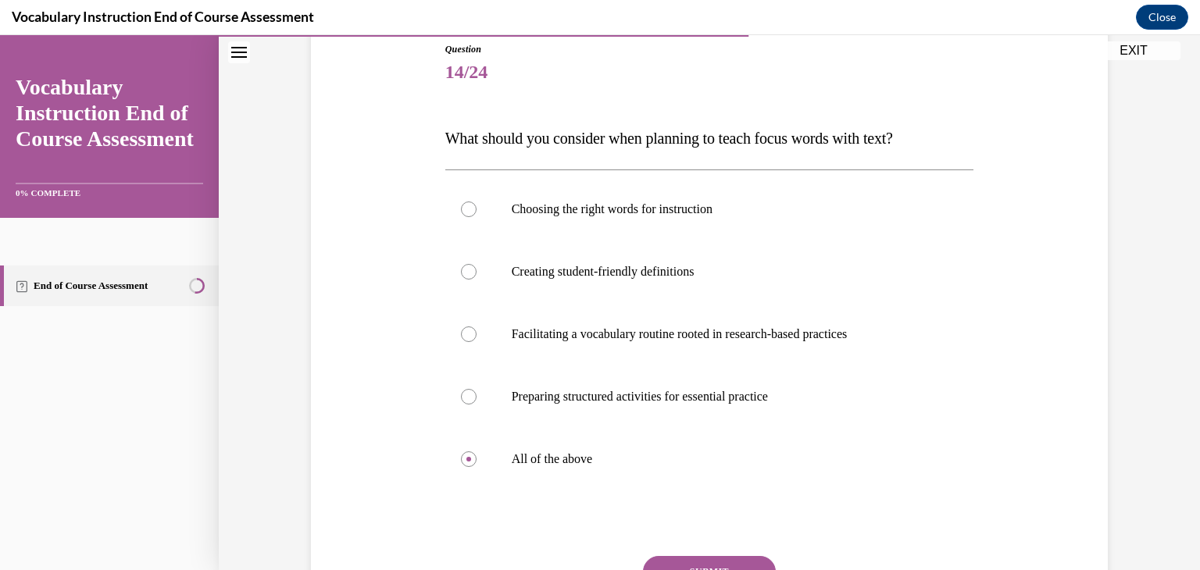
click at [382, 395] on div "Question 14/24 What should you consider when planning to teach focus words with…" at bounding box center [709, 339] width 805 height 689
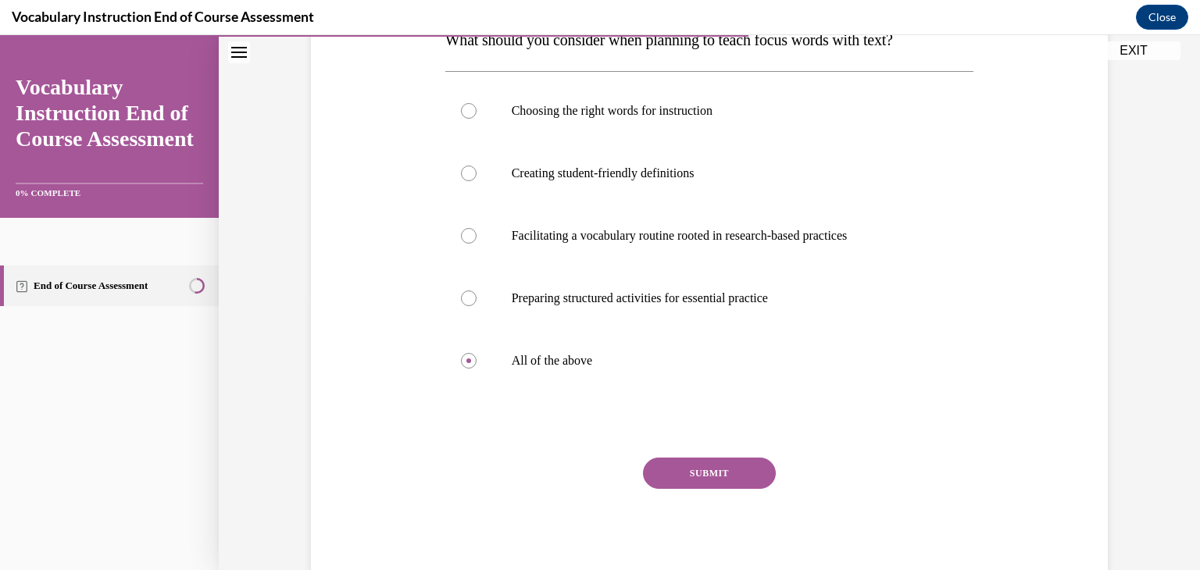
click at [692, 467] on button "SUBMIT" at bounding box center [709, 473] width 133 height 31
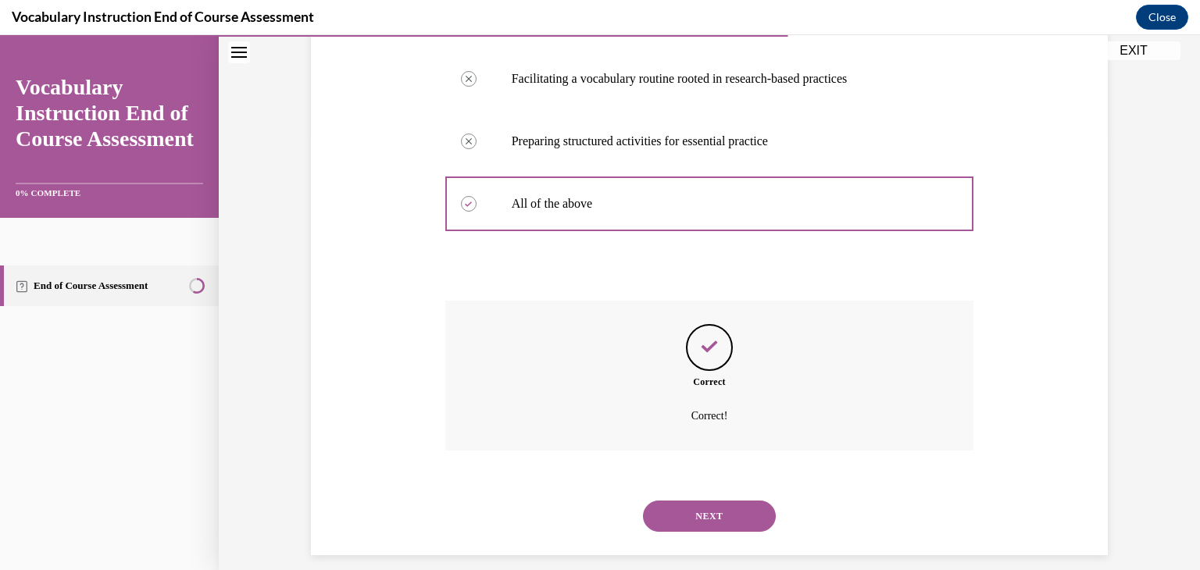
scroll to position [447, 0]
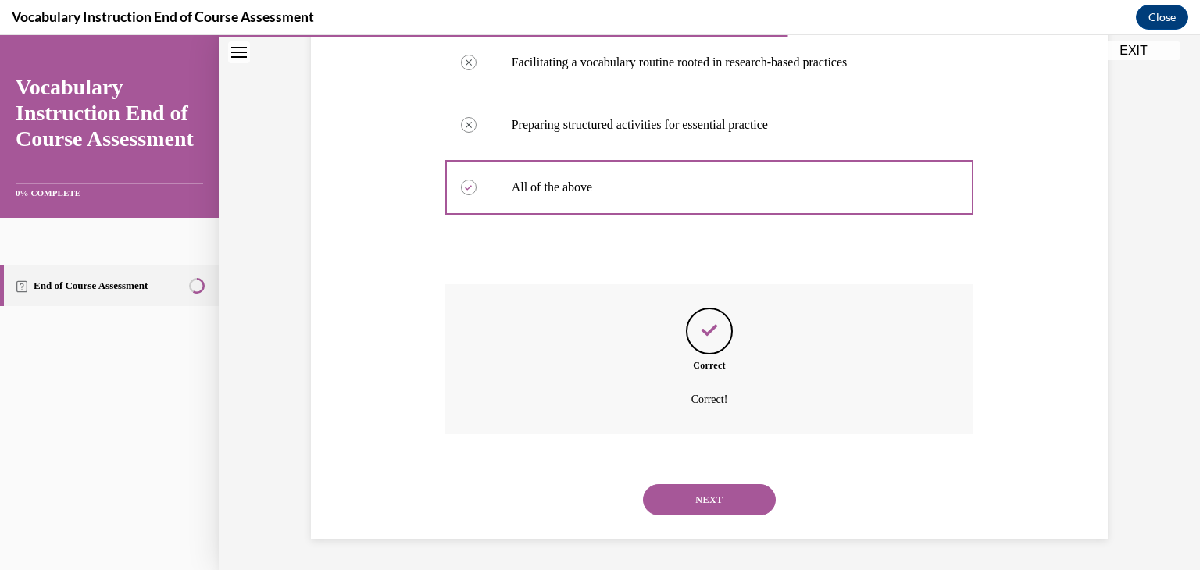
click at [696, 498] on button "NEXT" at bounding box center [709, 500] width 133 height 31
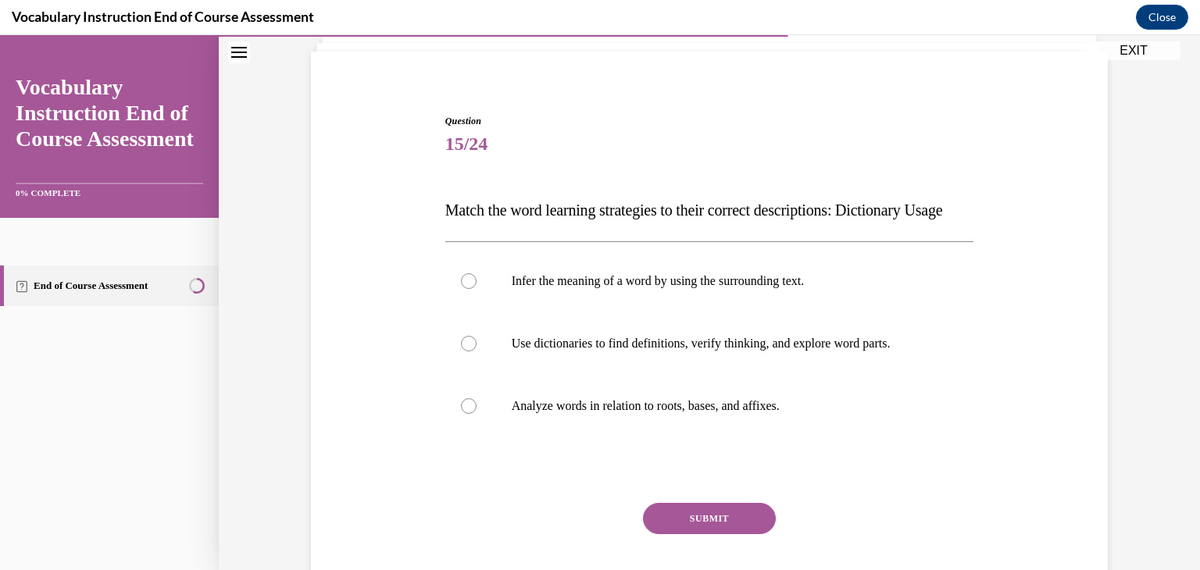
scroll to position [104, 0]
click at [461, 351] on div at bounding box center [469, 343] width 16 height 16
click at [461, 351] on input "Use dictionaries to find definitions, verify thinking, and explore word parts." at bounding box center [469, 343] width 16 height 16
radio input "true"
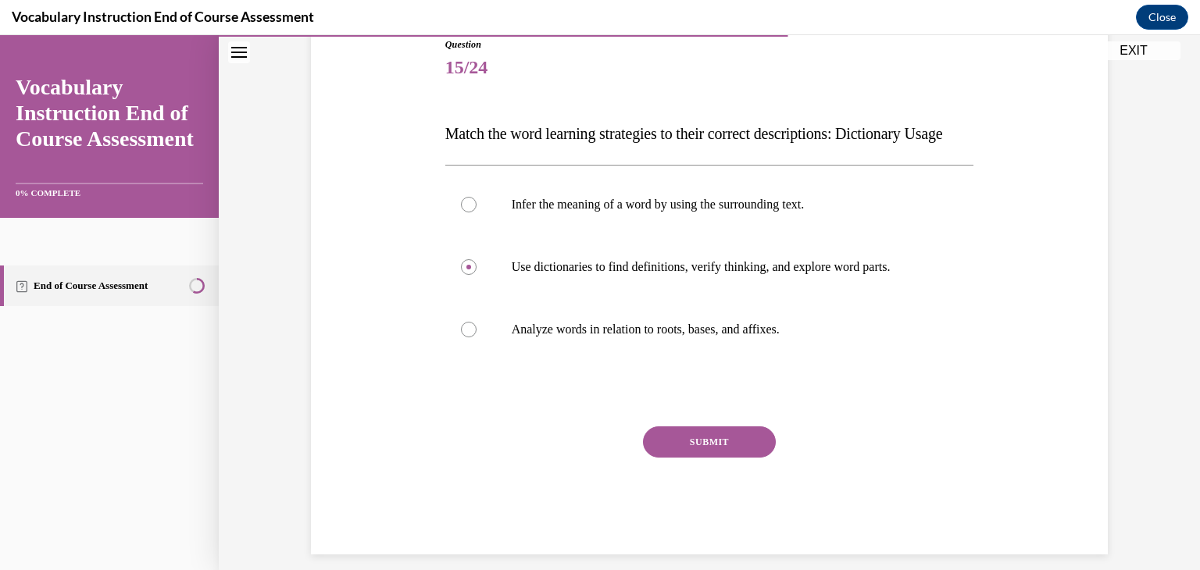
click at [681, 458] on button "SUBMIT" at bounding box center [709, 442] width 133 height 31
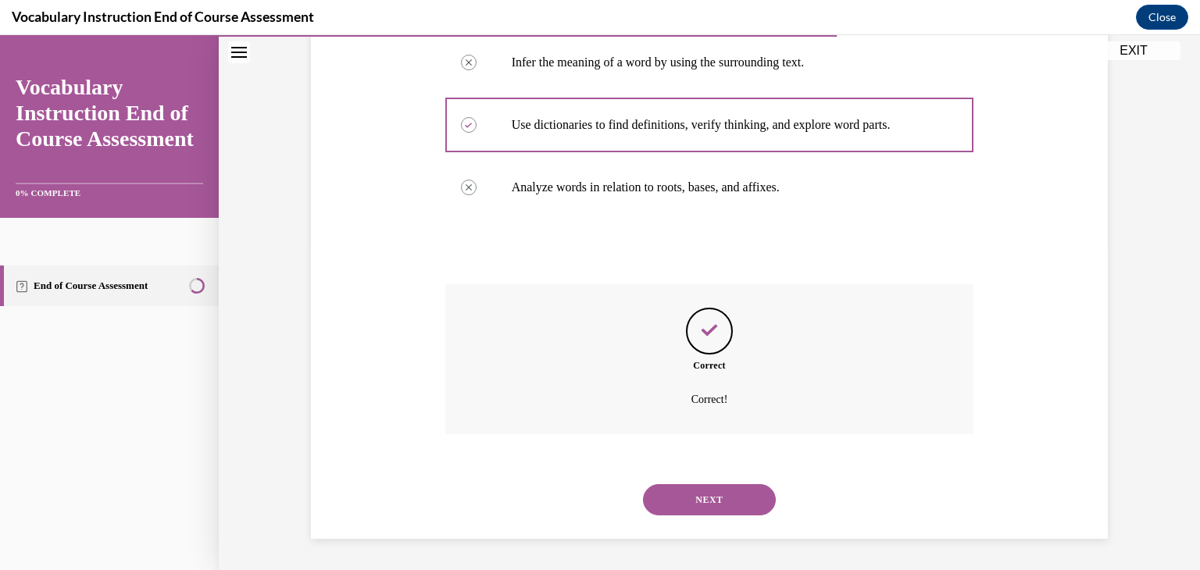
scroll to position [353, 0]
click at [701, 497] on button "NEXT" at bounding box center [709, 500] width 133 height 31
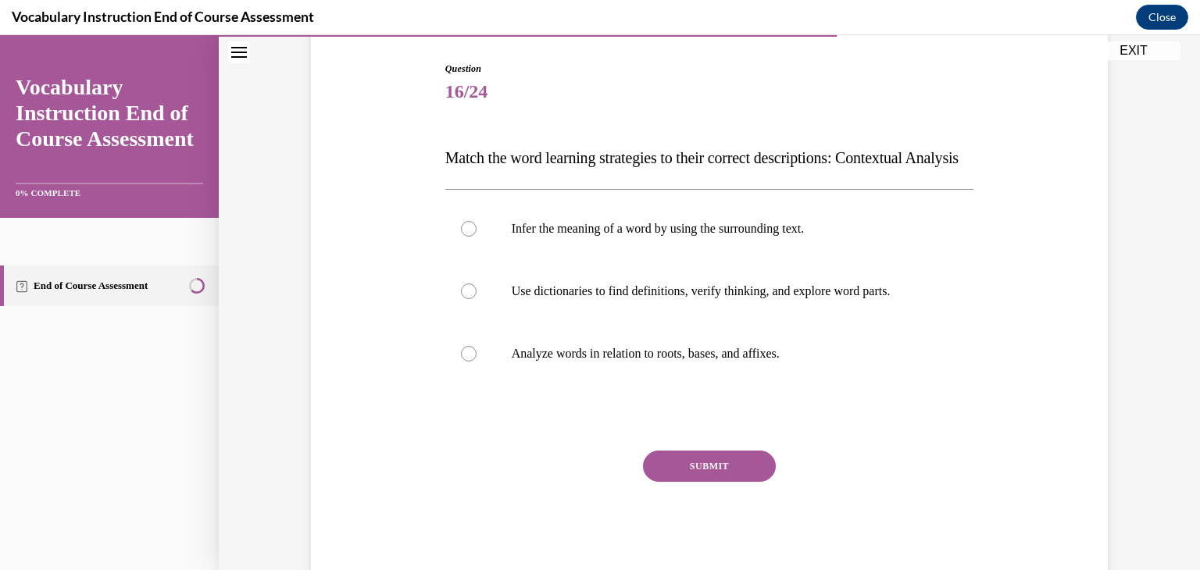
scroll to position [180, 0]
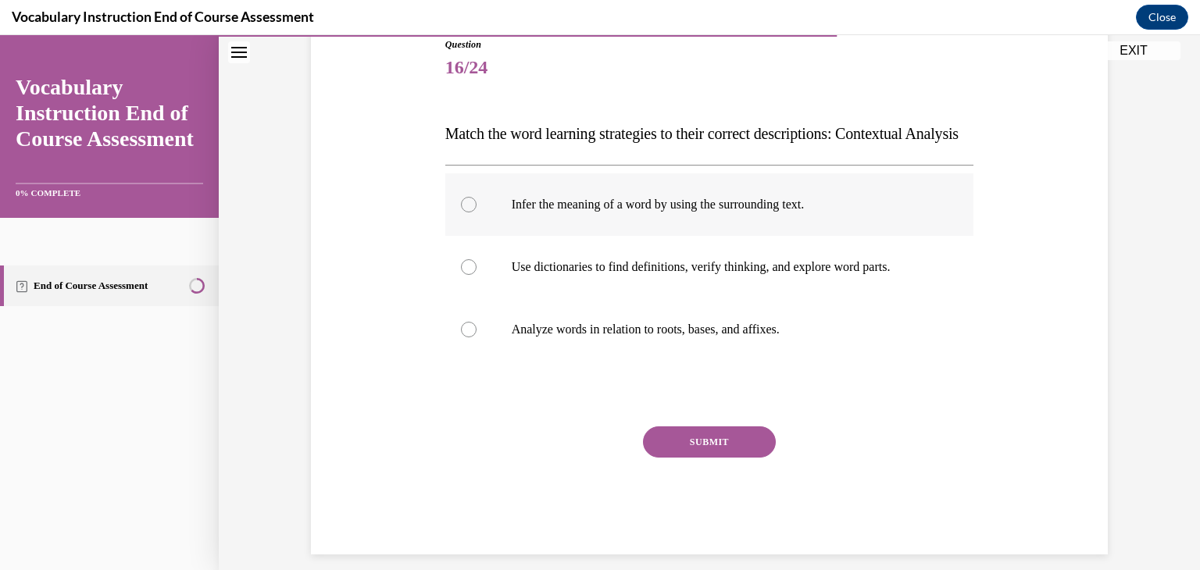
click at [466, 213] on div at bounding box center [469, 205] width 16 height 16
click at [466, 213] on input "Infer the meaning of a word by using the surrounding text." at bounding box center [469, 205] width 16 height 16
radio input "true"
click at [700, 458] on button "SUBMIT" at bounding box center [709, 442] width 133 height 31
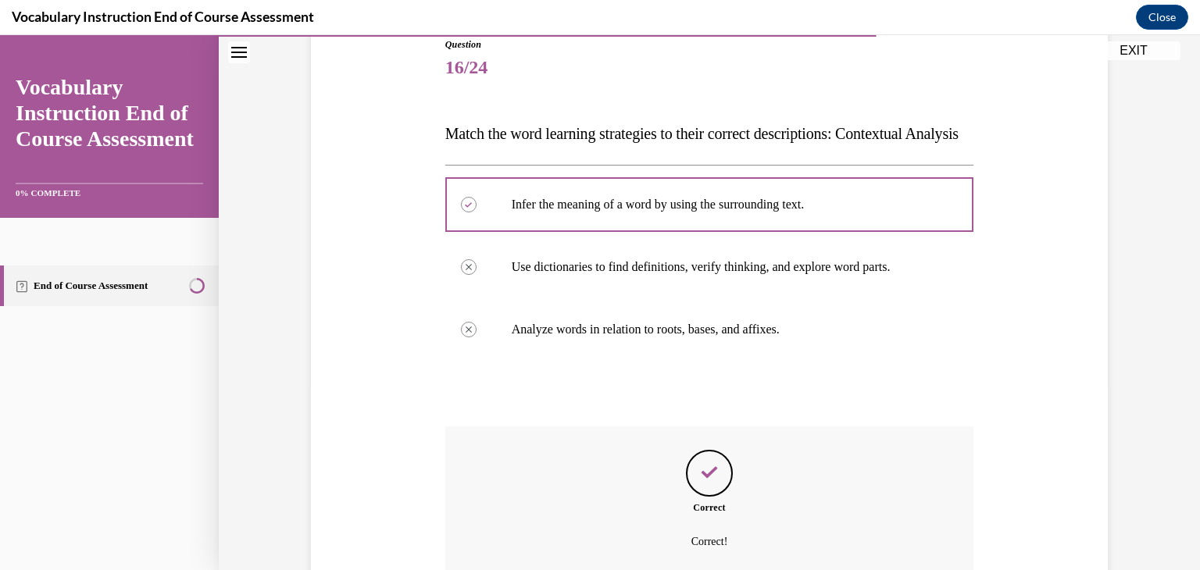
scroll to position [353, 0]
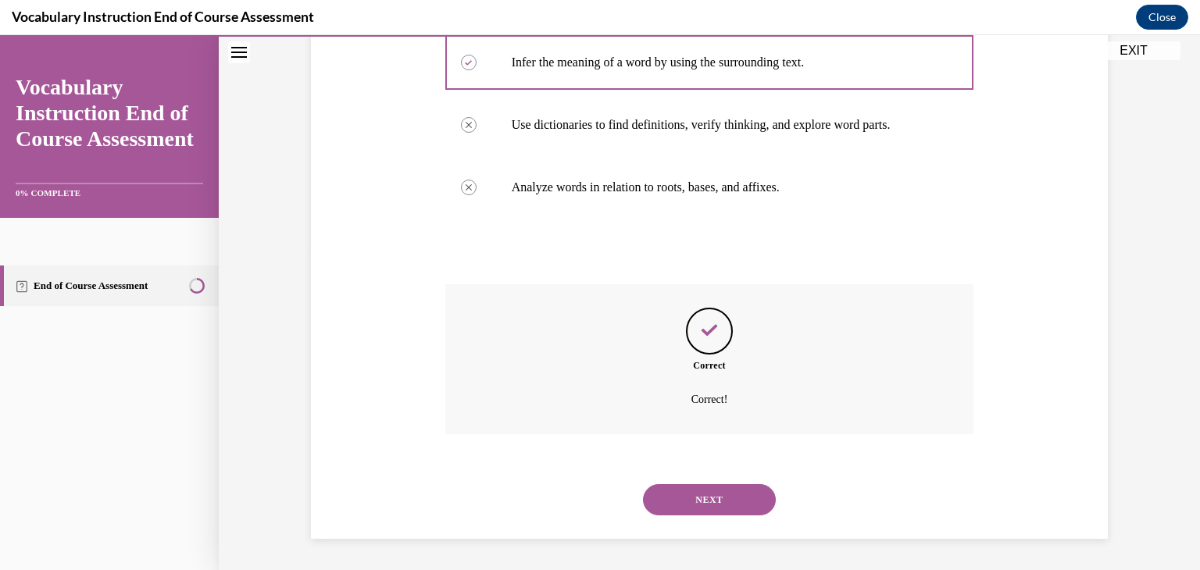
click at [706, 495] on button "NEXT" at bounding box center [709, 500] width 133 height 31
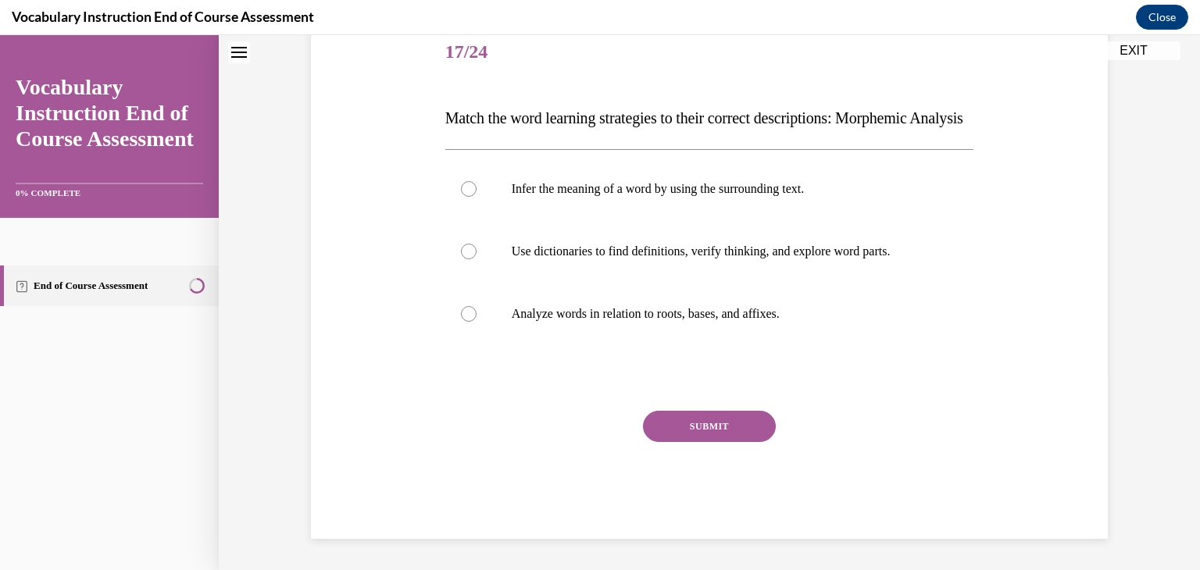
scroll to position [47, 0]
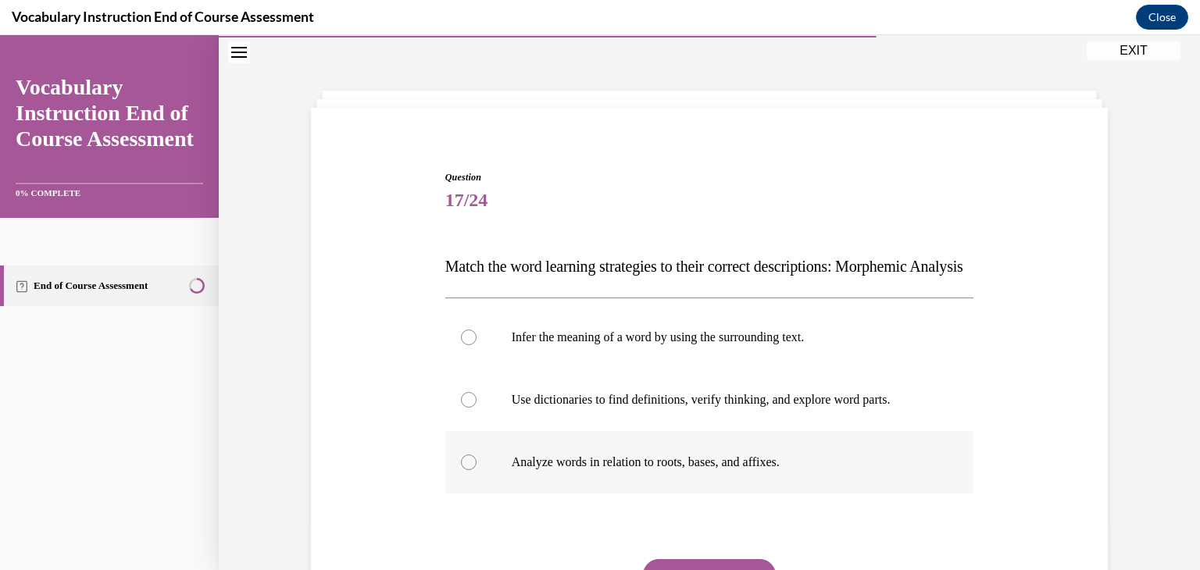
click at [463, 470] on div at bounding box center [469, 463] width 16 height 16
click at [463, 470] on input "Analyze words in relation to roots, bases, and affixes." at bounding box center [469, 463] width 16 height 16
radio input "true"
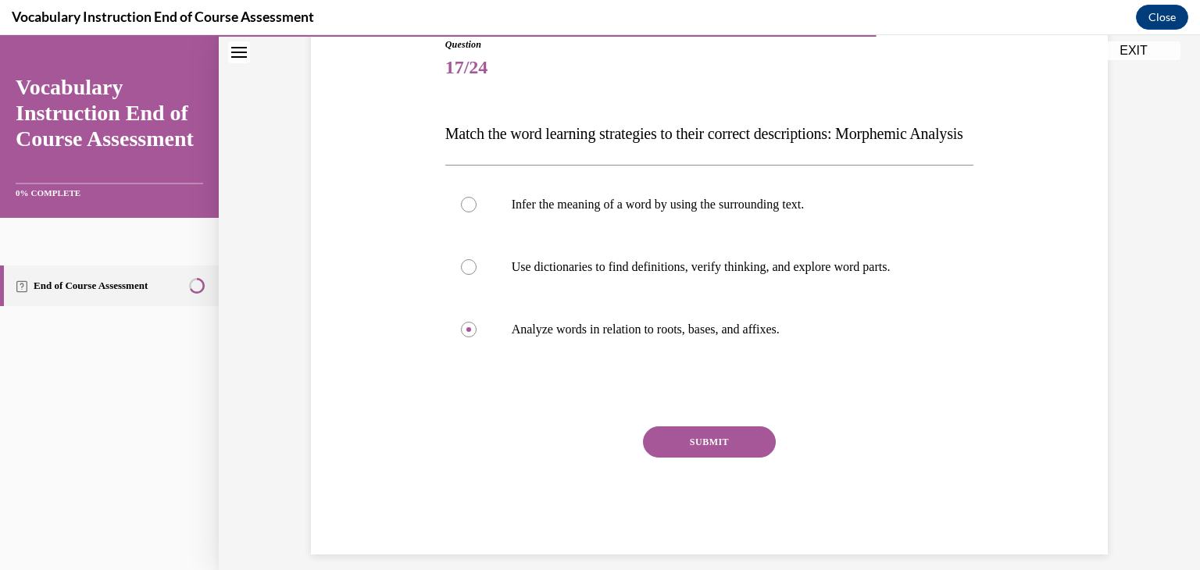
click at [694, 458] on button "SUBMIT" at bounding box center [709, 442] width 133 height 31
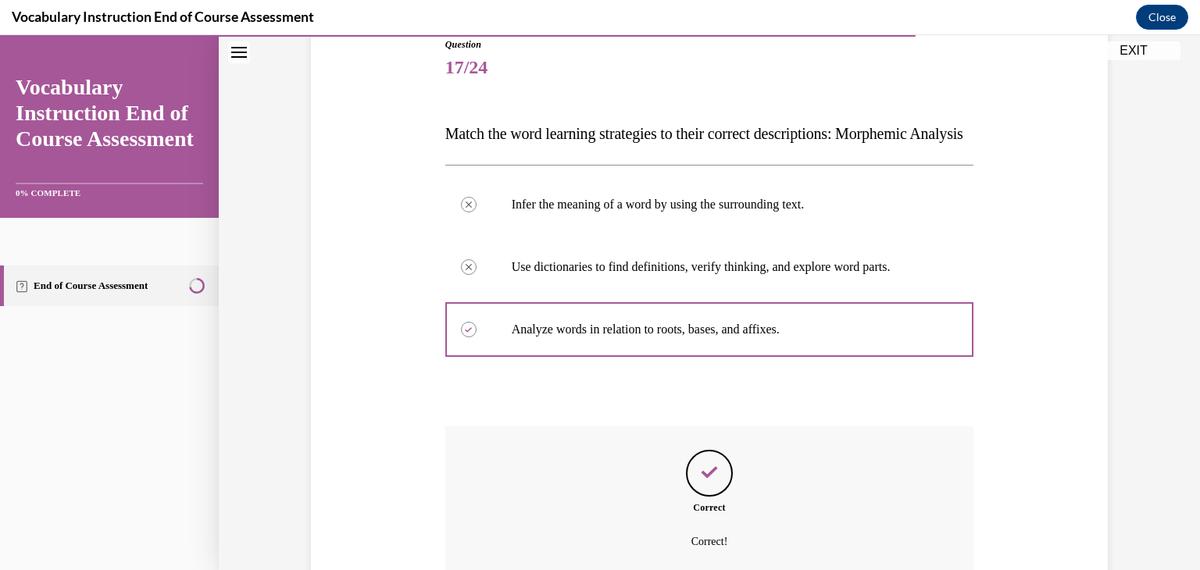
scroll to position [353, 0]
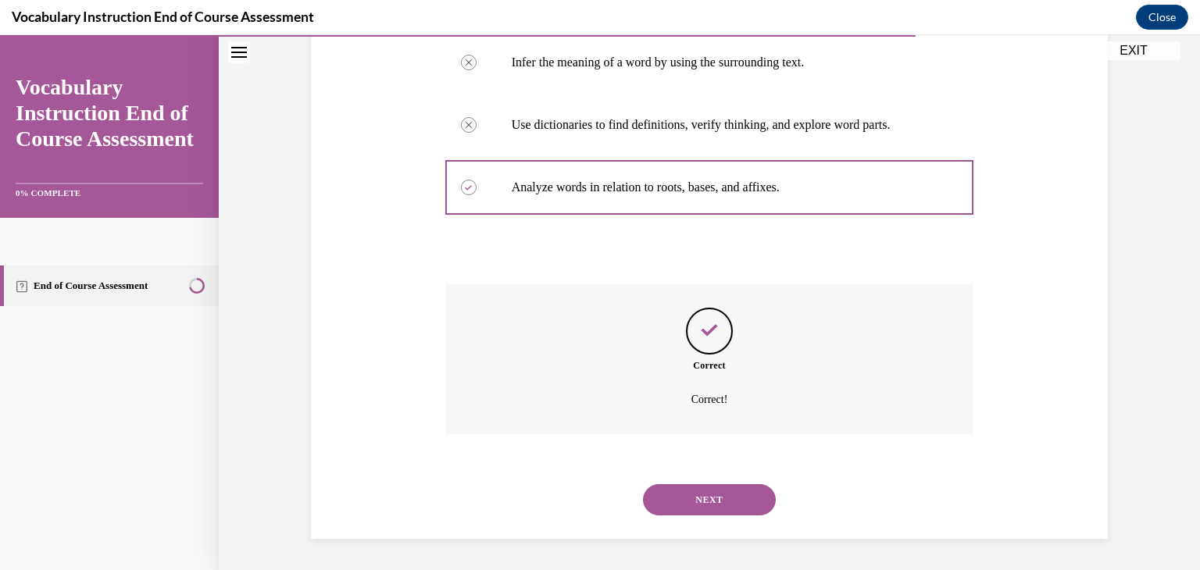
click at [703, 488] on button "NEXT" at bounding box center [709, 500] width 133 height 31
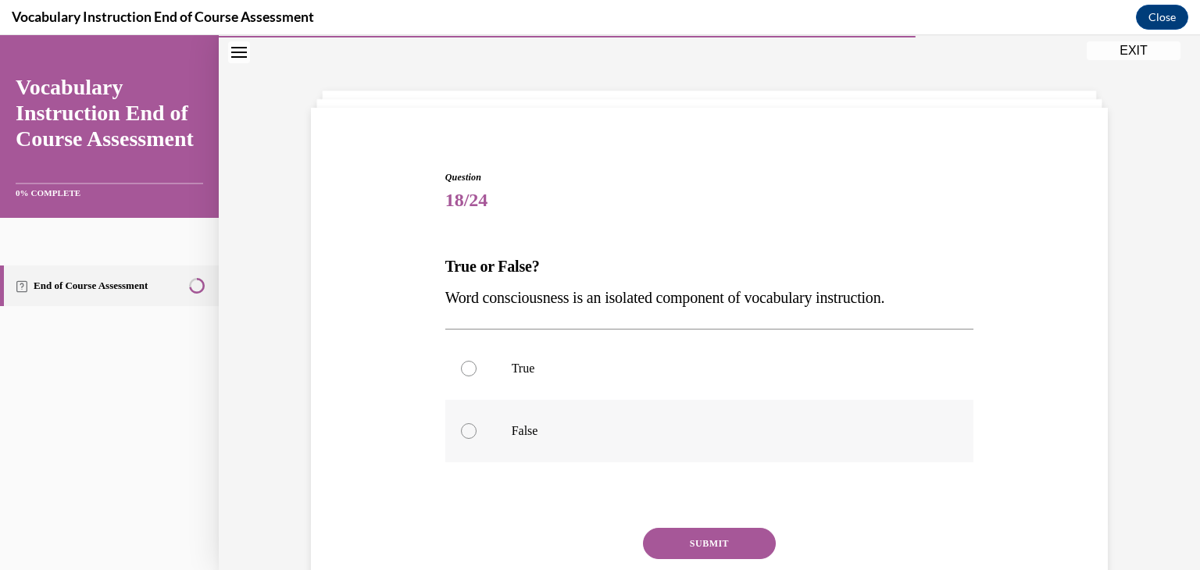
click at [461, 431] on div at bounding box center [469, 432] width 16 height 16
click at [461, 431] on input "False" at bounding box center [469, 432] width 16 height 16
radio input "true"
click at [713, 543] on button "SUBMIT" at bounding box center [709, 543] width 133 height 31
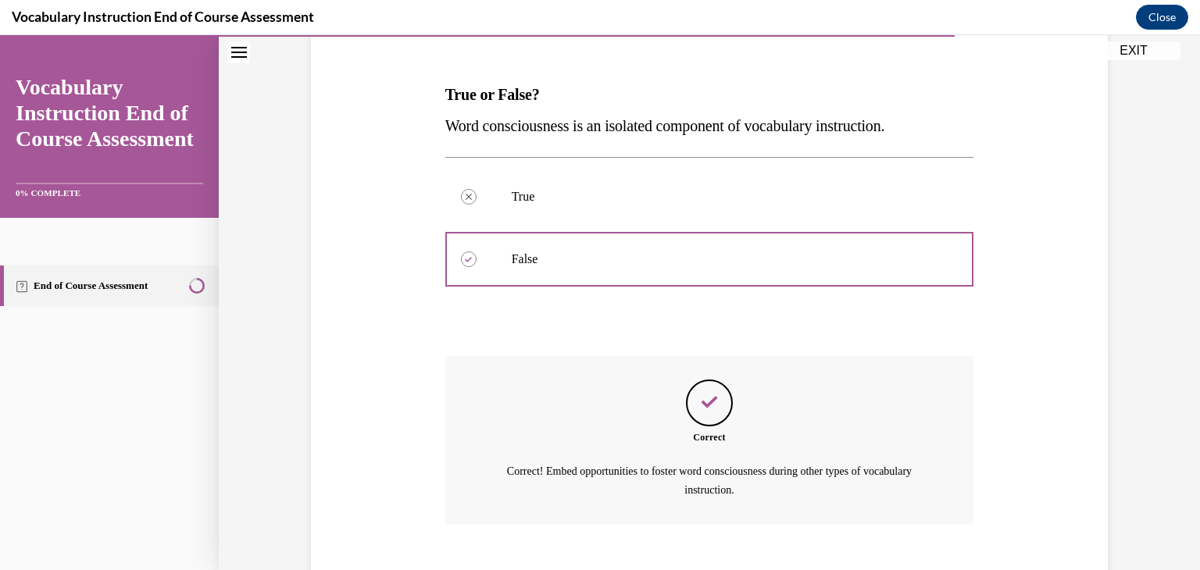
scroll to position [222, 0]
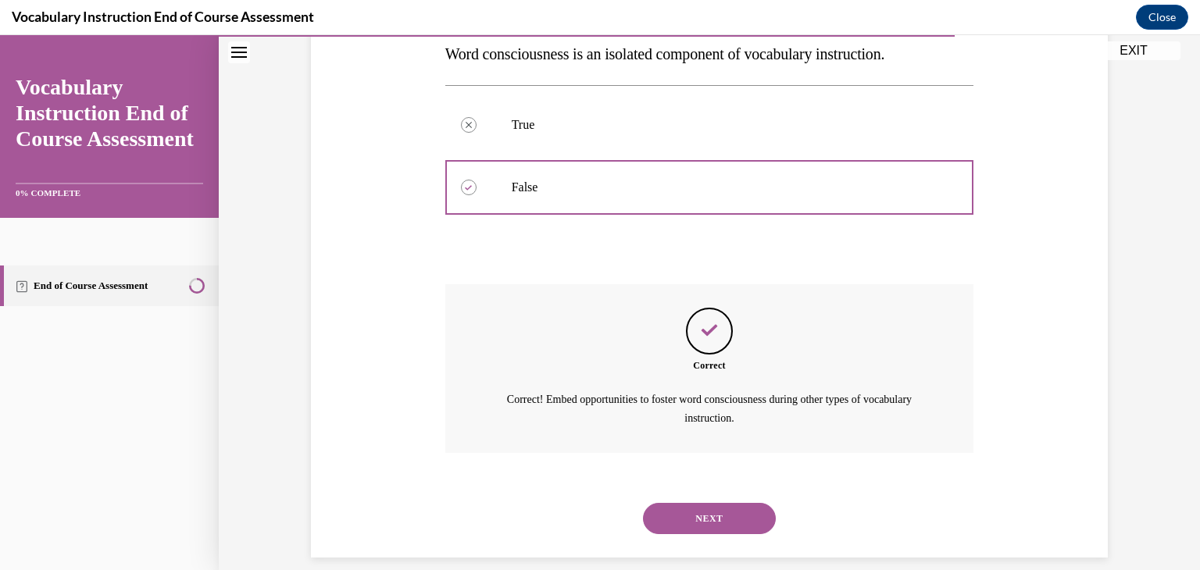
click at [671, 524] on button "NEXT" at bounding box center [709, 518] width 133 height 31
click at [0, 35] on p "None of the above" at bounding box center [0, 35] width 0 height 0
click at [0, 35] on input "None of the above" at bounding box center [0, 35] width 0 height 0
radio input "true"
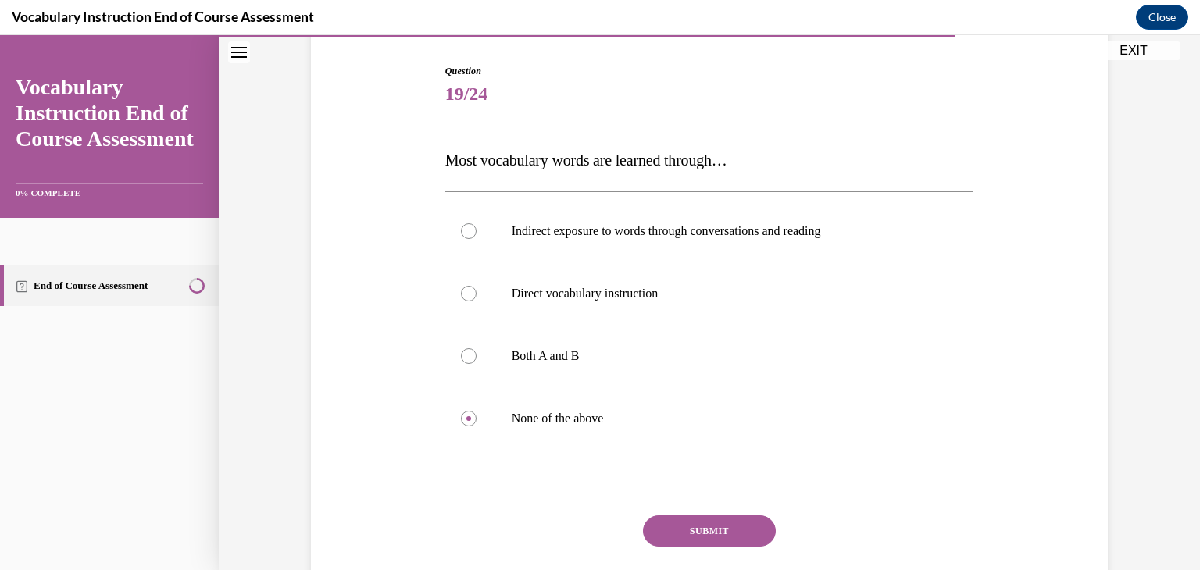
scroll to position [162, 0]
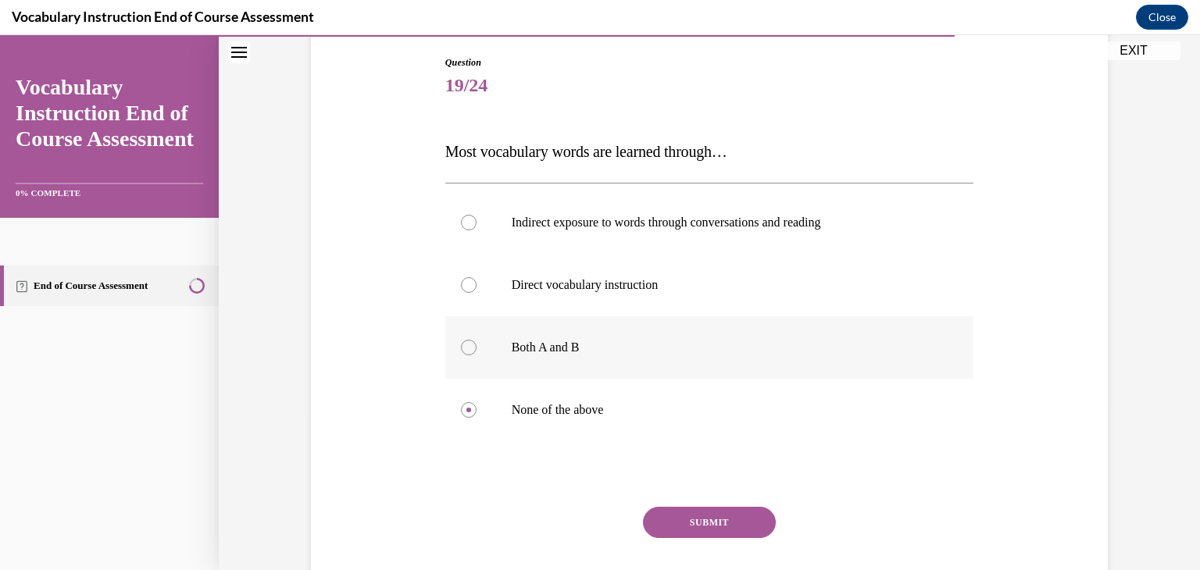
click at [461, 345] on div at bounding box center [469, 348] width 16 height 16
click at [461, 345] on input "Both A and B" at bounding box center [469, 348] width 16 height 16
radio input "true"
click at [702, 521] on button "SUBMIT" at bounding box center [709, 522] width 133 height 31
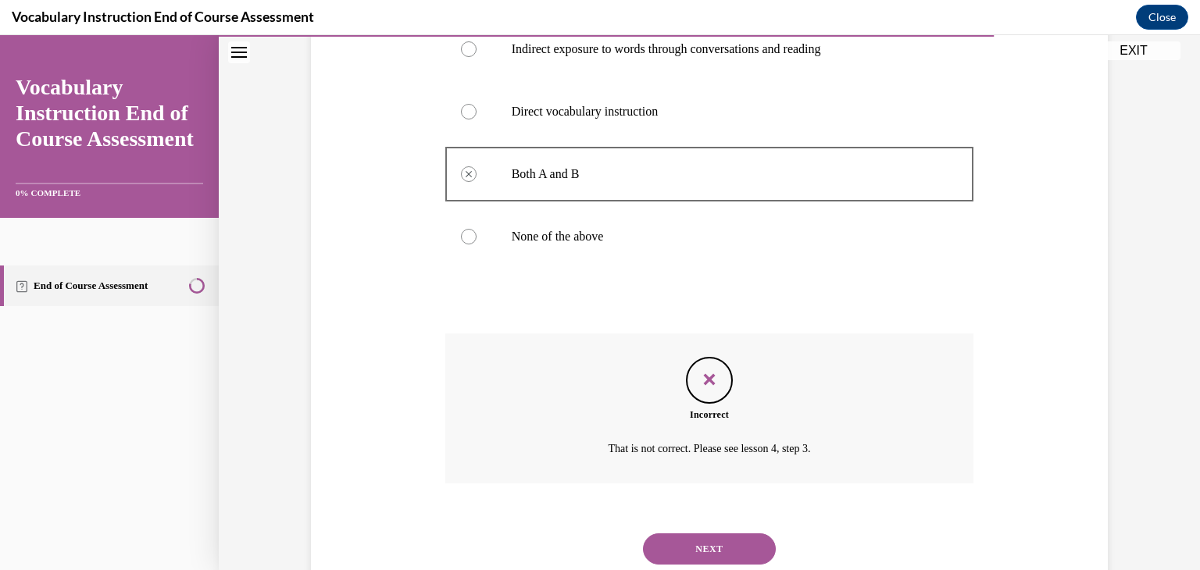
scroll to position [338, 0]
click at [713, 538] on button "NEXT" at bounding box center [709, 546] width 133 height 31
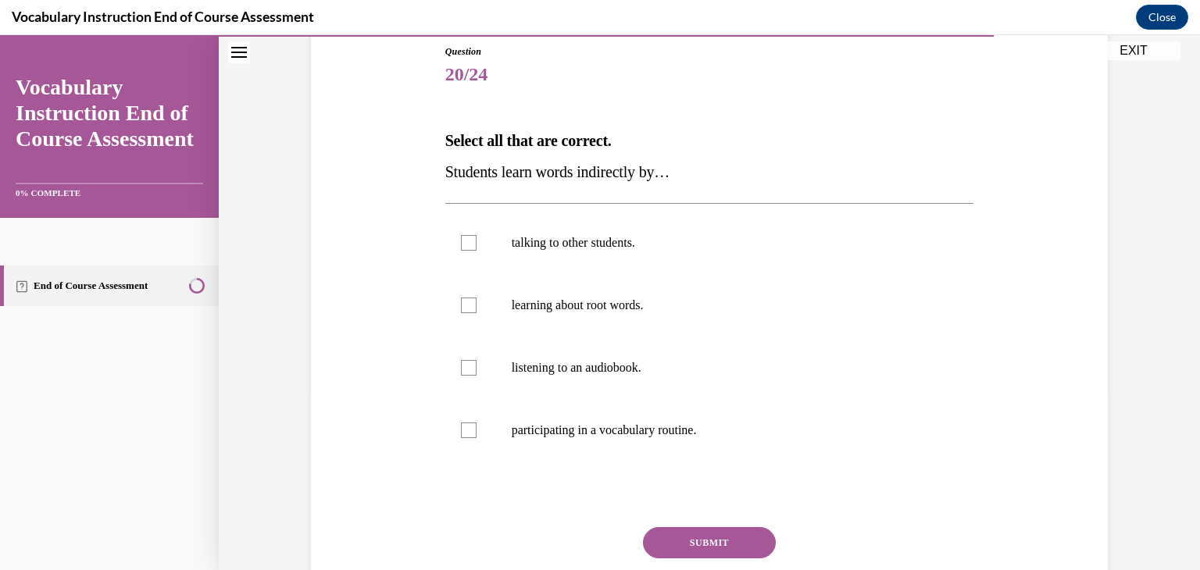
scroll to position [178, 0]
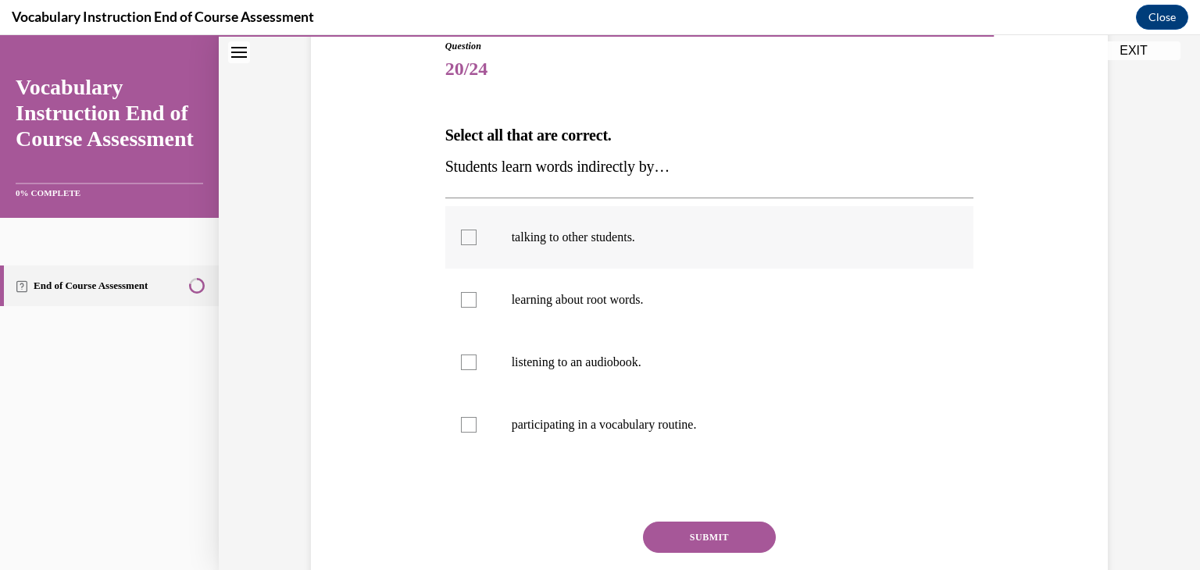
click at [465, 232] on div at bounding box center [469, 238] width 16 height 16
click at [465, 232] on input "talking to other students." at bounding box center [469, 238] width 16 height 16
checkbox input "true"
click at [467, 301] on div at bounding box center [469, 300] width 16 height 16
click at [467, 301] on input "learning about root words." at bounding box center [469, 300] width 16 height 16
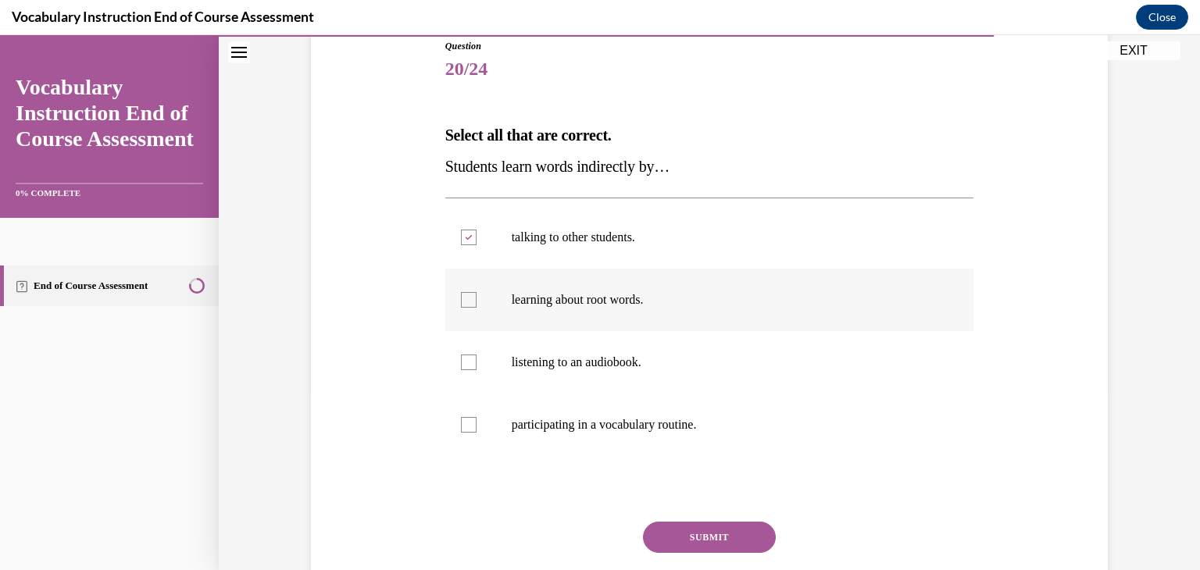
checkbox input "true"
click at [465, 364] on div at bounding box center [469, 363] width 16 height 16
click at [465, 364] on input "listening to an audiobook." at bounding box center [469, 363] width 16 height 16
checkbox input "true"
click at [461, 426] on div at bounding box center [469, 425] width 16 height 16
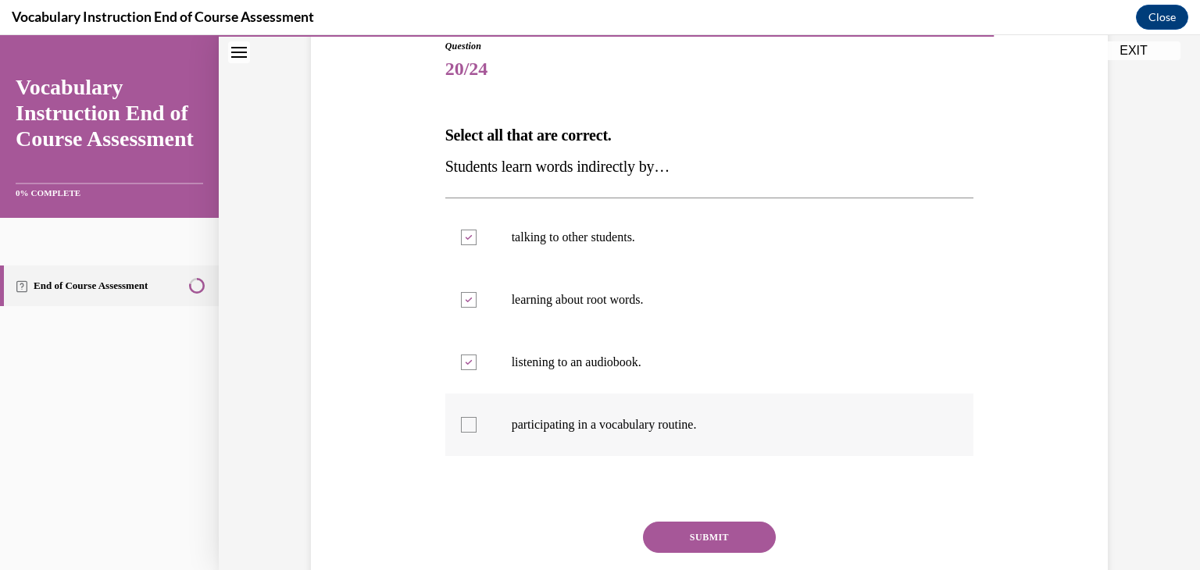
click at [461, 426] on input "participating in a vocabulary routine." at bounding box center [469, 425] width 16 height 16
checkbox input "true"
click at [683, 531] on button "SUBMIT" at bounding box center [709, 537] width 133 height 31
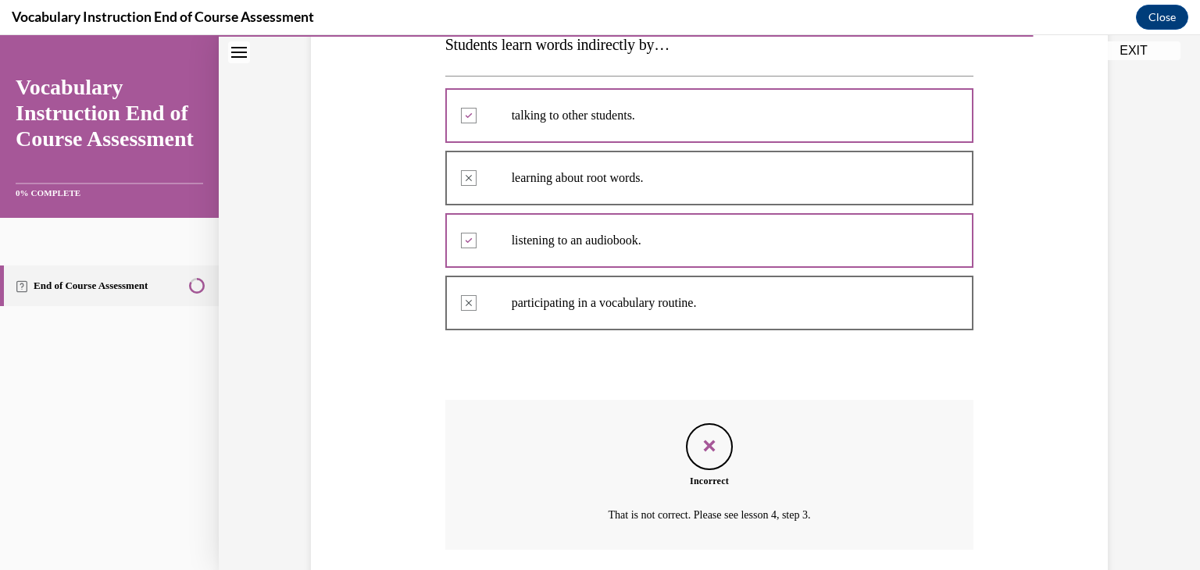
scroll to position [416, 0]
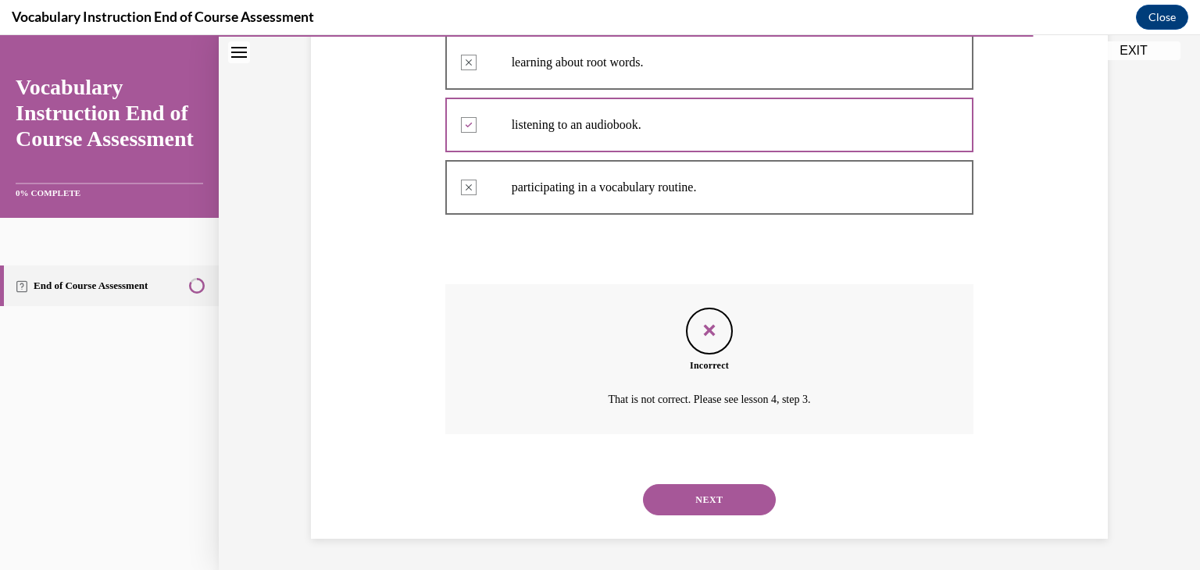
click at [719, 494] on button "NEXT" at bounding box center [709, 500] width 133 height 31
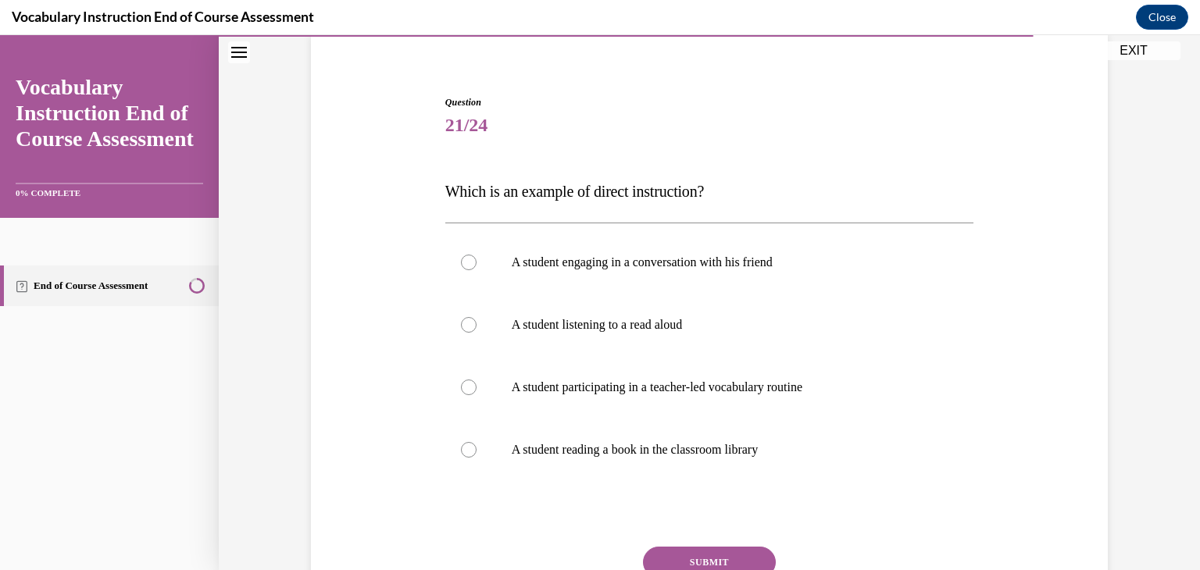
scroll to position [138, 0]
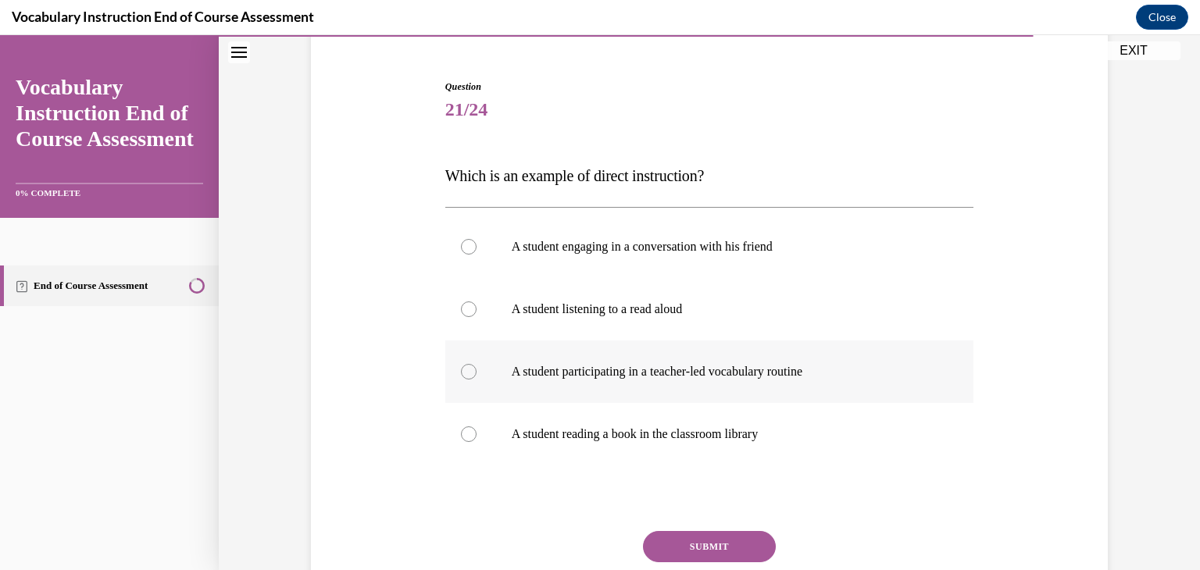
click at [463, 372] on div at bounding box center [469, 372] width 16 height 16
click at [463, 372] on input "A student participating in a teacher-led vocabulary routine" at bounding box center [469, 372] width 16 height 16
radio input "true"
click at [725, 544] on button "SUBMIT" at bounding box center [709, 546] width 133 height 31
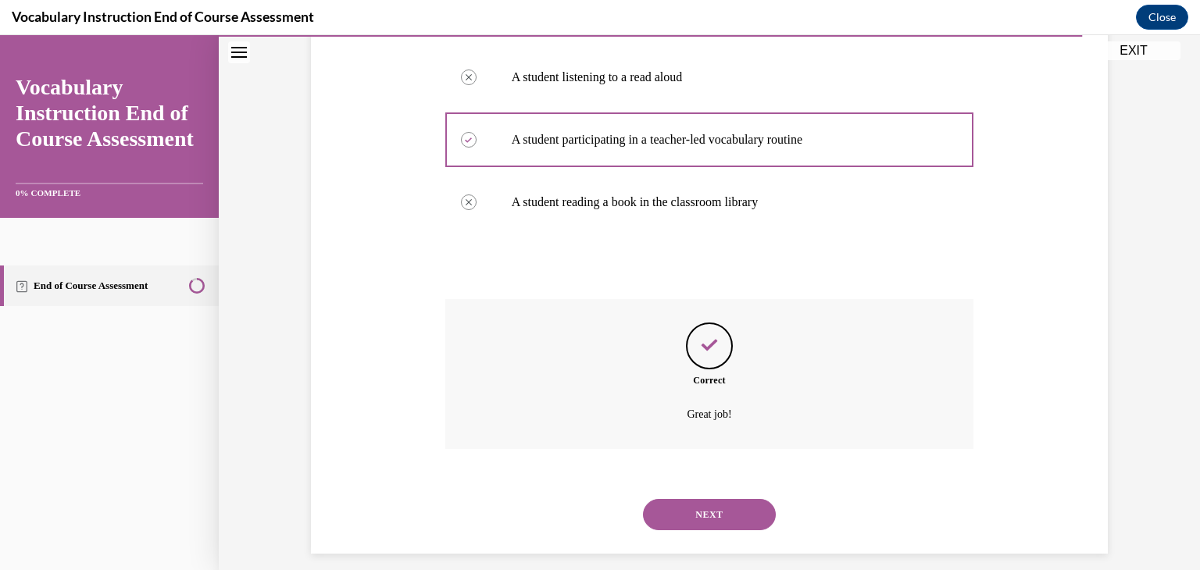
scroll to position [372, 0]
click at [697, 506] on button "NEXT" at bounding box center [709, 512] width 133 height 31
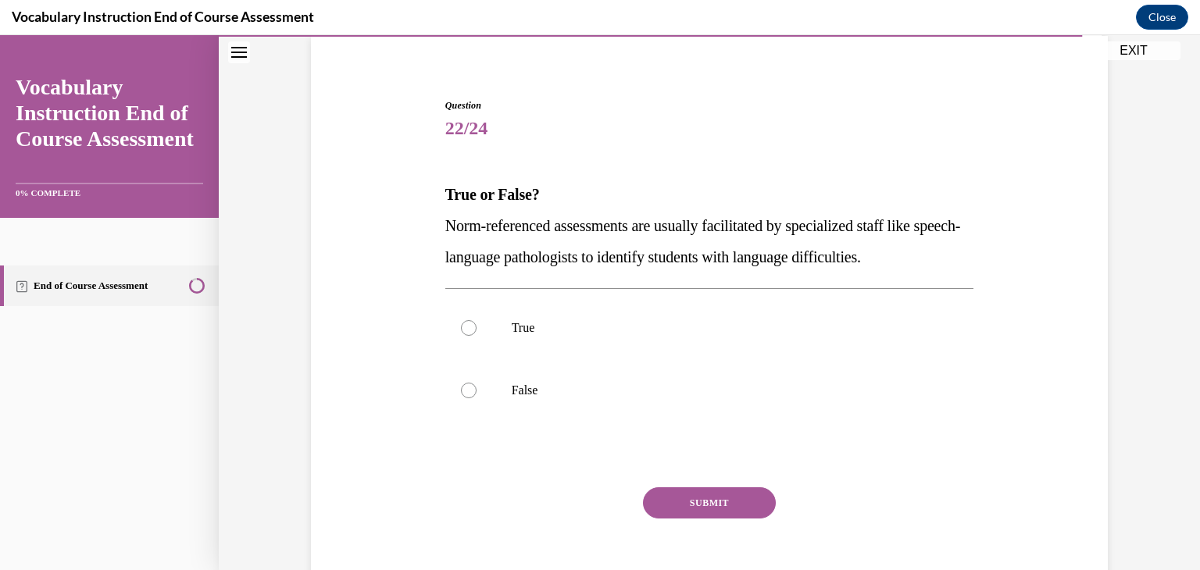
scroll to position [148, 0]
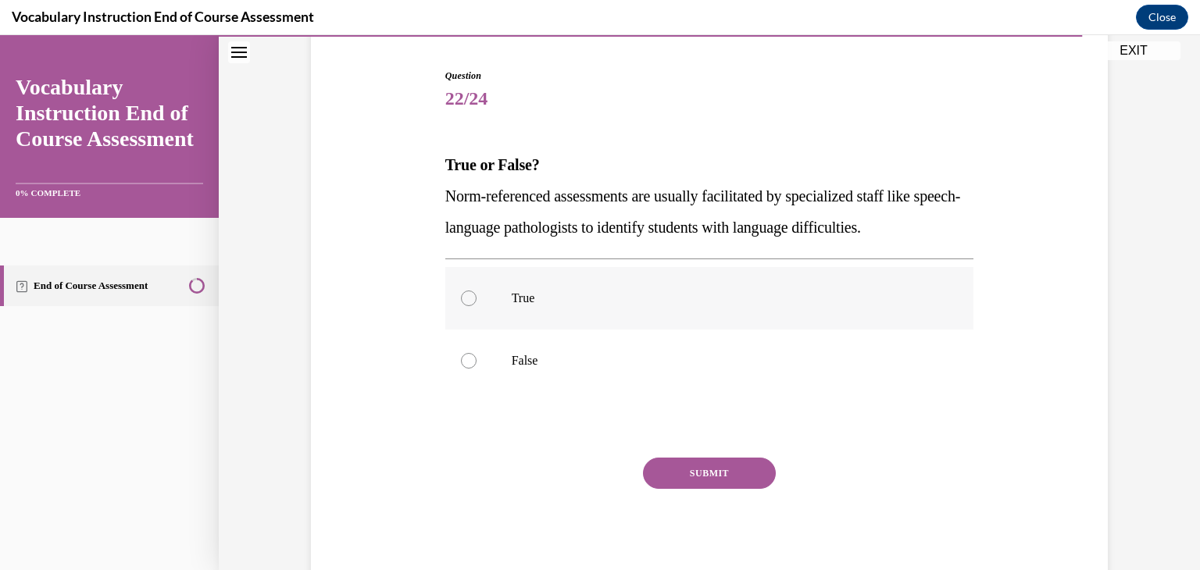
click at [463, 300] on div at bounding box center [469, 299] width 16 height 16
click at [463, 300] on input "True" at bounding box center [469, 299] width 16 height 16
radio input "true"
click at [719, 470] on button "SUBMIT" at bounding box center [709, 473] width 133 height 31
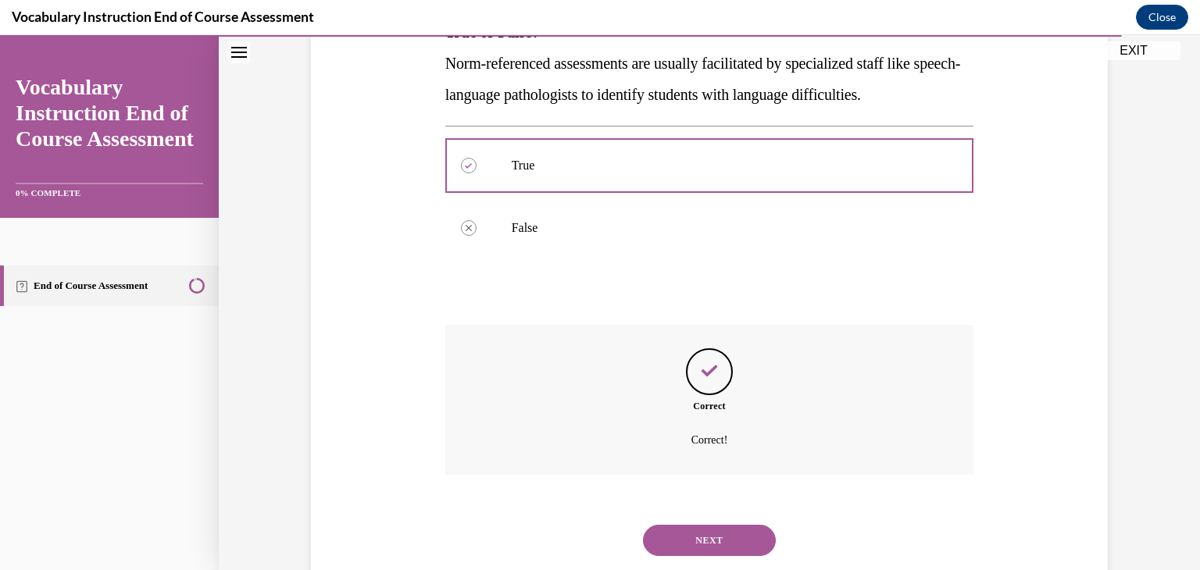
scroll to position [283, 0]
click at [700, 532] on button "NEXT" at bounding box center [709, 539] width 133 height 31
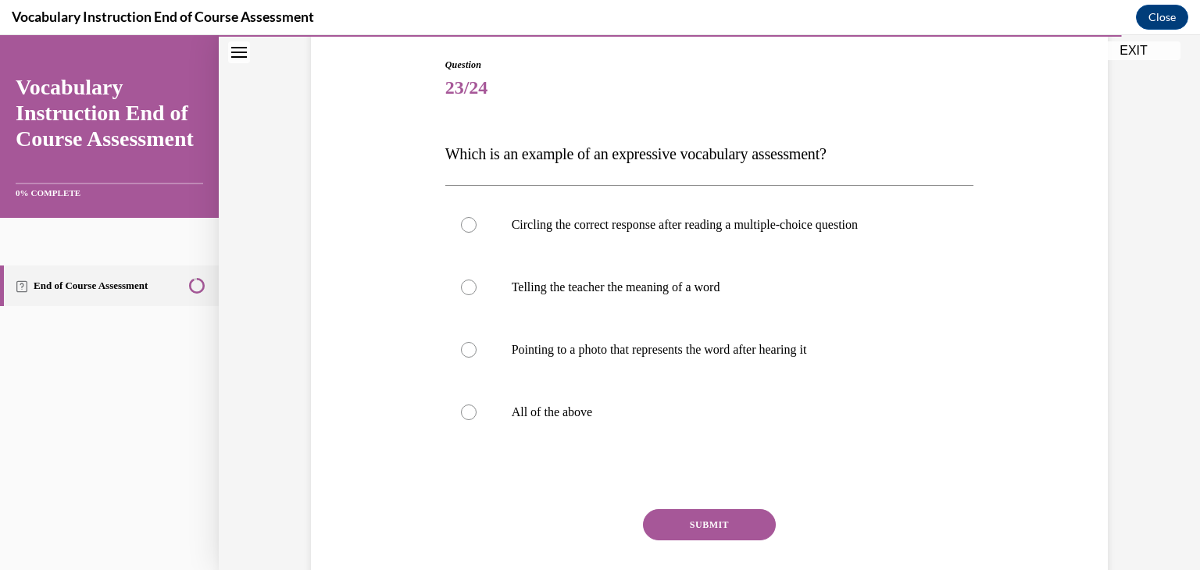
scroll to position [174, 0]
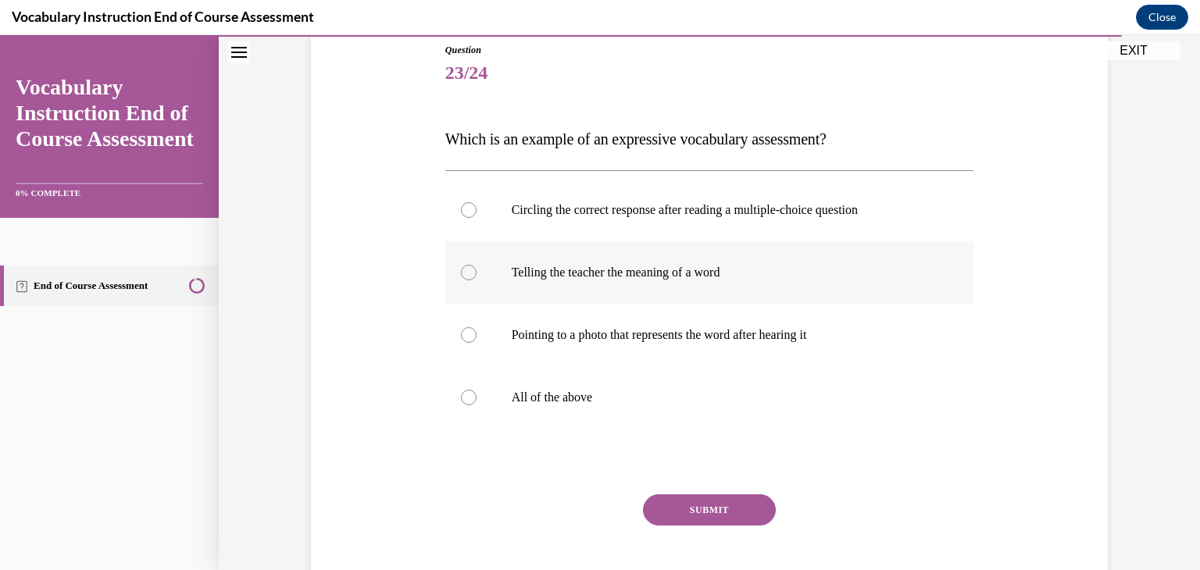
click at [461, 277] on div at bounding box center [469, 273] width 16 height 16
click at [461, 277] on input "Telling the teacher the meaning of a word" at bounding box center [469, 273] width 16 height 16
radio input "true"
click at [716, 507] on button "SUBMIT" at bounding box center [709, 510] width 133 height 31
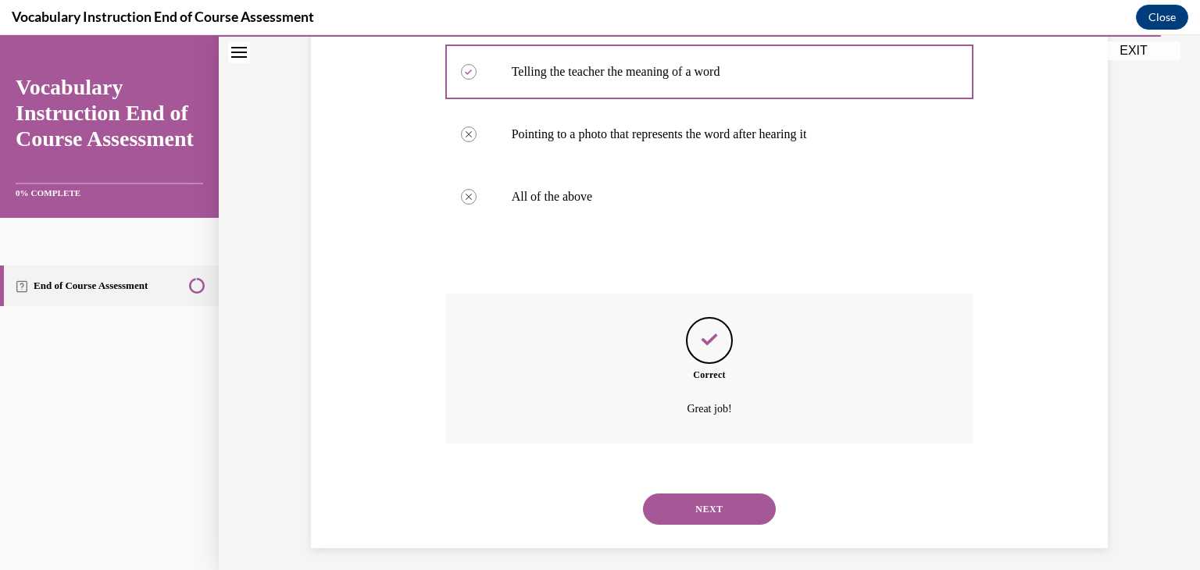
scroll to position [384, 0]
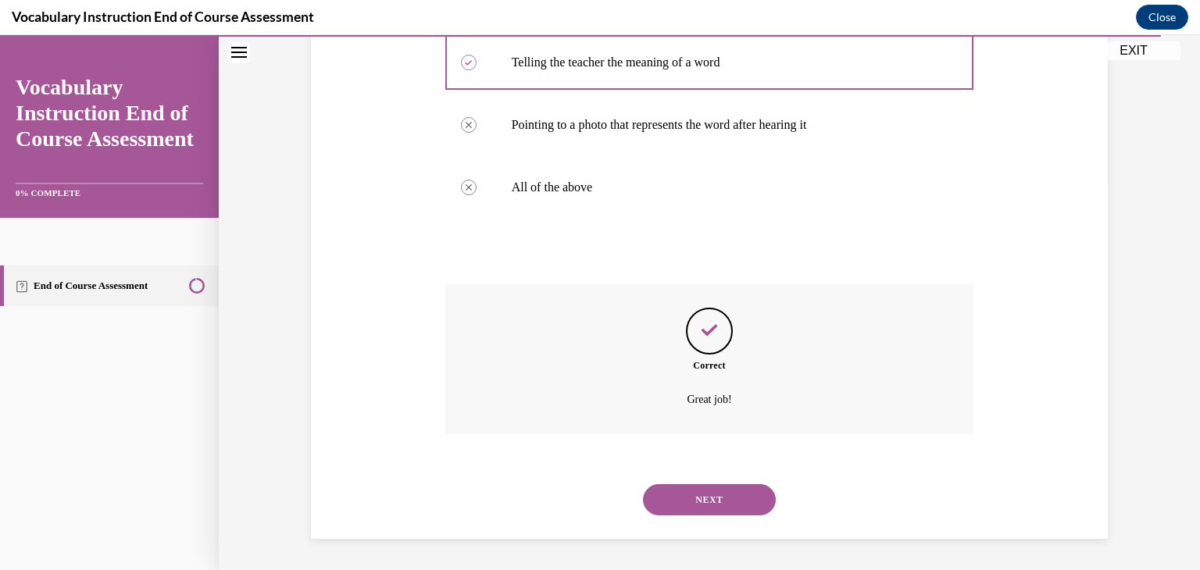
click at [716, 507] on button "NEXT" at bounding box center [709, 500] width 133 height 31
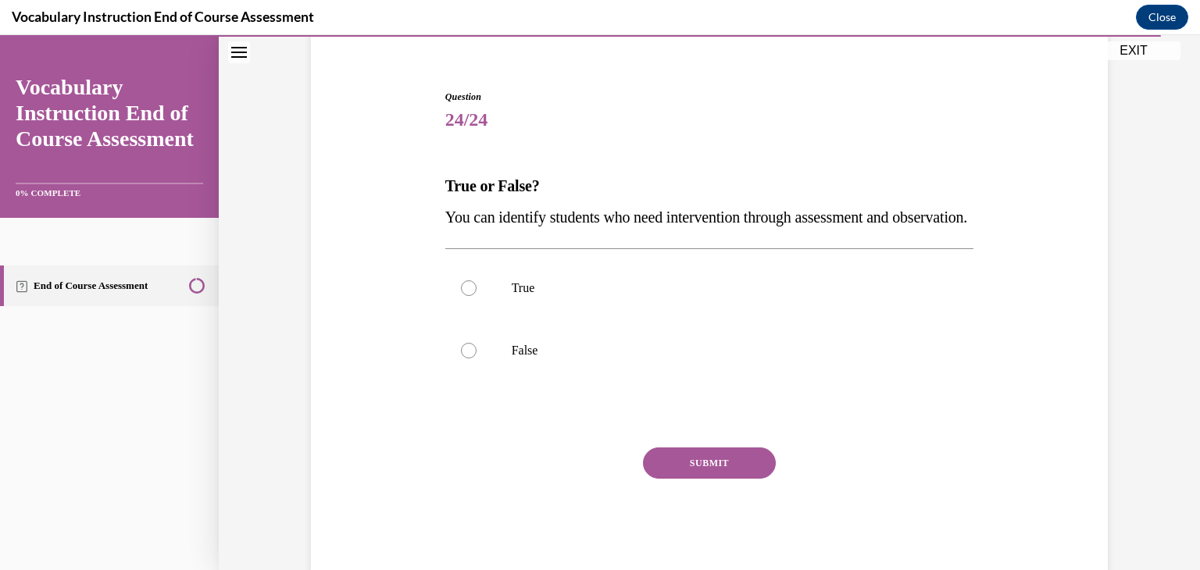
scroll to position [128, 0]
click at [463, 295] on div at bounding box center [469, 288] width 16 height 16
click at [463, 295] on input "True" at bounding box center [469, 288] width 16 height 16
radio input "true"
click at [701, 478] on button "SUBMIT" at bounding box center [709, 462] width 133 height 31
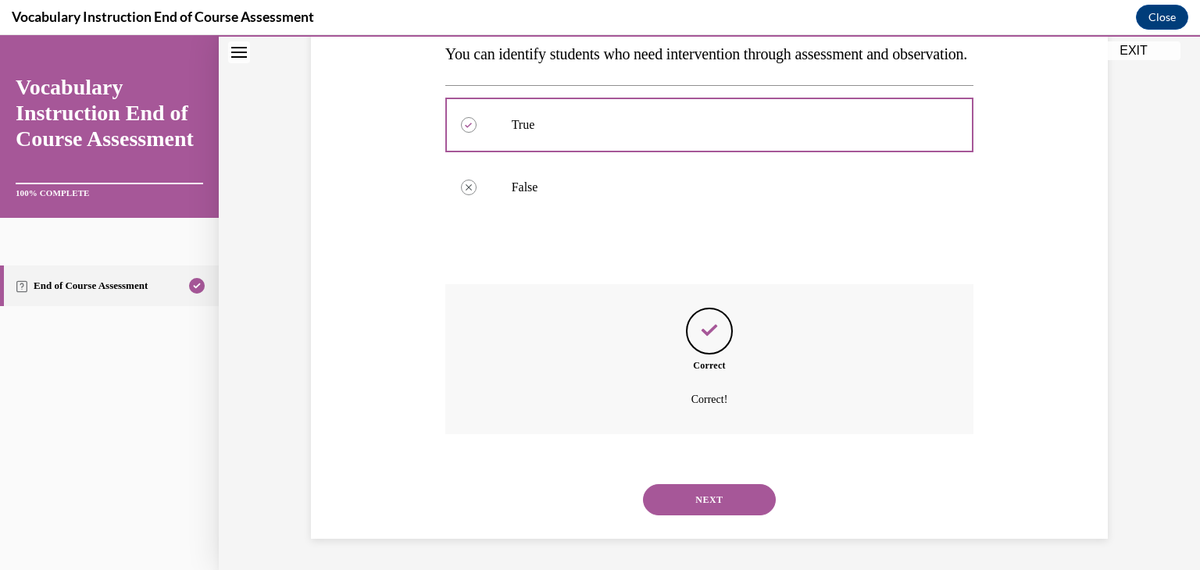
scroll to position [322, 0]
click at [701, 495] on button "NEXT" at bounding box center [709, 500] width 133 height 31
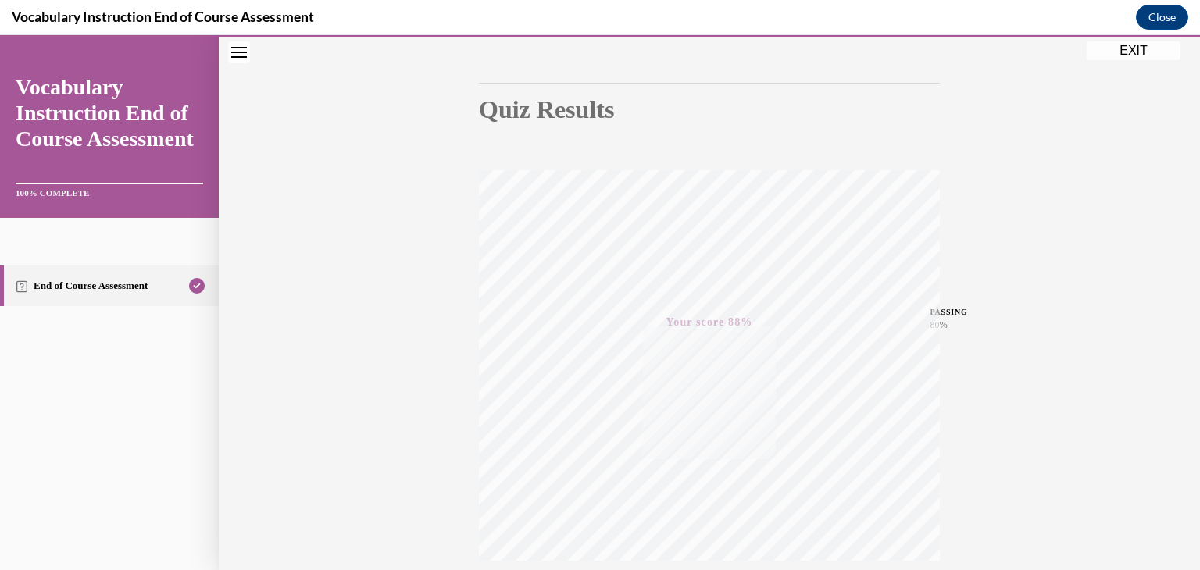
scroll to position [266, 0]
click at [1124, 50] on button "EXIT" at bounding box center [1134, 50] width 94 height 19
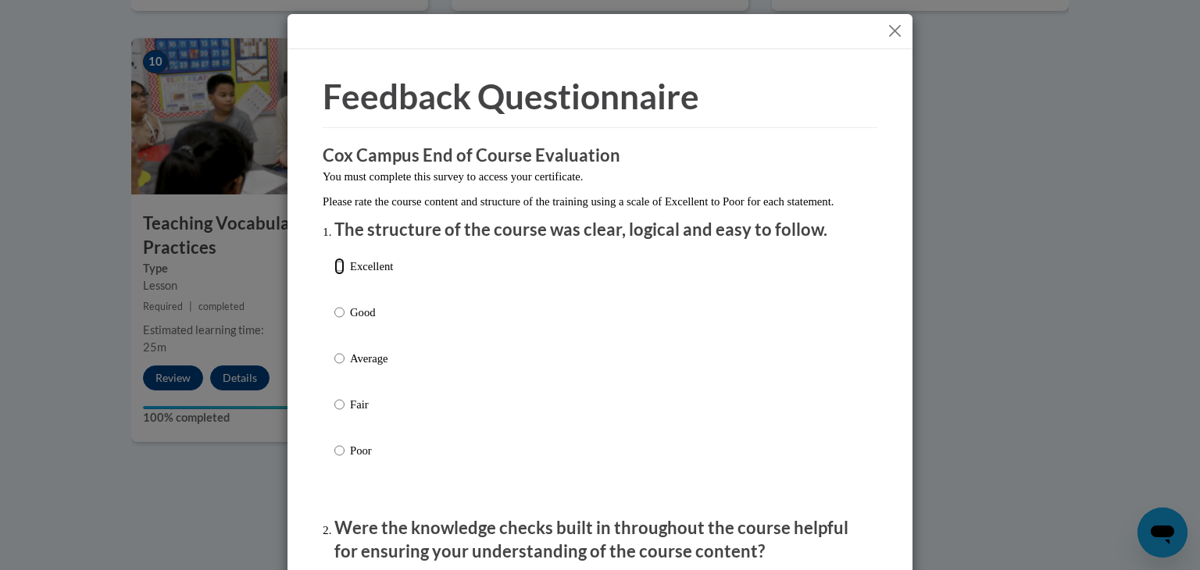
click at [335, 275] on input "Excellent" at bounding box center [339, 266] width 10 height 17
radio input "true"
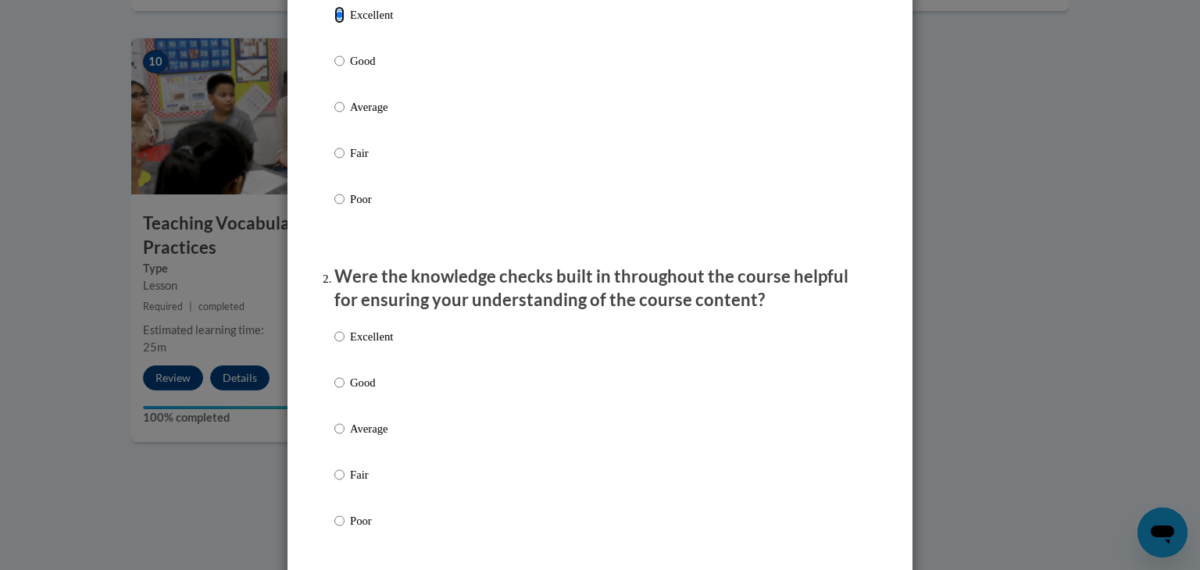
scroll to position [253, 0]
click at [334, 344] on input "Excellent" at bounding box center [339, 335] width 10 height 17
radio input "true"
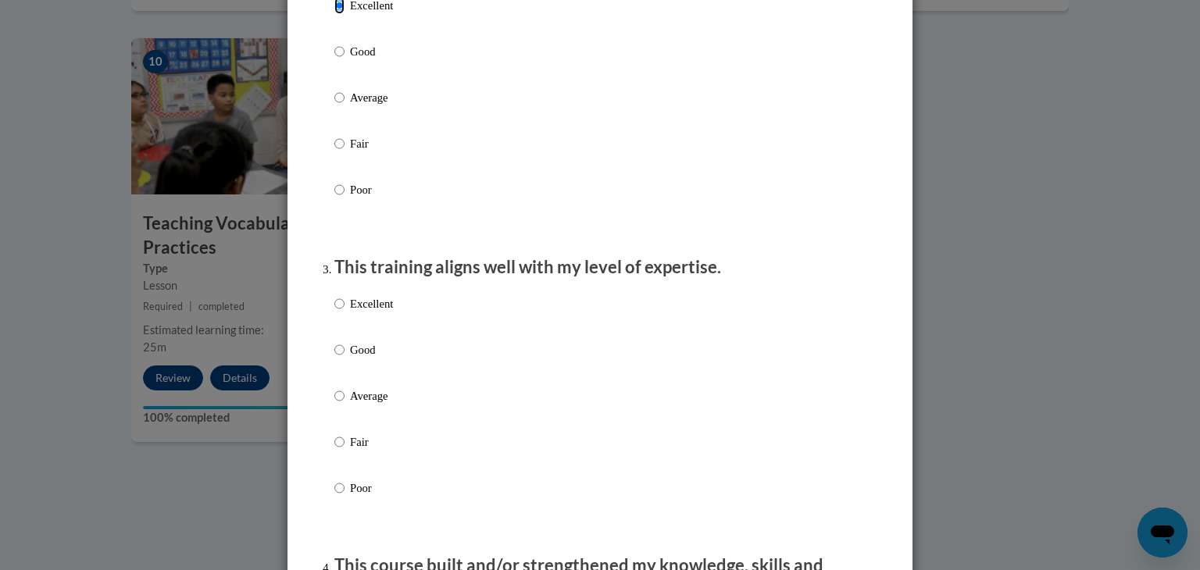
scroll to position [588, 0]
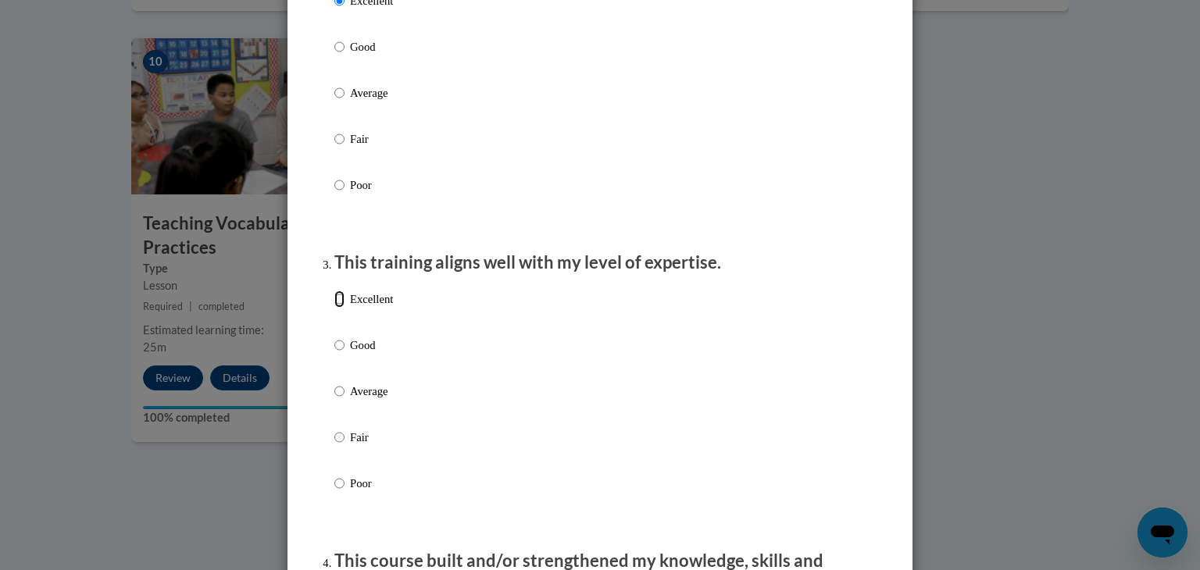
click at [334, 308] on input "Excellent" at bounding box center [339, 299] width 10 height 17
radio input "true"
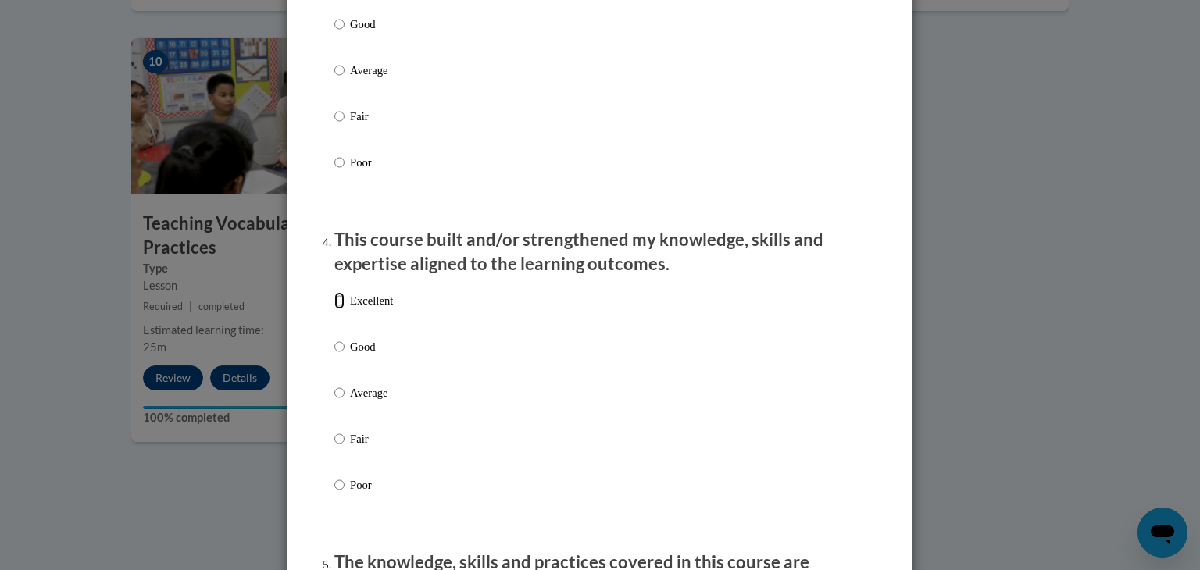
click at [334, 309] on input "Excellent" at bounding box center [339, 300] width 10 height 17
radio input "true"
click at [334, 309] on input "Excellent" at bounding box center [339, 300] width 10 height 17
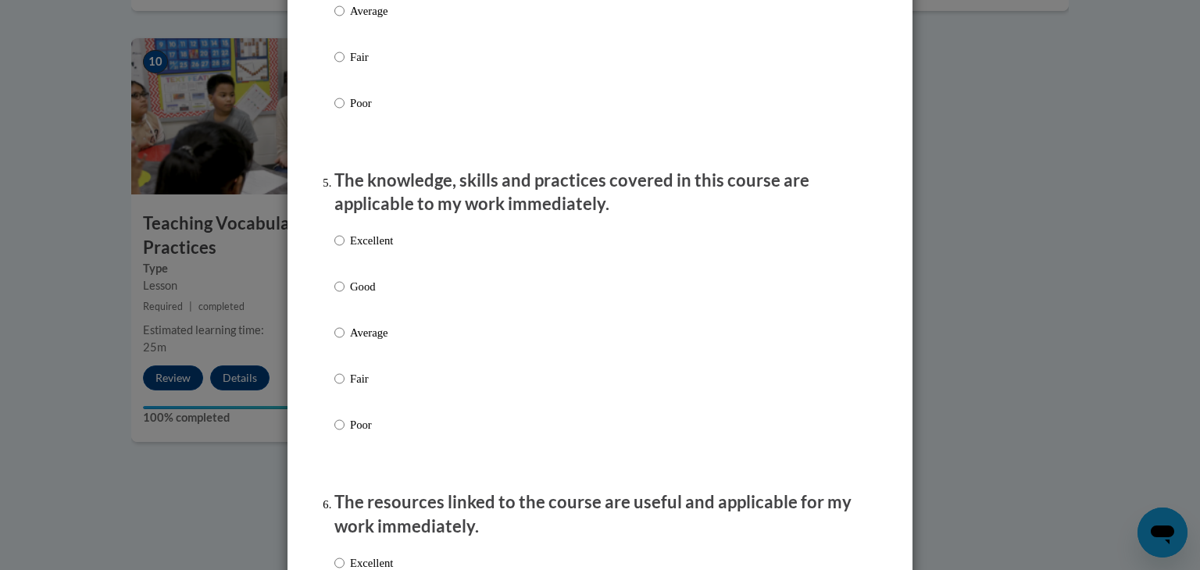
scroll to position [1294, 0]
click at [338, 246] on input "Excellent" at bounding box center [339, 237] width 10 height 17
radio input "true"
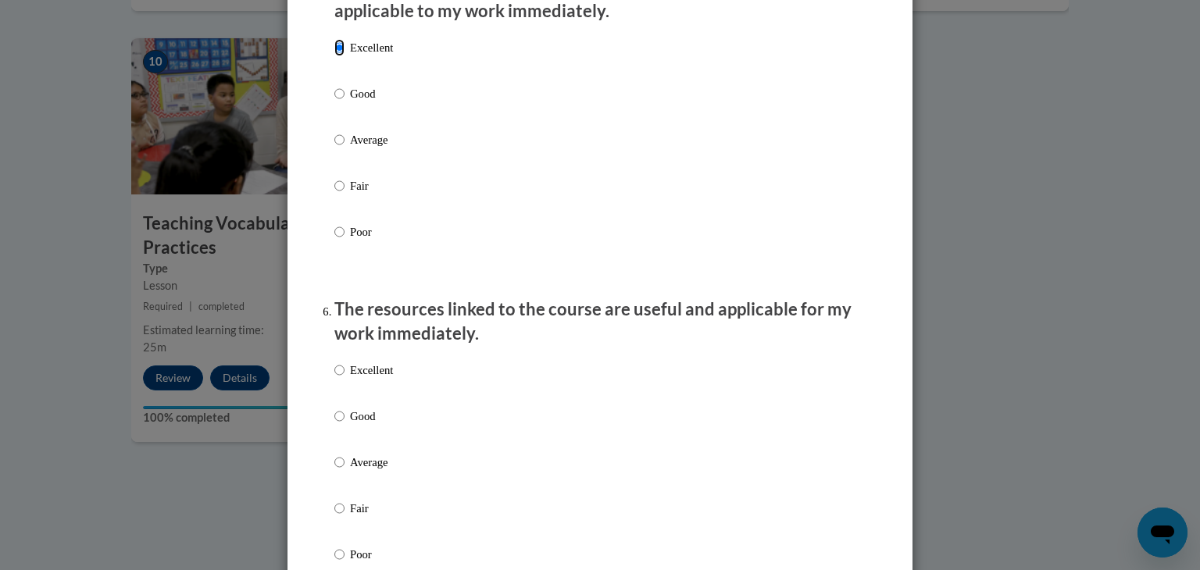
scroll to position [1513, 0]
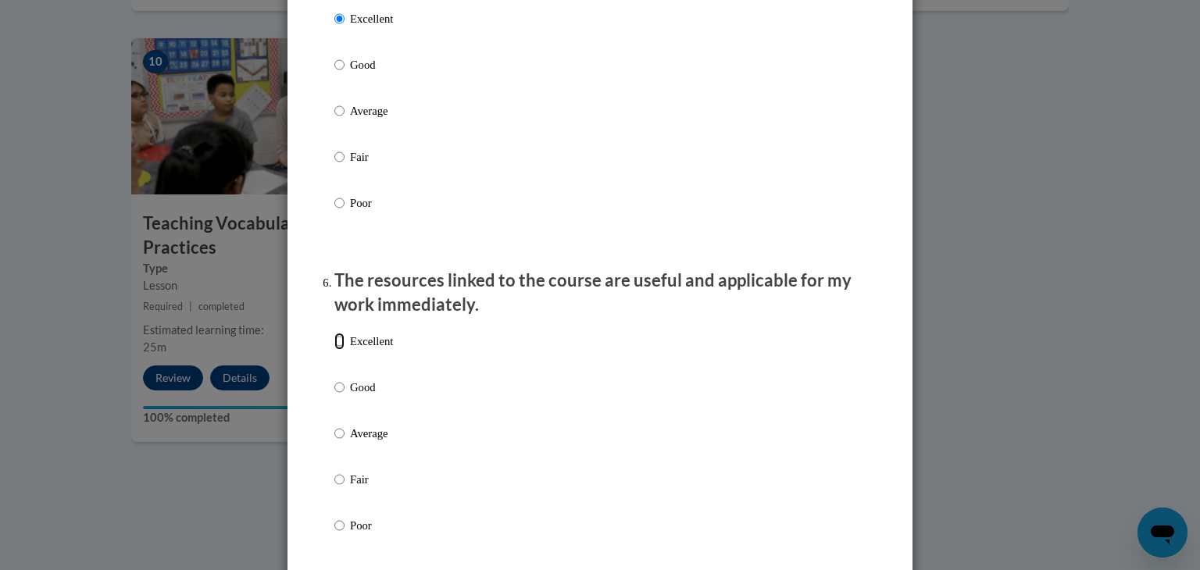
click at [338, 350] on input "Excellent" at bounding box center [339, 341] width 10 height 17
radio input "true"
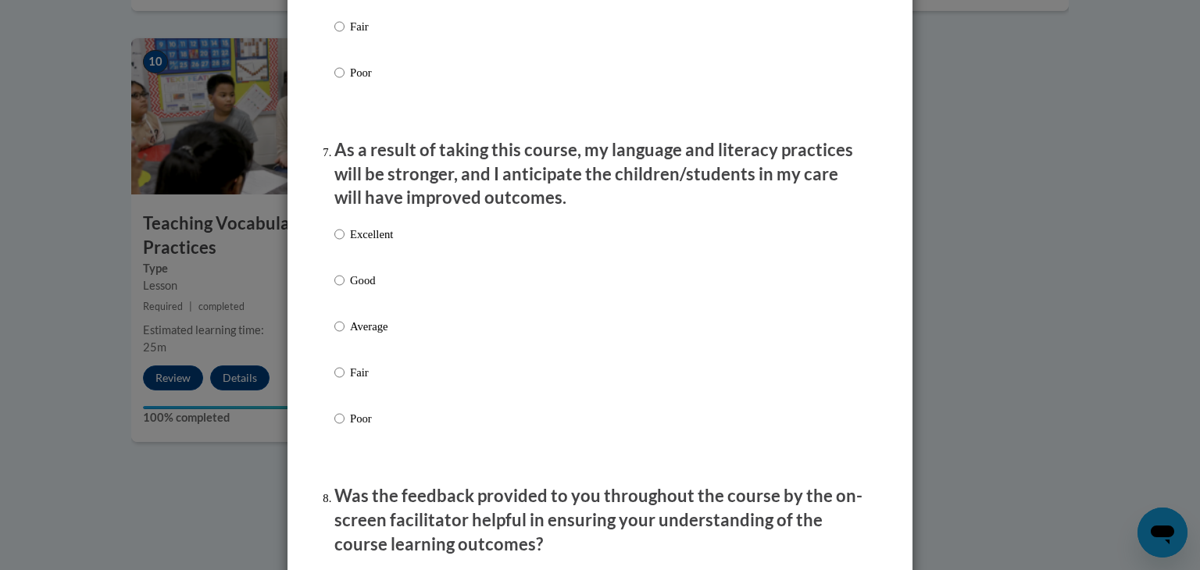
scroll to position [1969, 0]
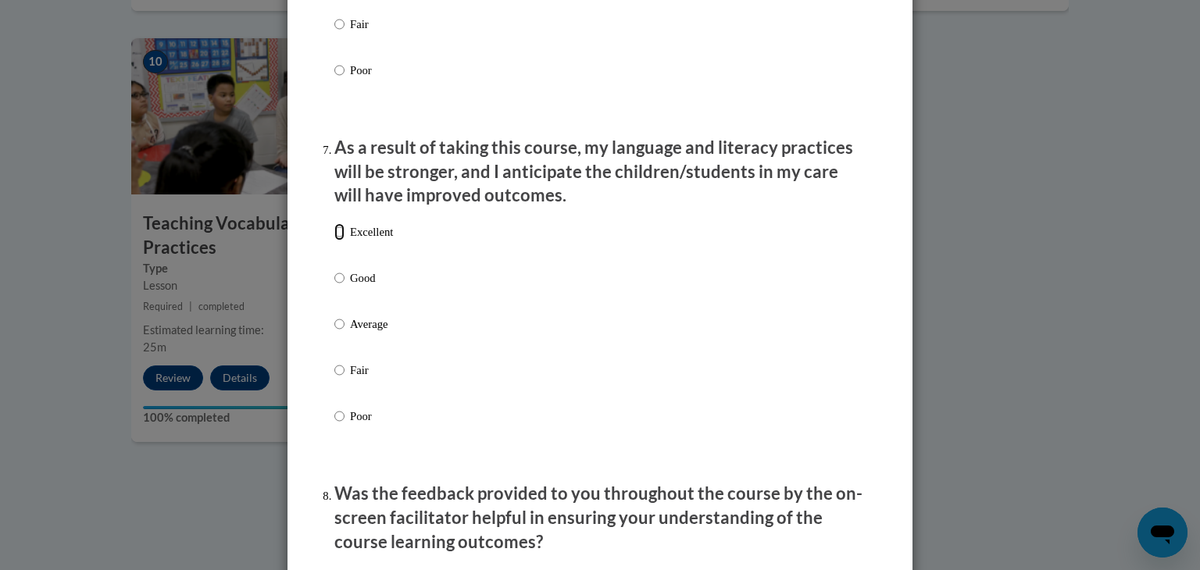
click at [334, 241] on input "Excellent" at bounding box center [339, 231] width 10 height 17
radio input "true"
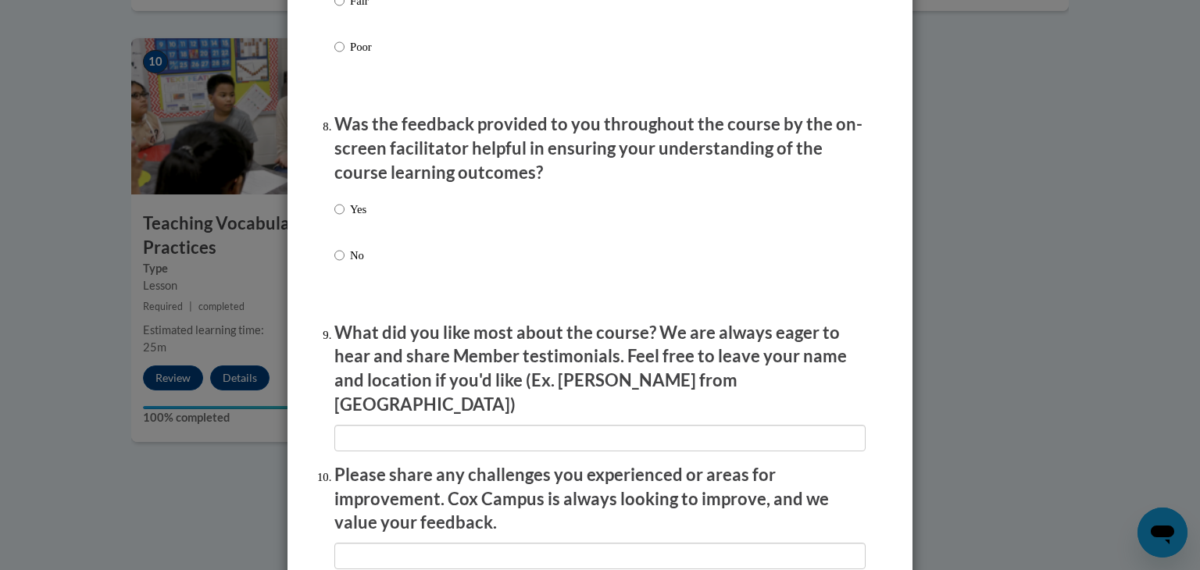
scroll to position [2340, 0]
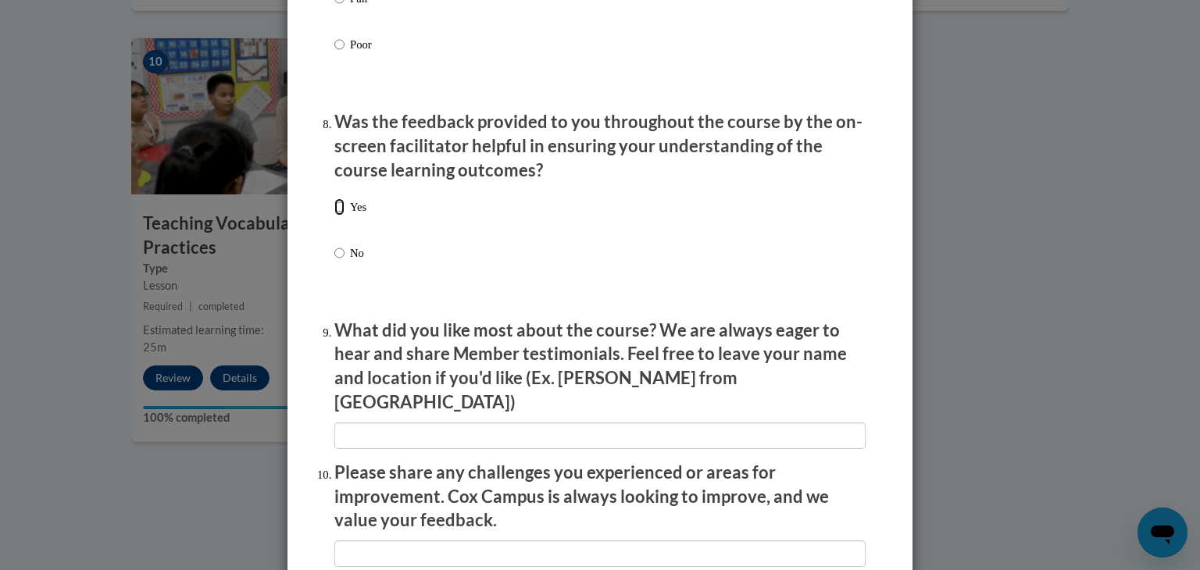
click at [334, 216] on input "Yes" at bounding box center [339, 206] width 10 height 17
radio input "true"
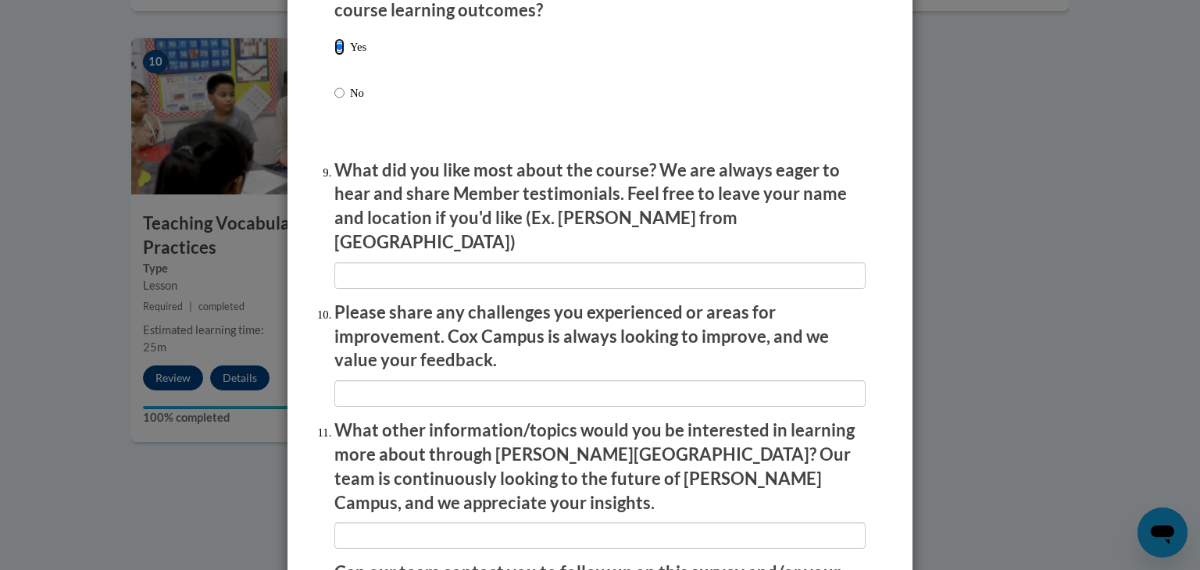
scroll to position [2684, 0]
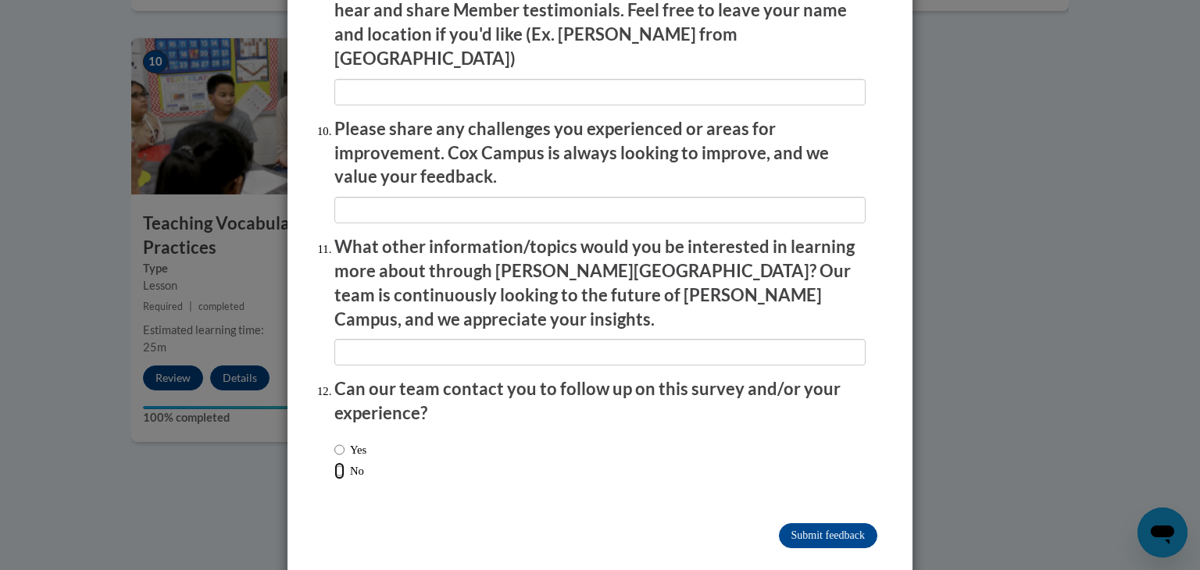
click at [334, 463] on input "No" at bounding box center [339, 471] width 10 height 17
radio input "true"
click at [814, 524] on input "Submit feedback" at bounding box center [828, 536] width 98 height 25
